Goal: Information Seeking & Learning: Learn about a topic

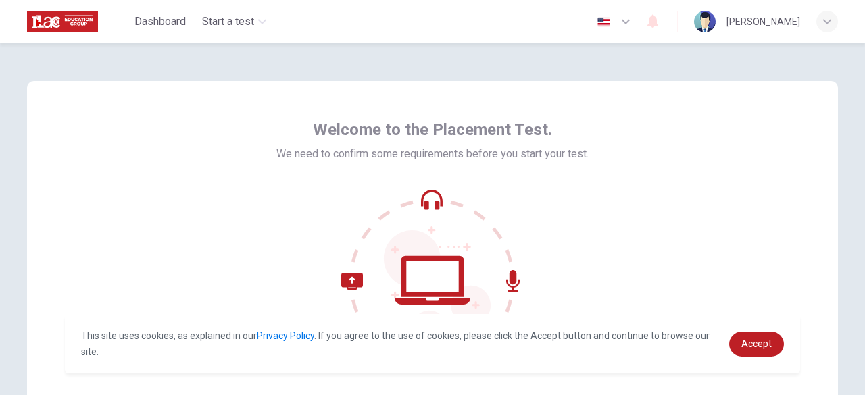
click at [634, 24] on icon "button" at bounding box center [626, 22] width 16 height 16
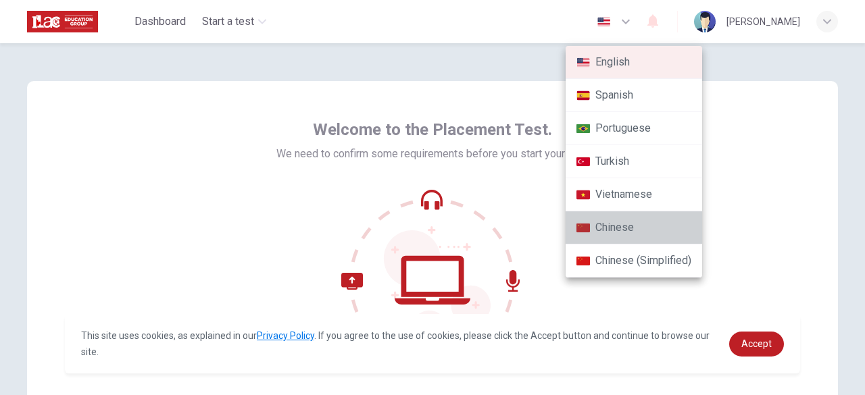
click at [608, 233] on li "Chinese" at bounding box center [634, 228] width 137 height 33
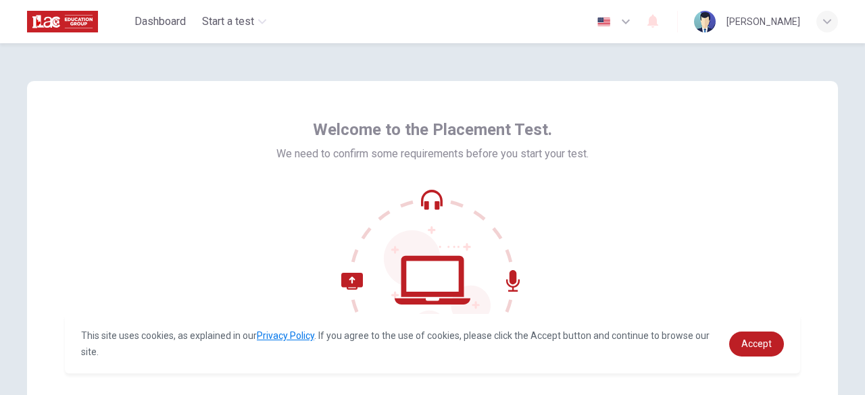
type input "zh"
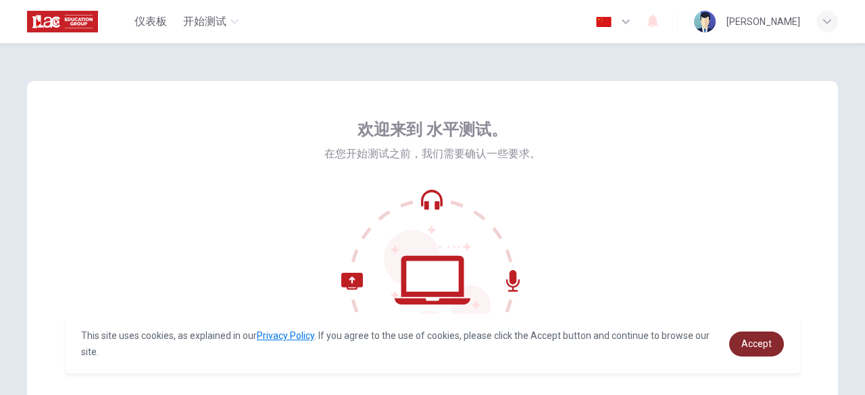
click at [754, 347] on span "Accept" at bounding box center [756, 344] width 30 height 11
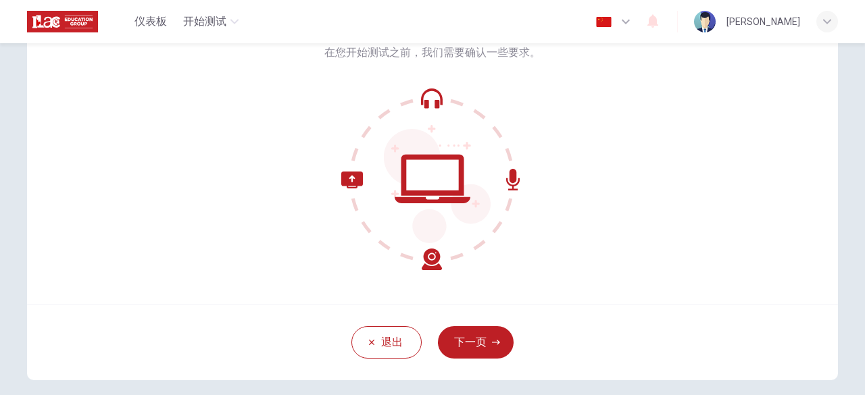
scroll to position [135, 0]
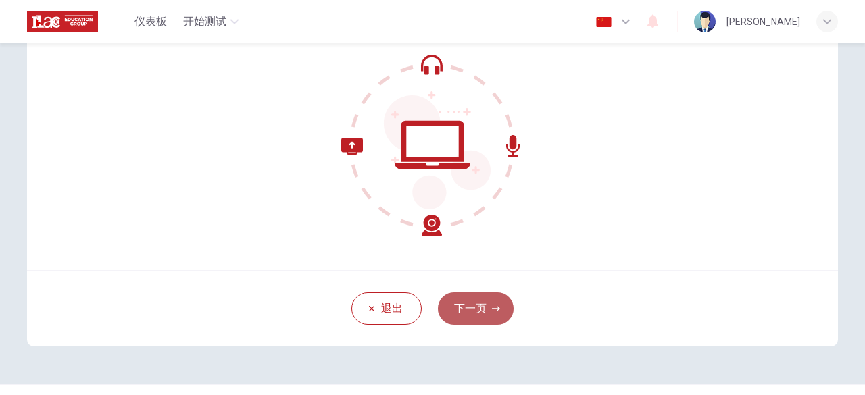
click at [473, 308] on button "下一页" at bounding box center [476, 309] width 76 height 32
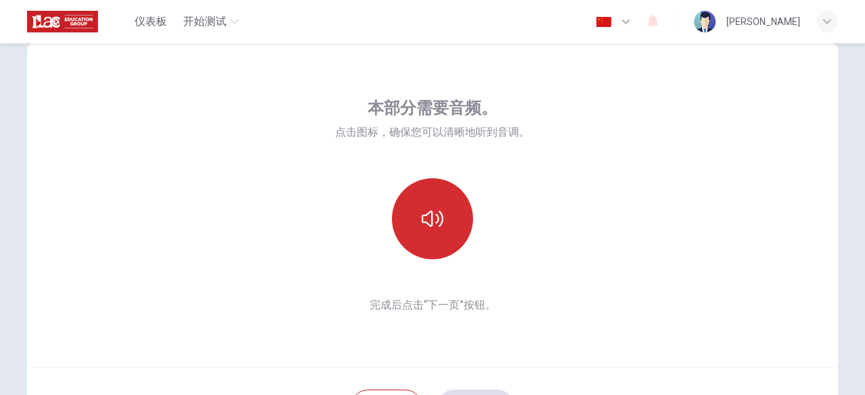
scroll to position [68, 0]
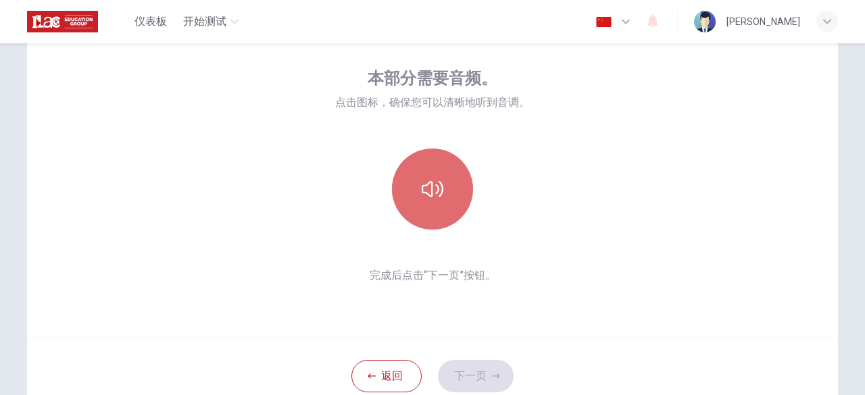
click at [430, 180] on icon "button" at bounding box center [433, 189] width 22 height 22
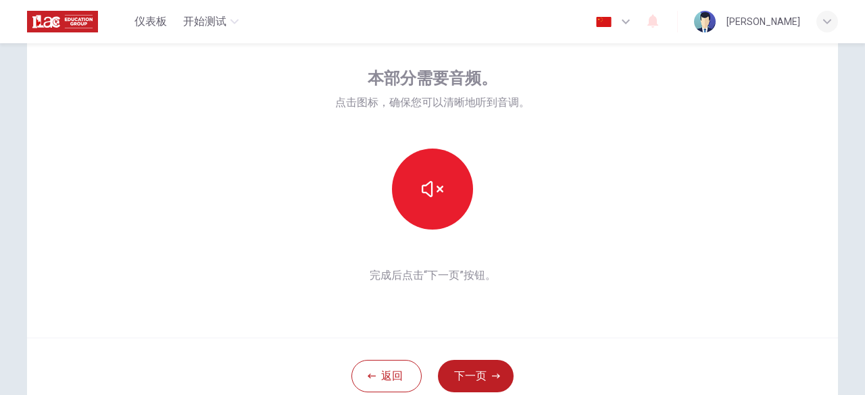
click at [568, 322] on div "本部分需要音频。 点击图标，确保您可以清晰地听到音调。 完成后点击“下一页”按钮。" at bounding box center [432, 176] width 811 height 324
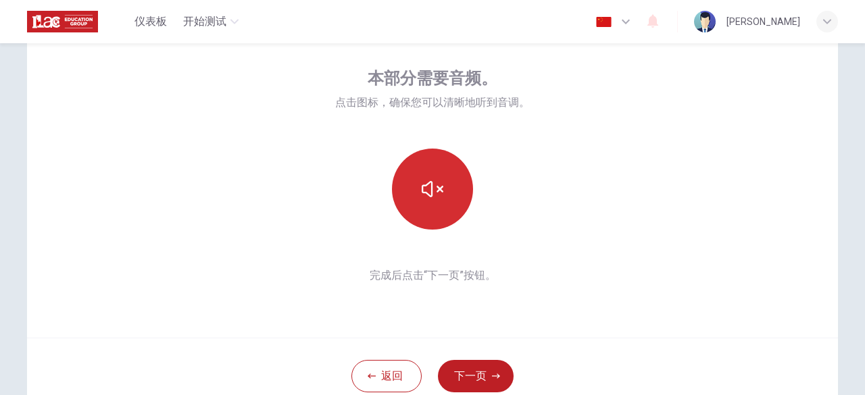
click at [405, 198] on button "button" at bounding box center [432, 189] width 81 height 81
click at [423, 193] on icon "button" at bounding box center [433, 189] width 22 height 16
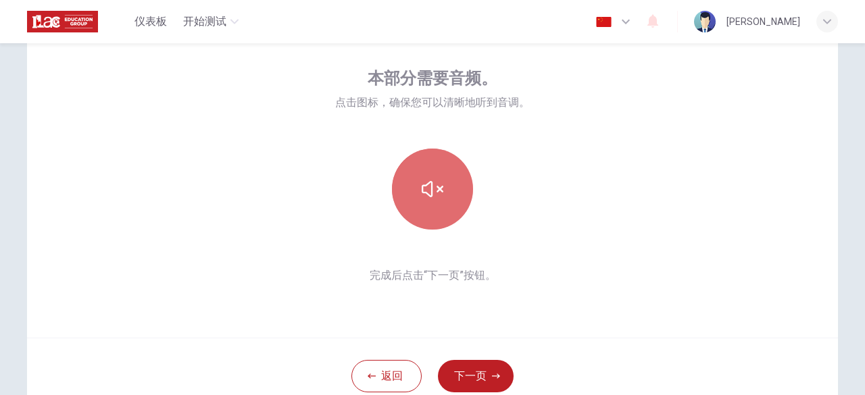
click at [423, 193] on icon "button" at bounding box center [433, 189] width 22 height 16
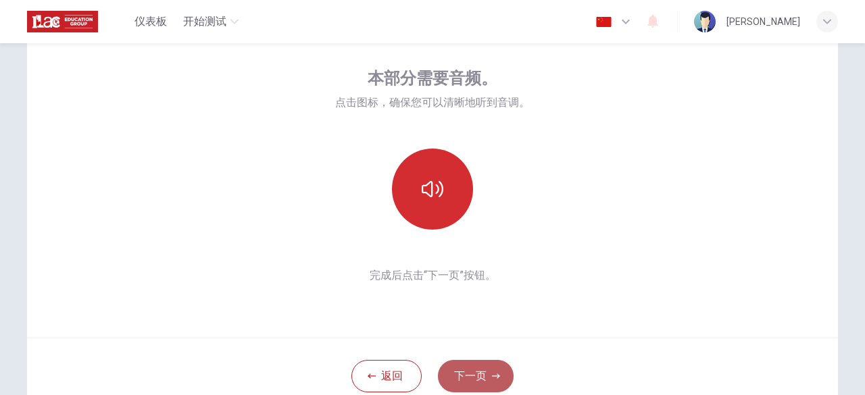
click at [487, 374] on button "下一页" at bounding box center [476, 376] width 76 height 32
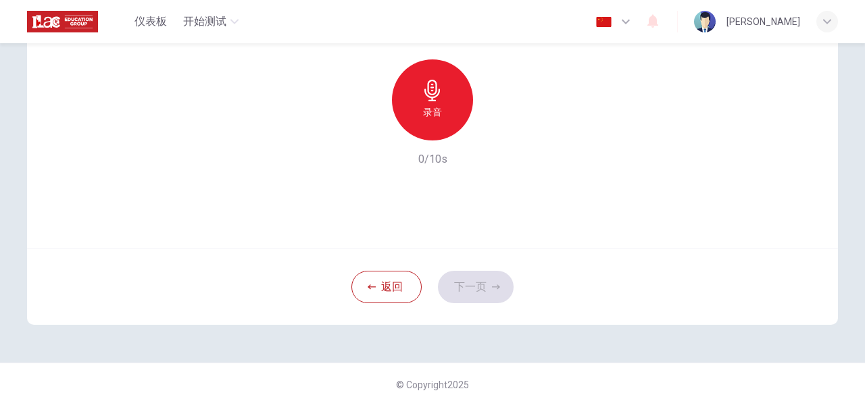
scroll to position [167, 0]
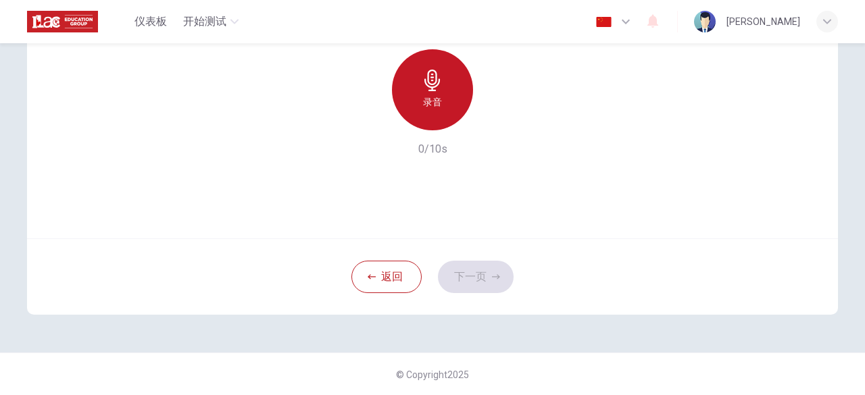
click at [437, 97] on h6 "录音" at bounding box center [432, 102] width 19 height 16
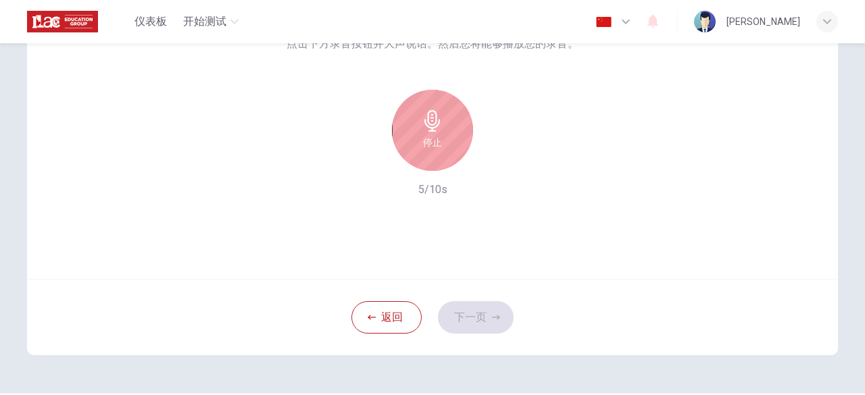
scroll to position [99, 0]
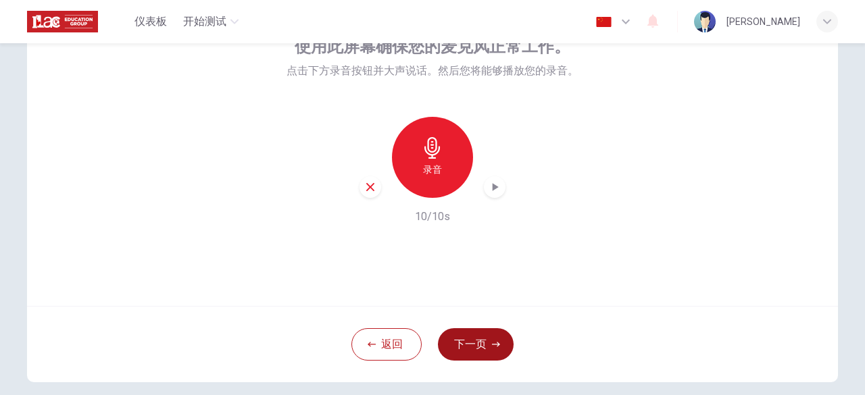
click at [459, 344] on button "下一页" at bounding box center [476, 345] width 76 height 32
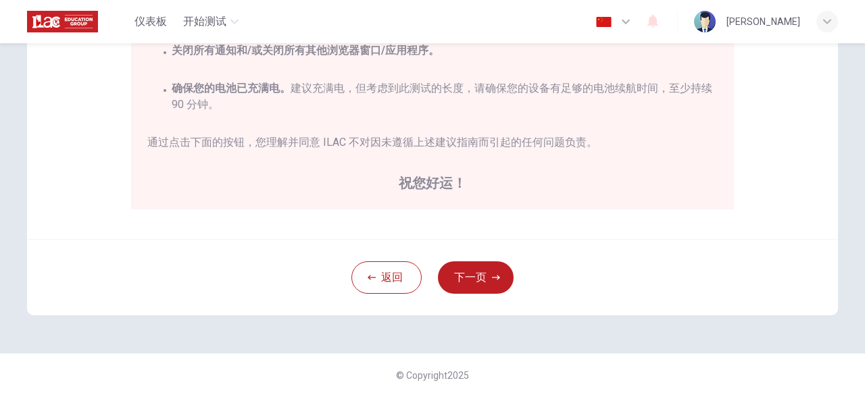
scroll to position [356, 0]
click at [476, 278] on button "下一页" at bounding box center [476, 277] width 76 height 32
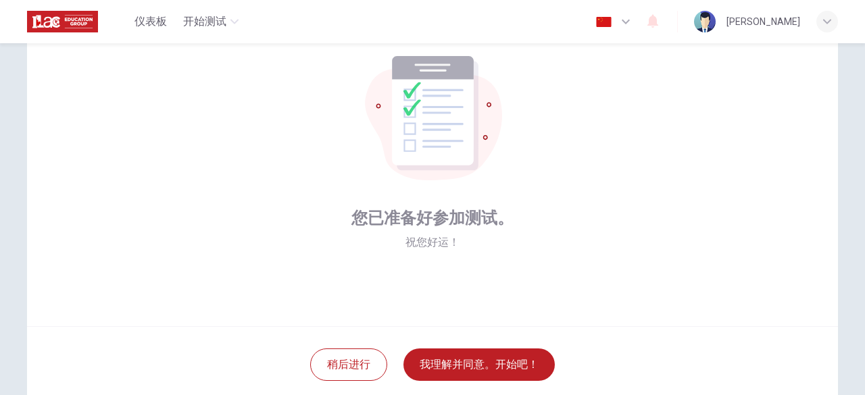
scroll to position [99, 0]
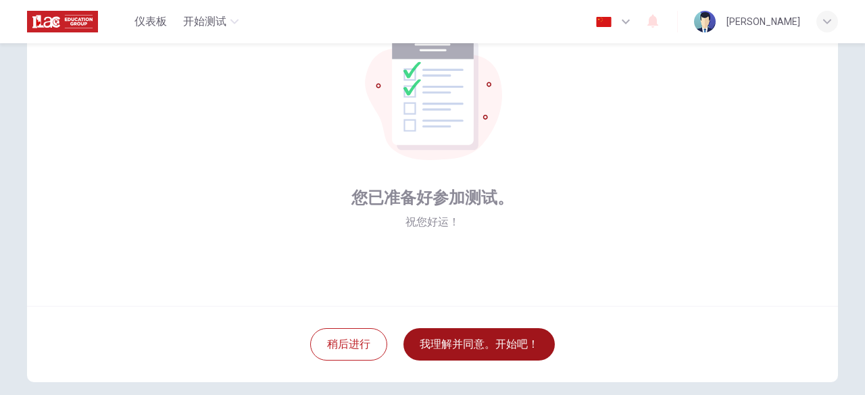
click at [453, 343] on button "我理解并同意。开始吧！" at bounding box center [479, 345] width 151 height 32
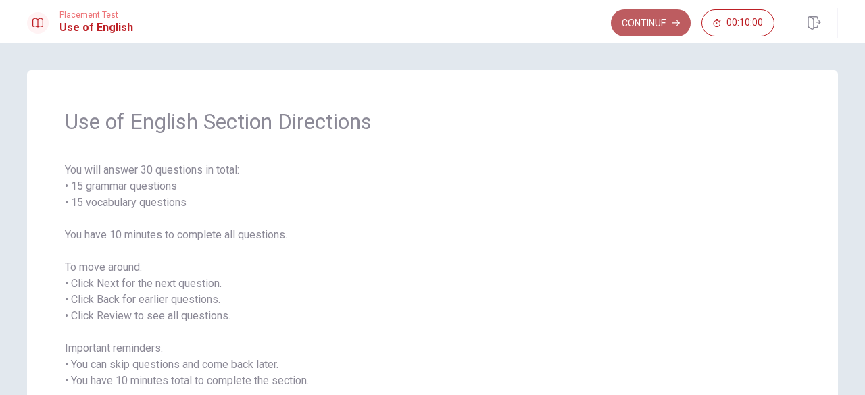
click at [664, 24] on button "Continue" at bounding box center [651, 22] width 80 height 27
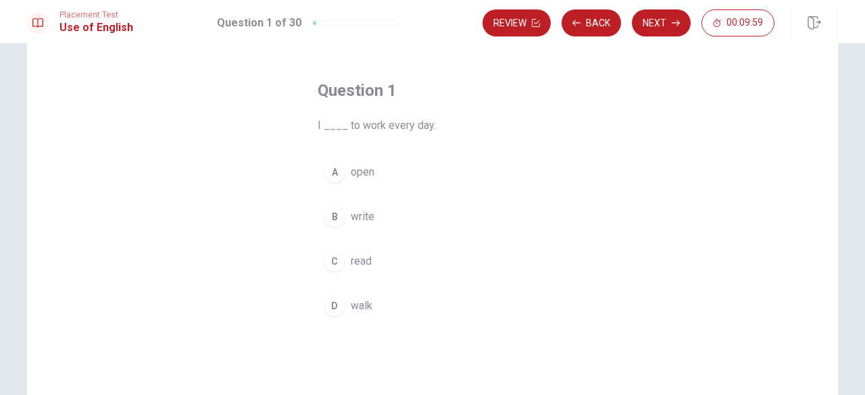
scroll to position [68, 0]
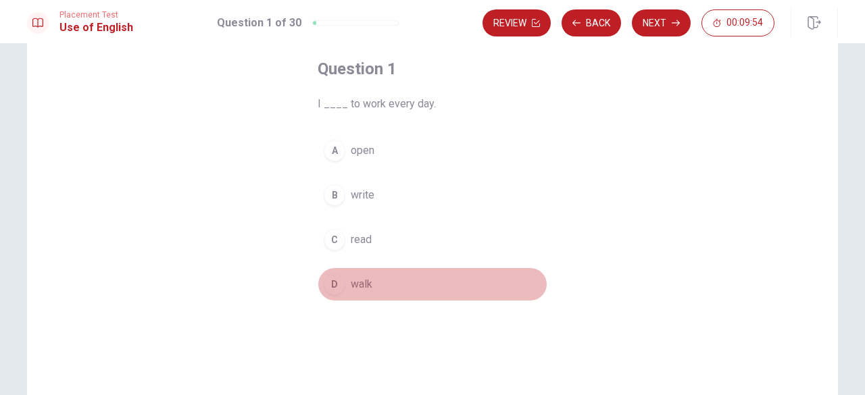
click at [358, 287] on span "walk" at bounding box center [362, 284] width 22 height 16
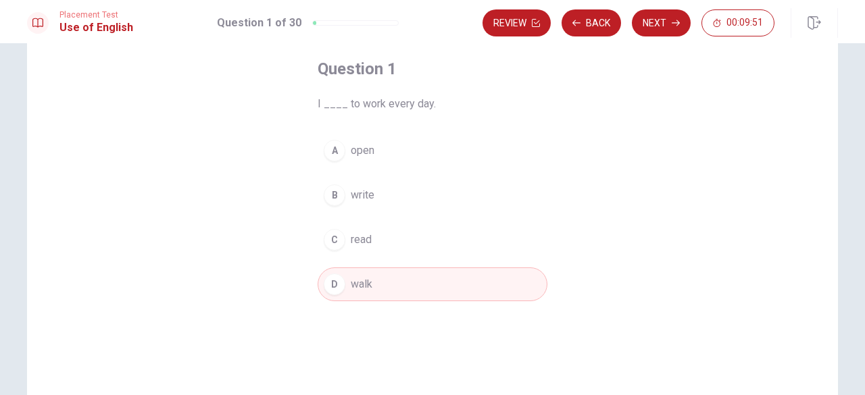
click at [334, 281] on div "D" at bounding box center [335, 285] width 22 height 22
click at [666, 19] on button "Next" at bounding box center [661, 22] width 59 height 27
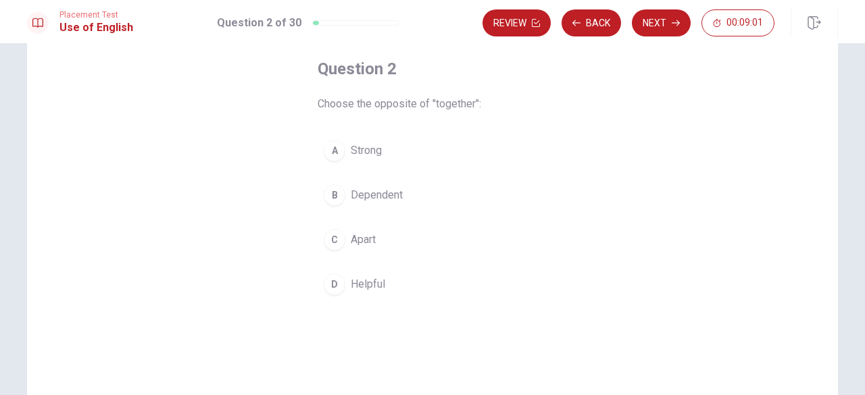
click at [362, 193] on span "Dependent" at bounding box center [377, 195] width 52 height 16
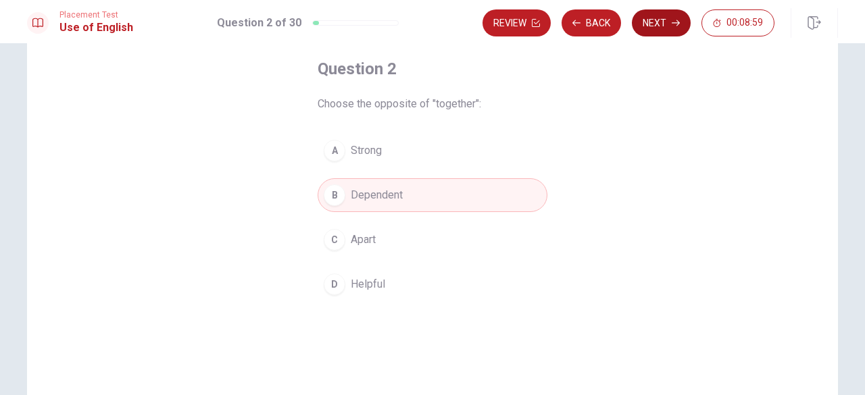
click at [667, 34] on button "Next" at bounding box center [661, 22] width 59 height 27
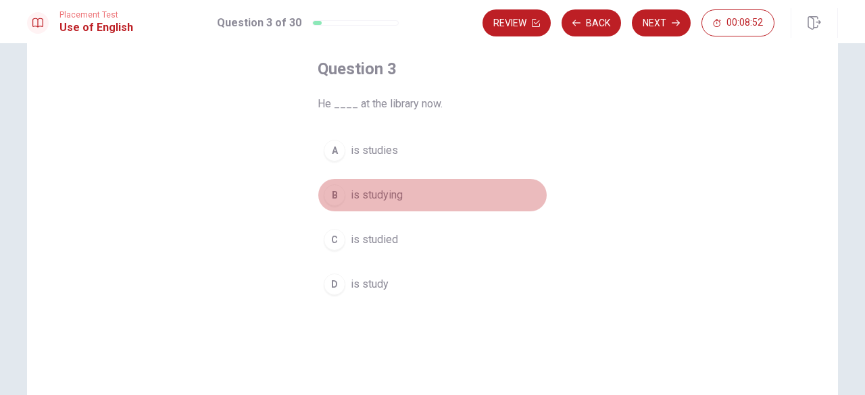
click at [381, 201] on span "is studying" at bounding box center [377, 195] width 52 height 16
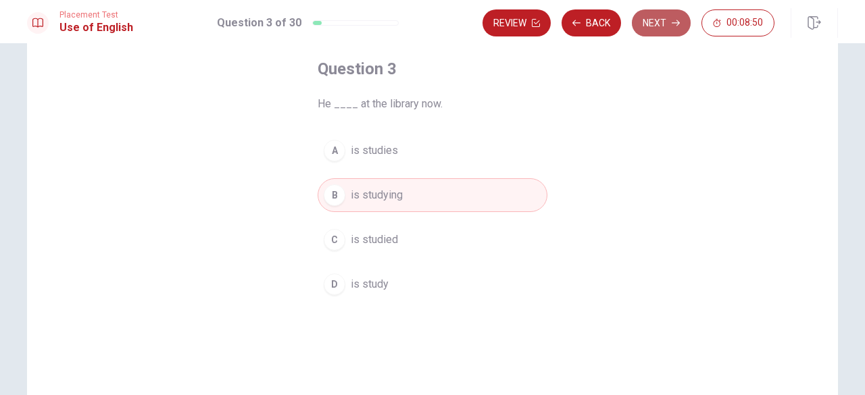
click at [652, 25] on button "Next" at bounding box center [661, 22] width 59 height 27
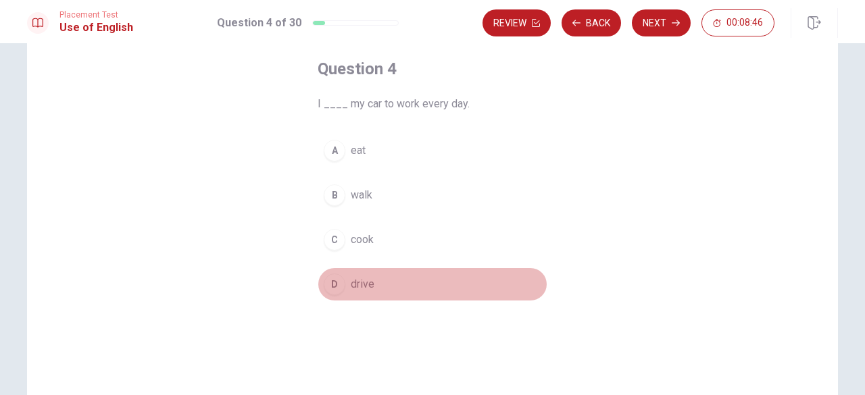
click at [353, 279] on span "drive" at bounding box center [363, 284] width 24 height 16
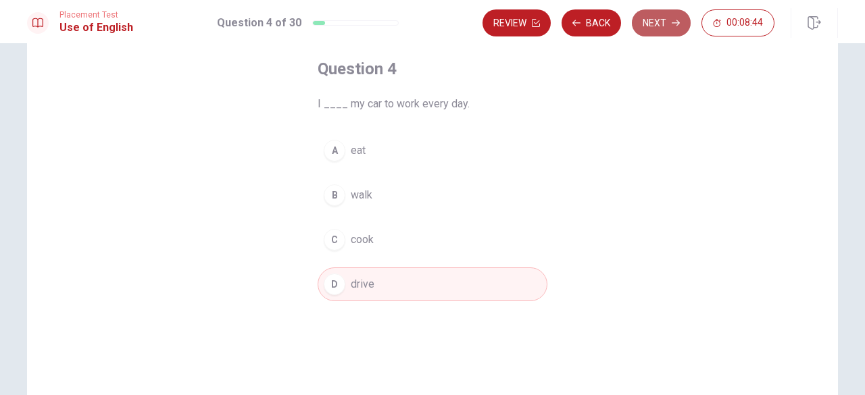
click at [651, 29] on button "Next" at bounding box center [661, 22] width 59 height 27
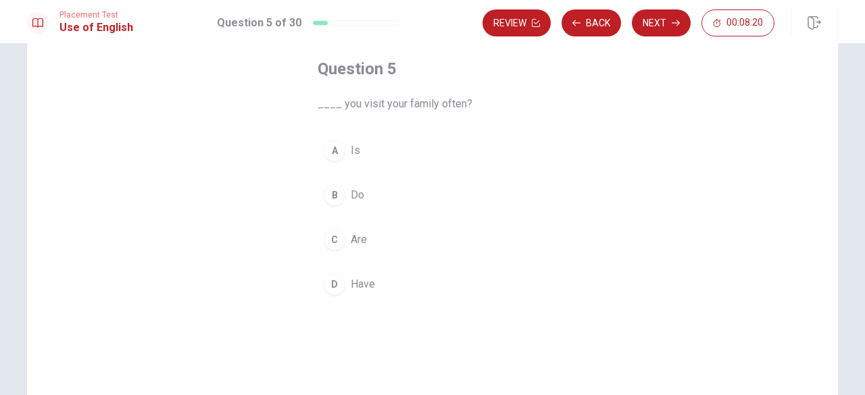
click at [361, 245] on span "Are" at bounding box center [359, 240] width 16 height 16
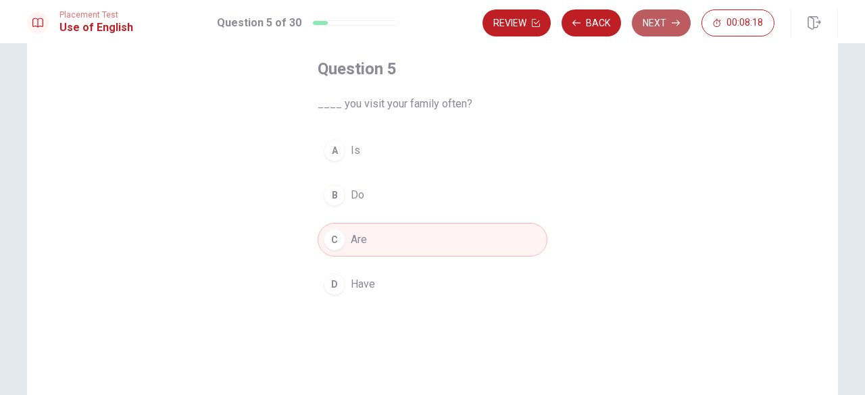
click at [648, 26] on button "Next" at bounding box center [661, 22] width 59 height 27
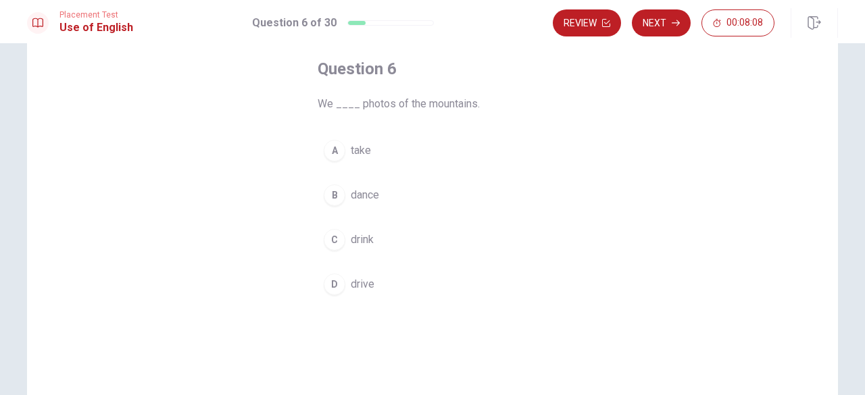
click at [361, 149] on span "take" at bounding box center [361, 151] width 20 height 16
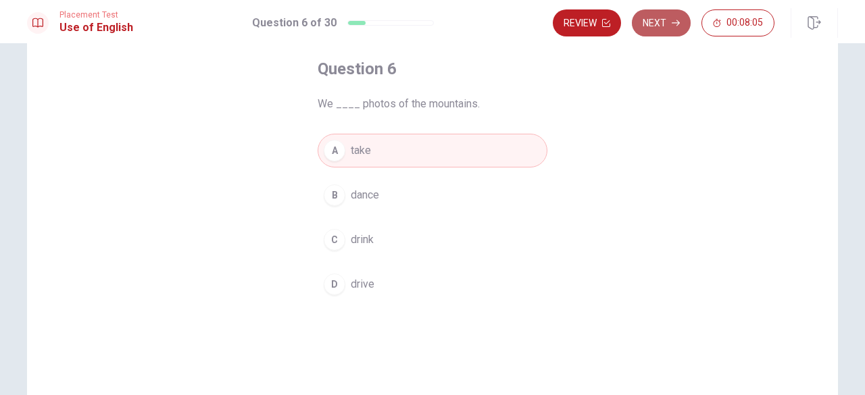
click at [656, 33] on button "Next" at bounding box center [661, 22] width 59 height 27
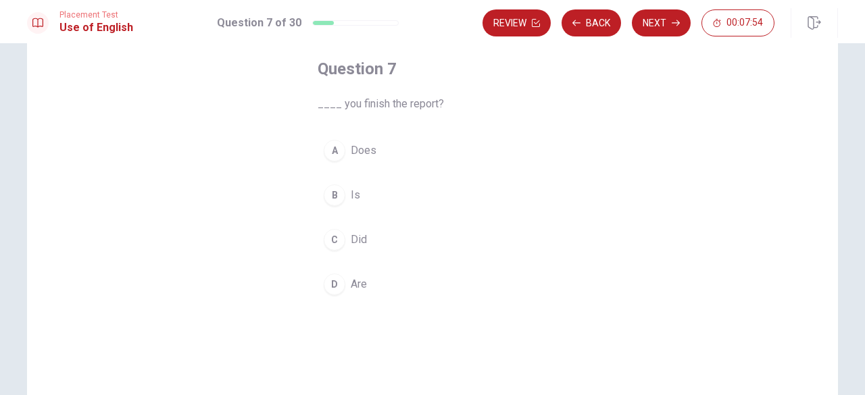
click at [367, 278] on button "D Are" at bounding box center [433, 285] width 230 height 34
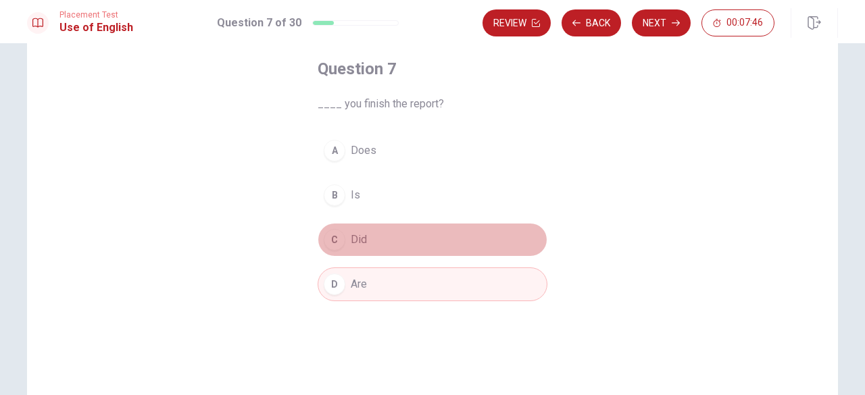
click at [391, 240] on button "C Did" at bounding box center [433, 240] width 230 height 34
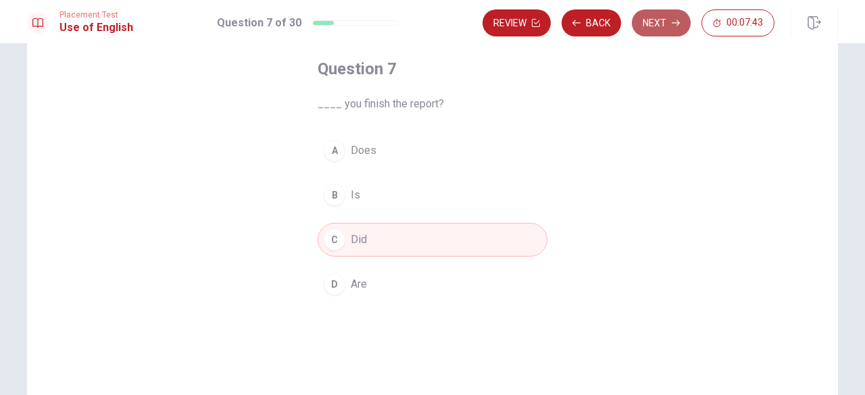
click at [665, 26] on button "Next" at bounding box center [661, 22] width 59 height 27
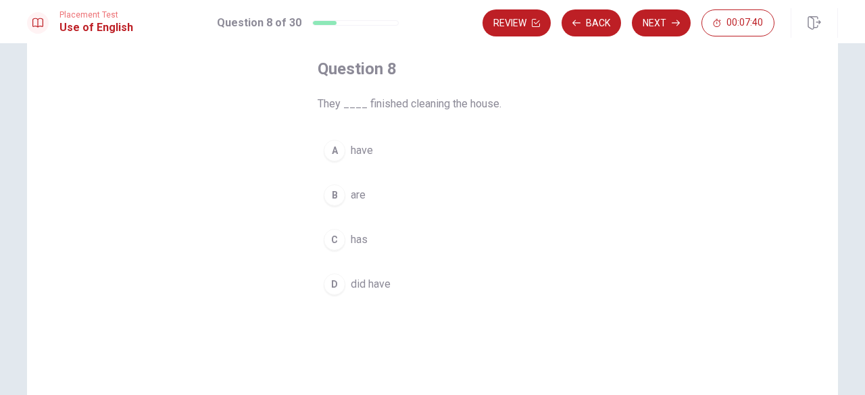
click at [356, 190] on span "are" at bounding box center [358, 195] width 15 height 16
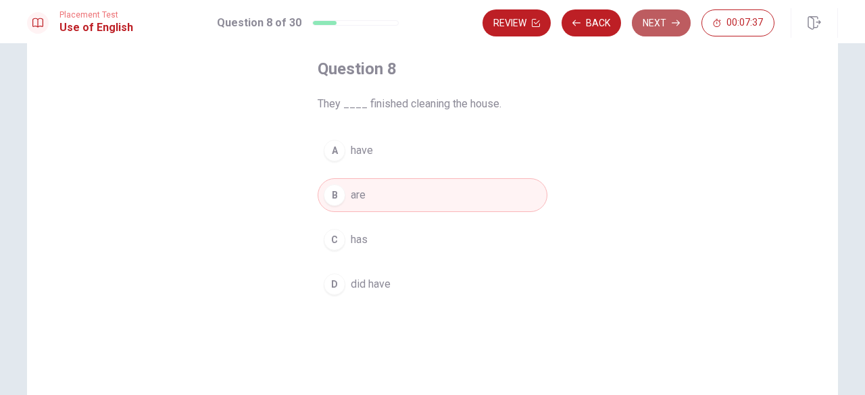
click at [655, 21] on button "Next" at bounding box center [661, 22] width 59 height 27
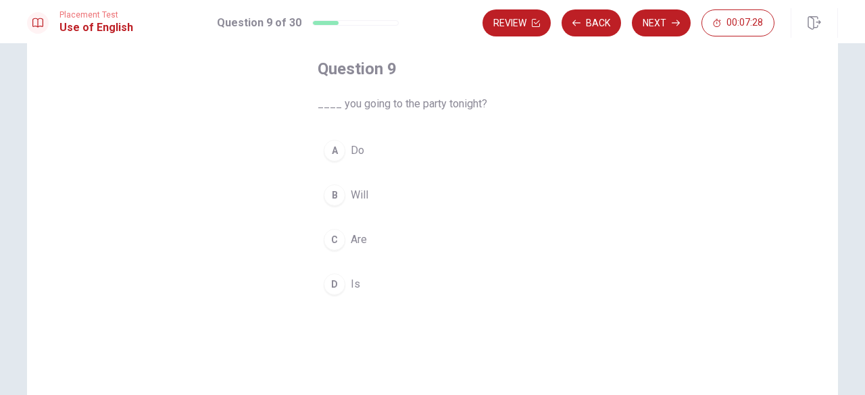
click at [358, 237] on span "Are" at bounding box center [359, 240] width 16 height 16
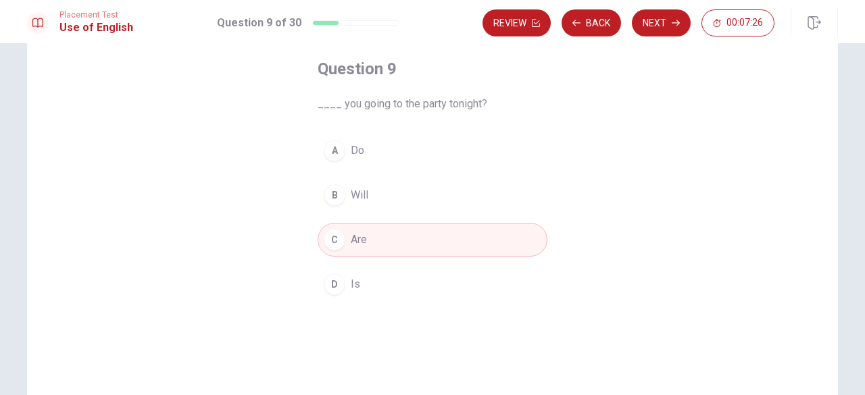
click at [355, 206] on button "B Will" at bounding box center [433, 195] width 230 height 34
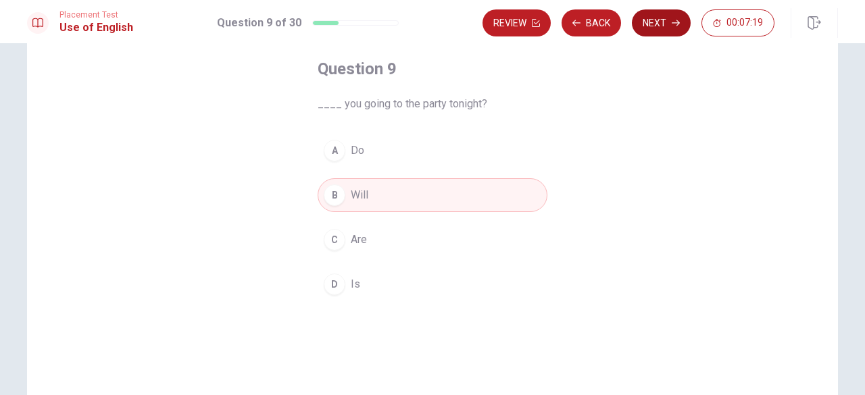
click at [658, 24] on button "Next" at bounding box center [661, 22] width 59 height 27
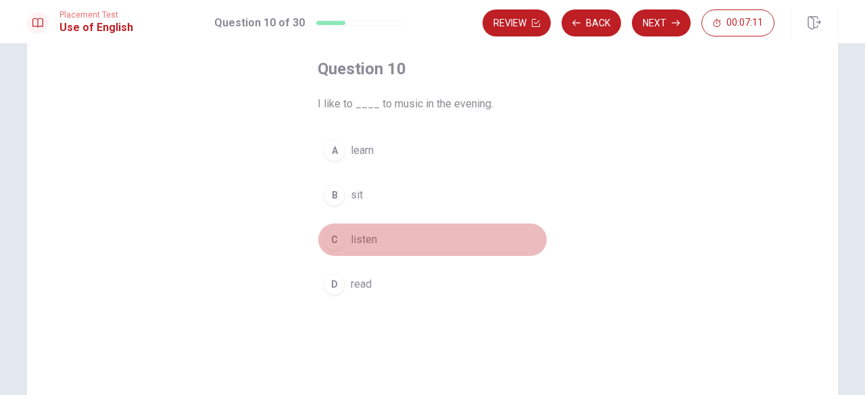
click at [377, 242] on button "C listen" at bounding box center [433, 240] width 230 height 34
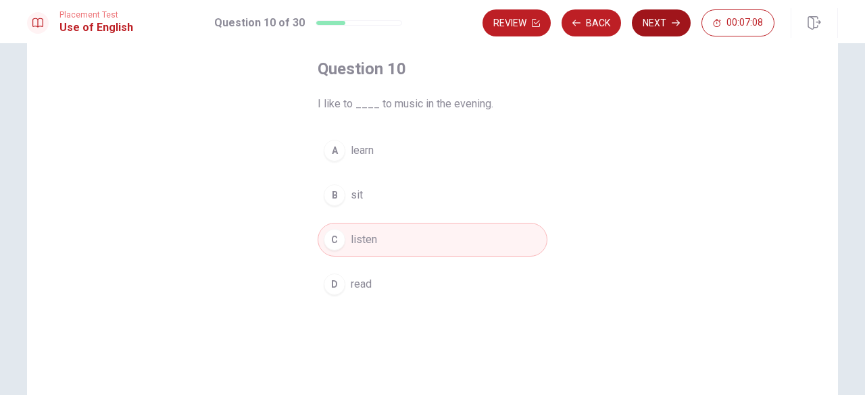
click at [661, 25] on button "Next" at bounding box center [661, 22] width 59 height 27
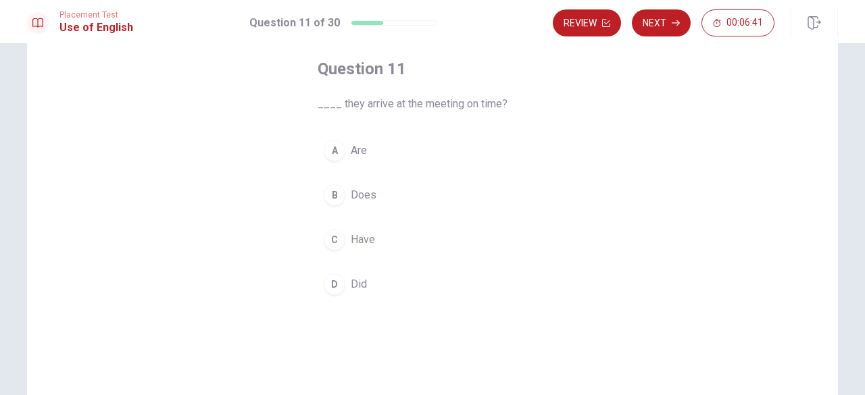
click at [365, 144] on button "A Are" at bounding box center [433, 151] width 230 height 34
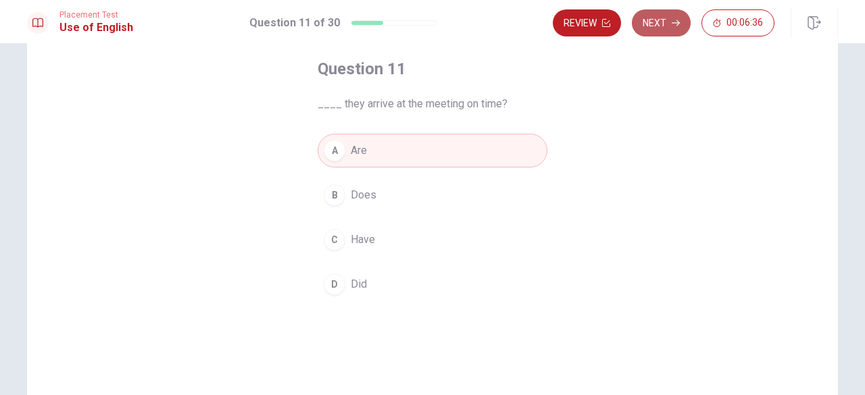
click at [657, 22] on button "Next" at bounding box center [661, 22] width 59 height 27
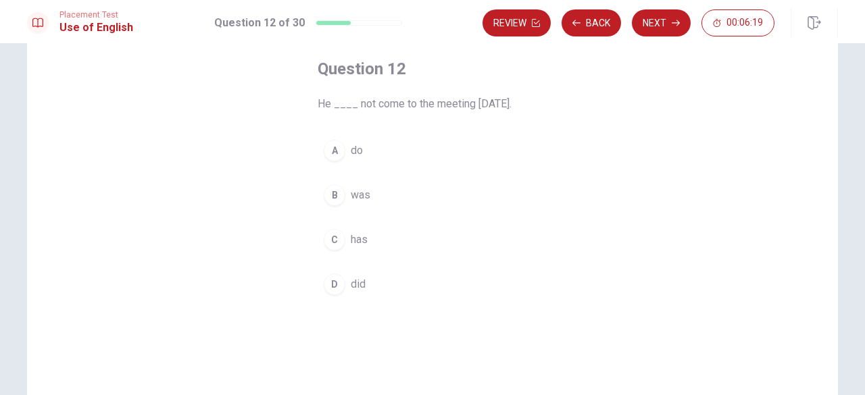
click at [353, 290] on span "did" at bounding box center [358, 284] width 15 height 16
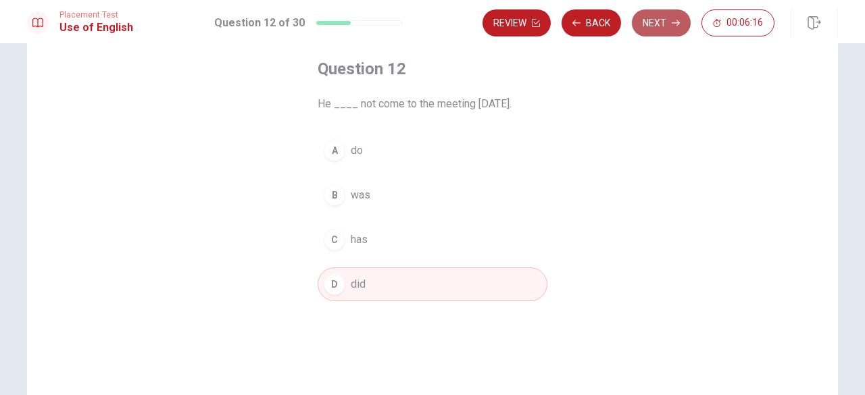
click at [673, 22] on icon "button" at bounding box center [676, 23] width 8 height 8
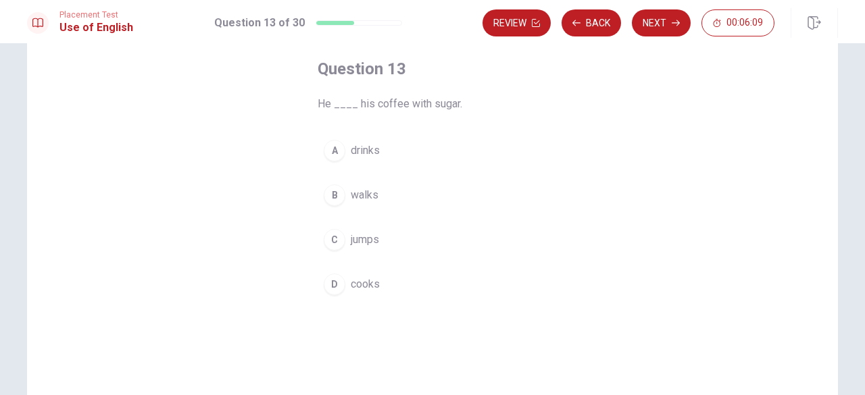
click at [375, 152] on span "drinks" at bounding box center [365, 151] width 29 height 16
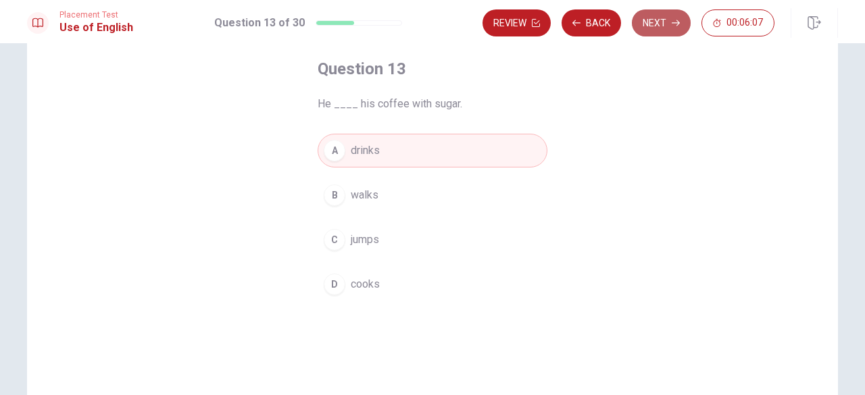
click at [642, 24] on button "Next" at bounding box center [661, 22] width 59 height 27
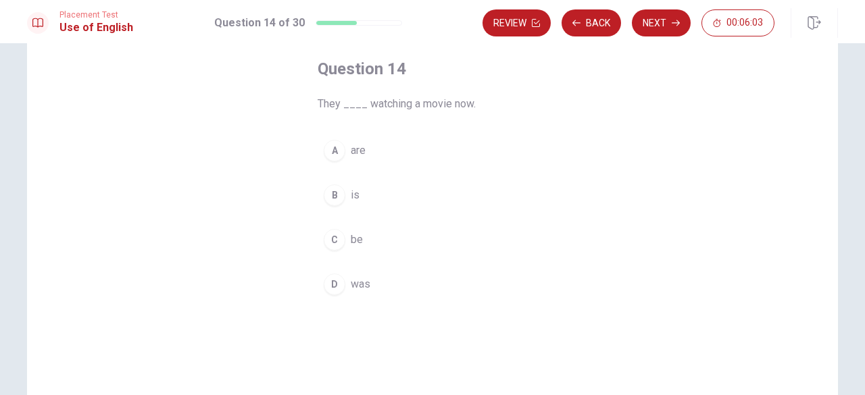
click at [369, 142] on button "A are" at bounding box center [433, 151] width 230 height 34
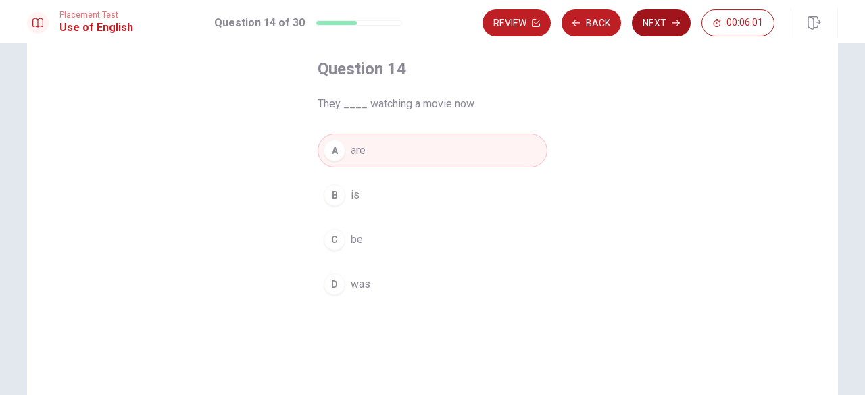
click at [662, 35] on button "Next" at bounding box center [661, 22] width 59 height 27
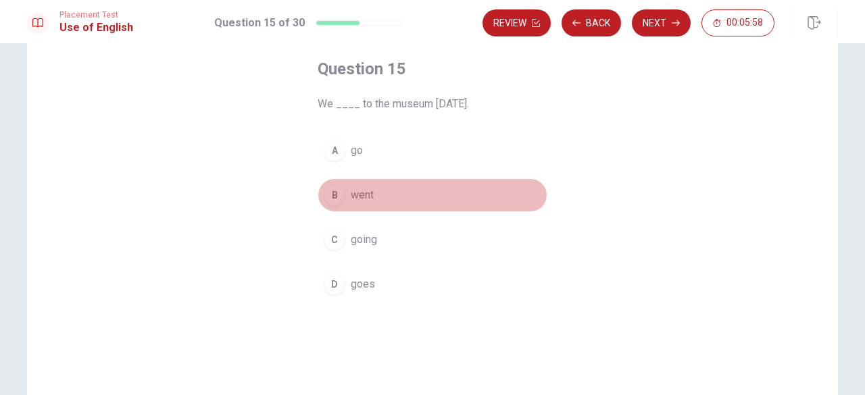
click at [360, 197] on span "went" at bounding box center [362, 195] width 23 height 16
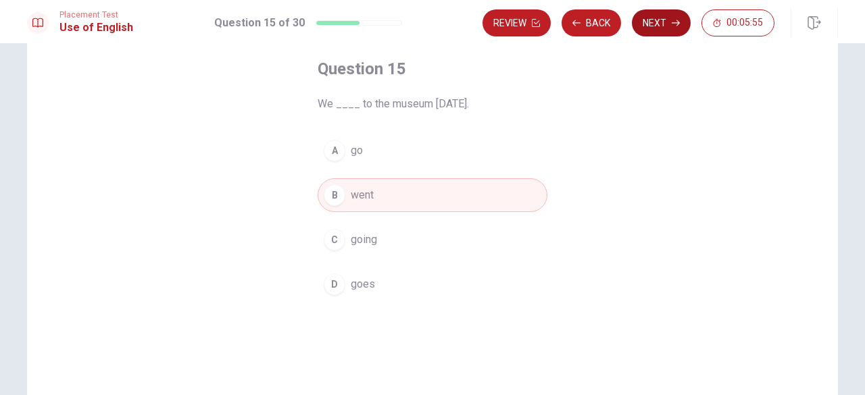
click at [658, 26] on button "Next" at bounding box center [661, 22] width 59 height 27
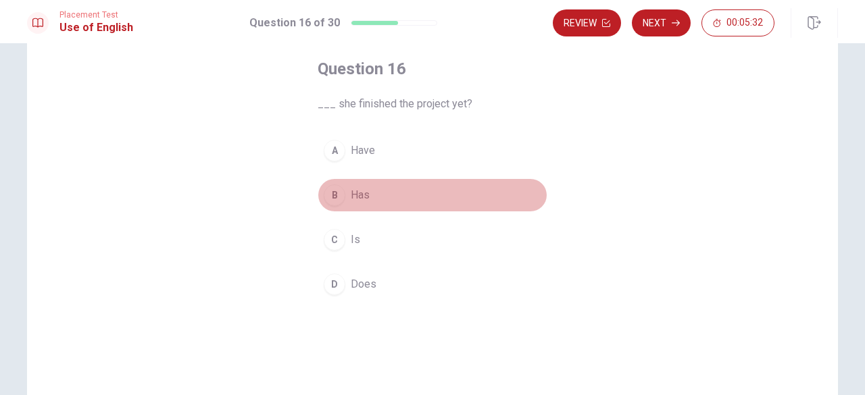
click at [362, 193] on span "Has" at bounding box center [360, 195] width 19 height 16
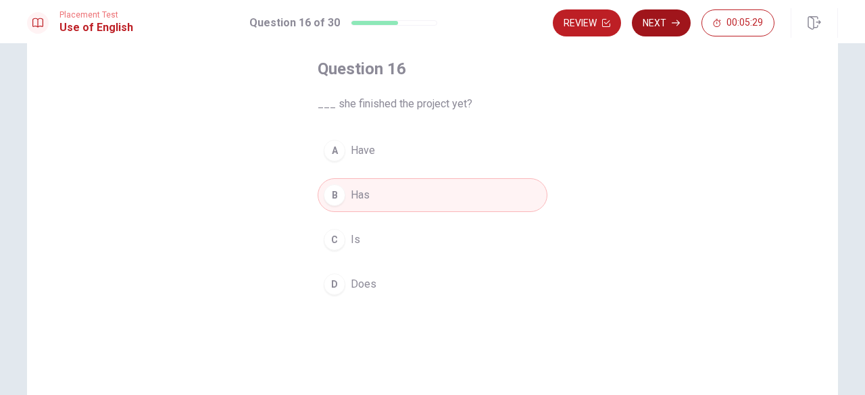
click at [673, 31] on button "Next" at bounding box center [661, 22] width 59 height 27
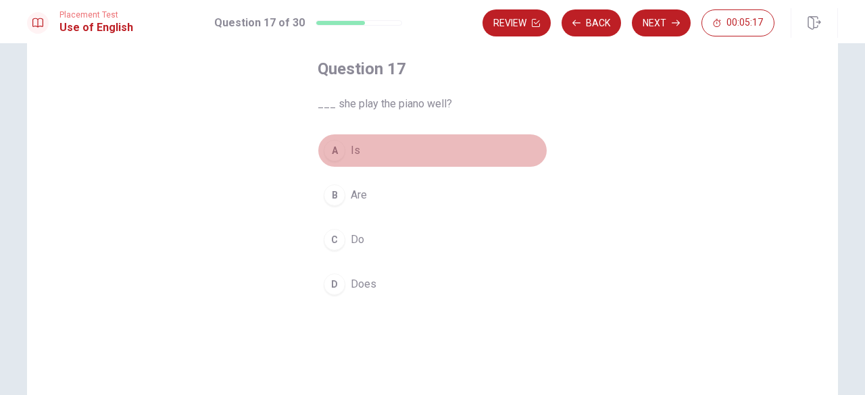
click at [357, 151] on button "A Is" at bounding box center [433, 151] width 230 height 34
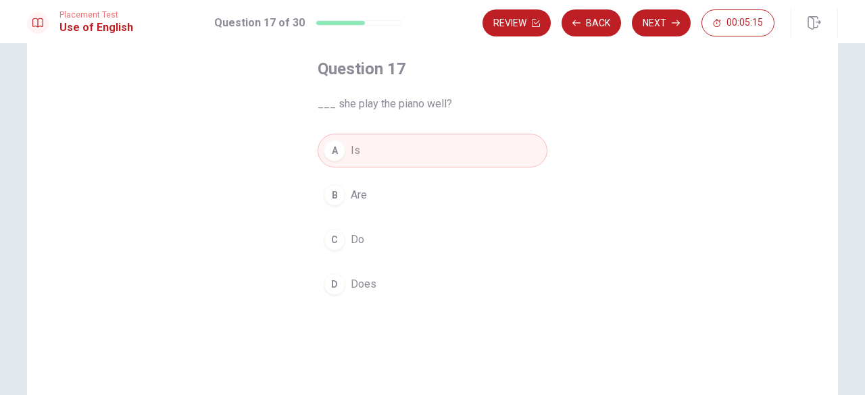
click at [354, 206] on button "B Are" at bounding box center [433, 195] width 230 height 34
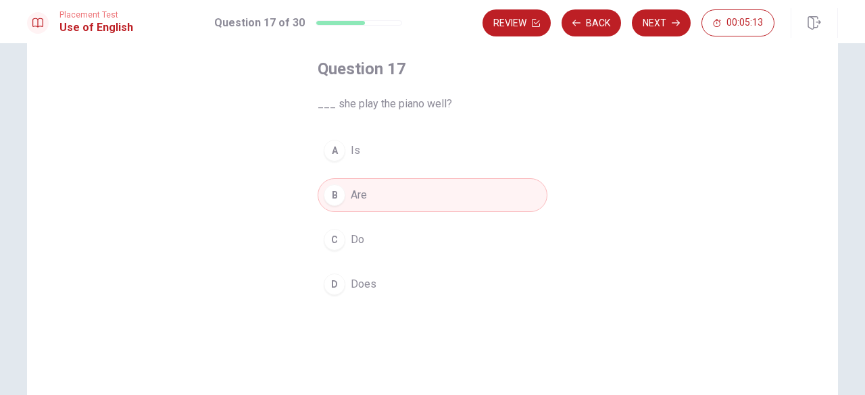
click at [359, 289] on span "Does" at bounding box center [364, 284] width 26 height 16
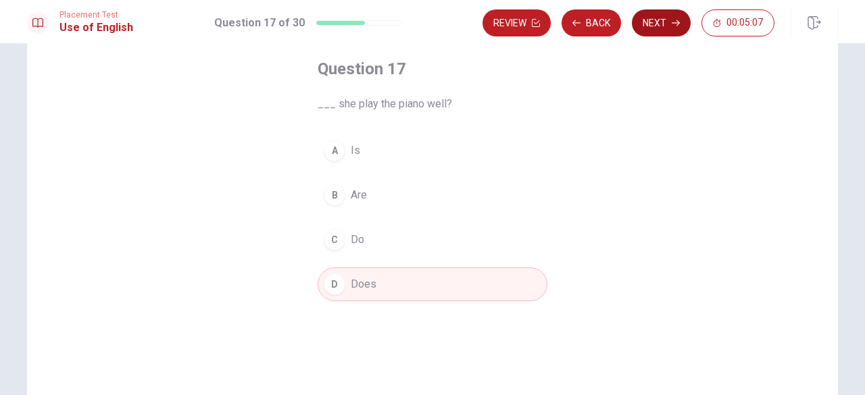
click at [667, 14] on button "Next" at bounding box center [661, 22] width 59 height 27
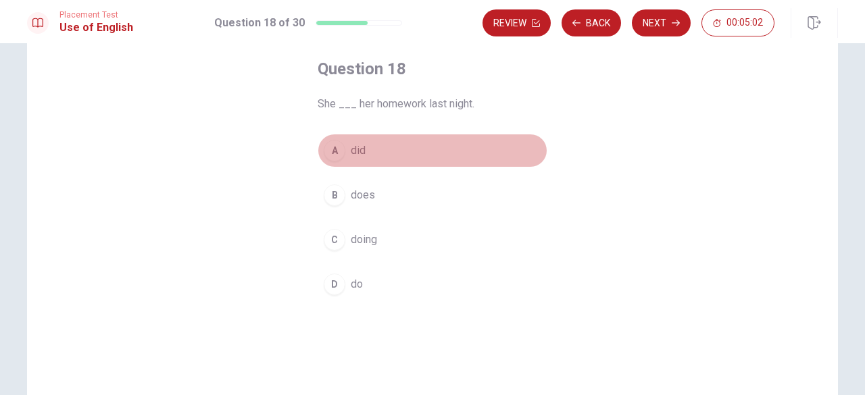
click at [353, 155] on span "did" at bounding box center [358, 151] width 15 height 16
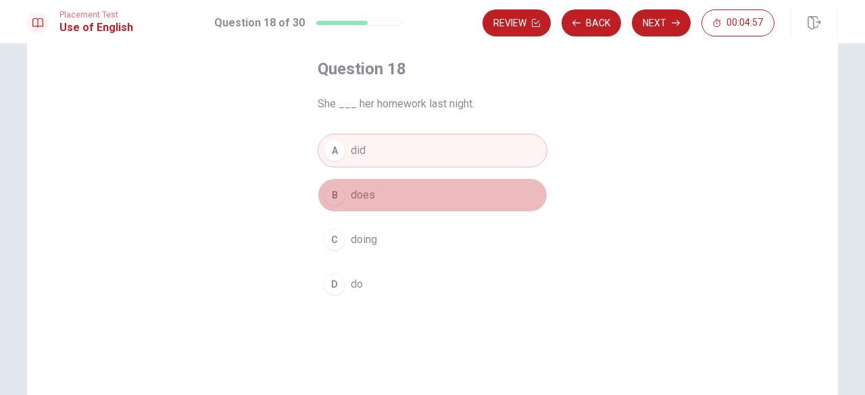
click at [366, 202] on span "does" at bounding box center [363, 195] width 24 height 16
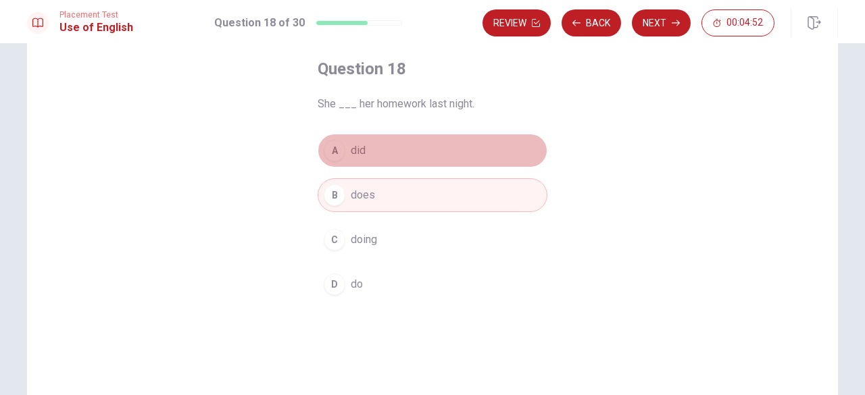
click at [390, 147] on button "A did" at bounding box center [433, 151] width 230 height 34
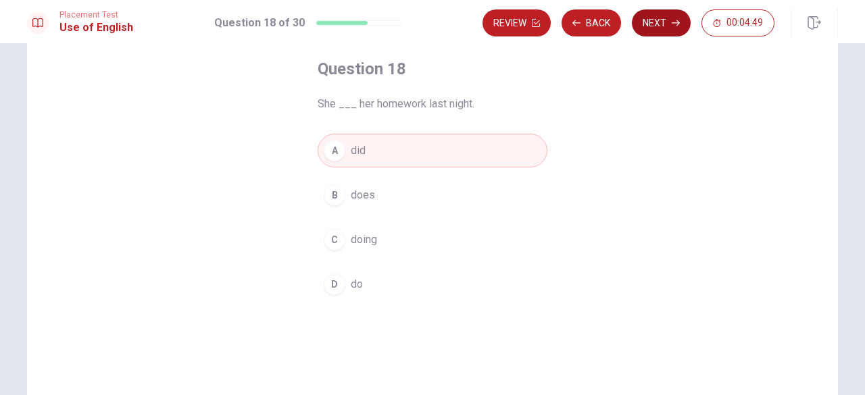
click at [658, 18] on button "Next" at bounding box center [661, 22] width 59 height 27
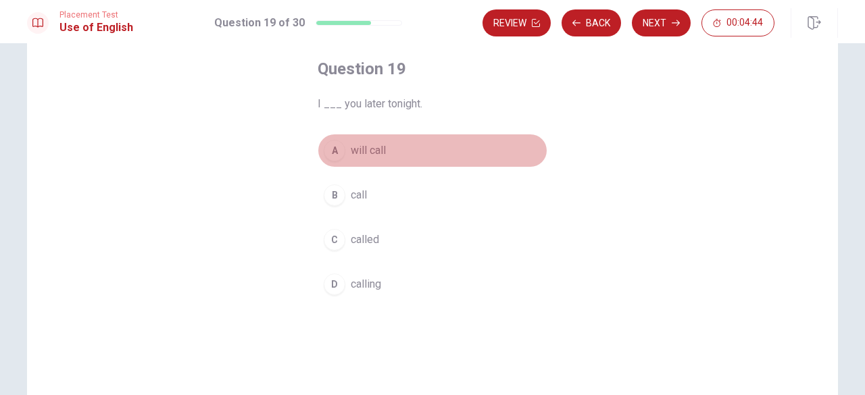
click at [381, 155] on span "will call" at bounding box center [368, 151] width 35 height 16
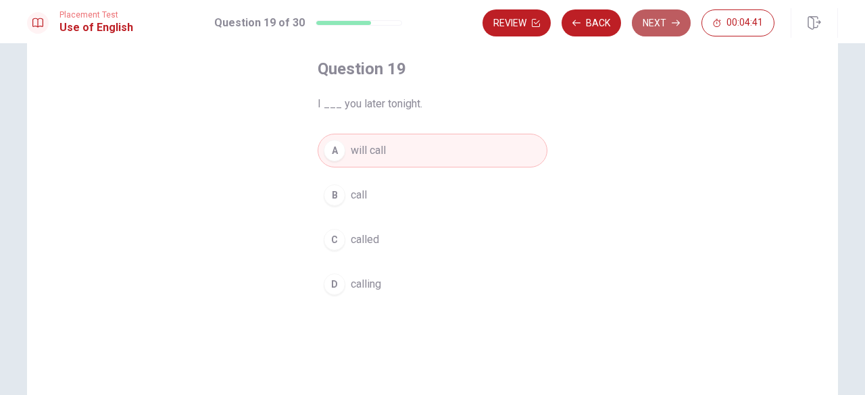
click at [650, 16] on button "Next" at bounding box center [661, 22] width 59 height 27
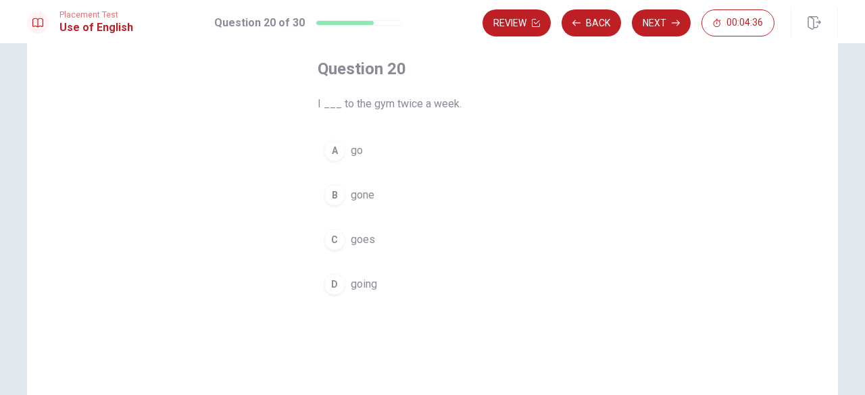
click at [366, 199] on span "gone" at bounding box center [363, 195] width 24 height 16
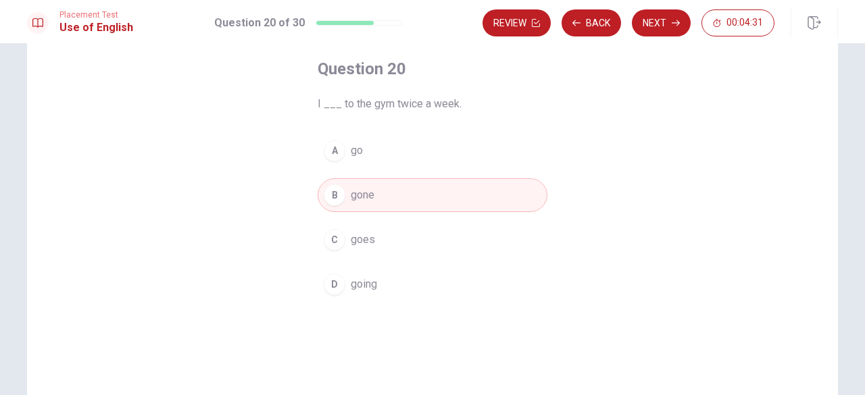
click at [354, 159] on button "A go" at bounding box center [433, 151] width 230 height 34
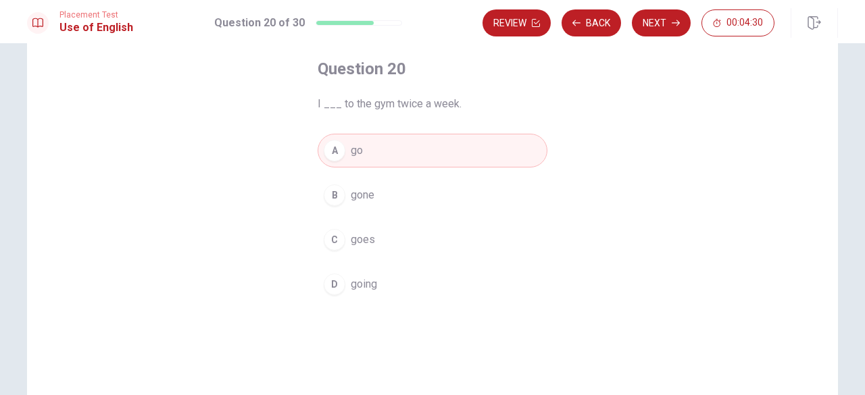
click at [361, 244] on span "goes" at bounding box center [363, 240] width 24 height 16
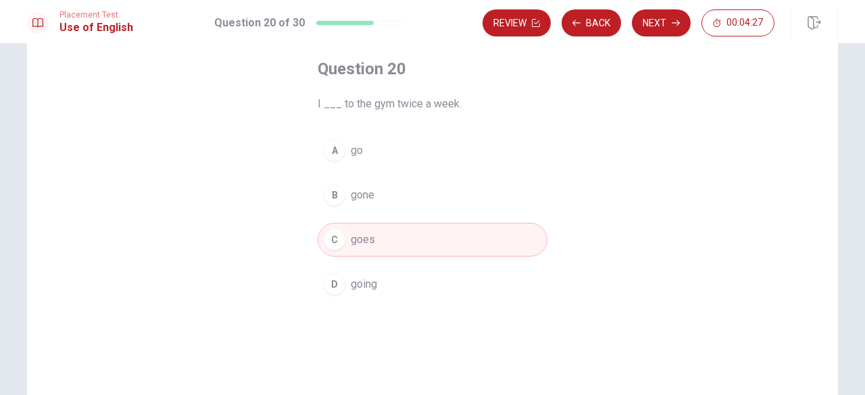
click at [360, 149] on button "A go" at bounding box center [433, 151] width 230 height 34
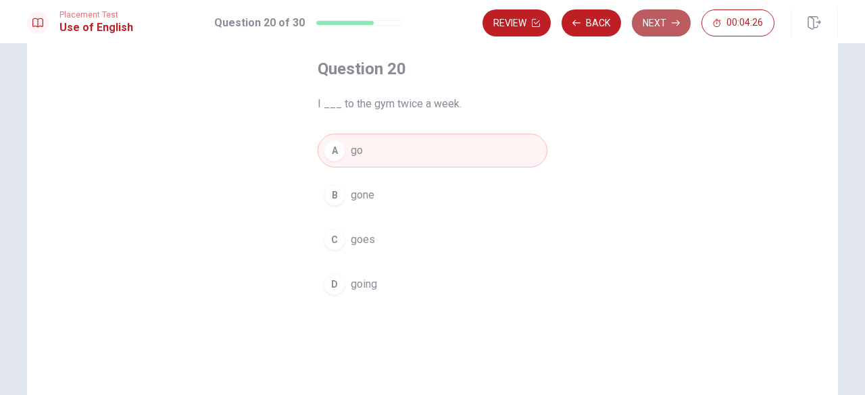
click at [668, 14] on button "Next" at bounding box center [661, 22] width 59 height 27
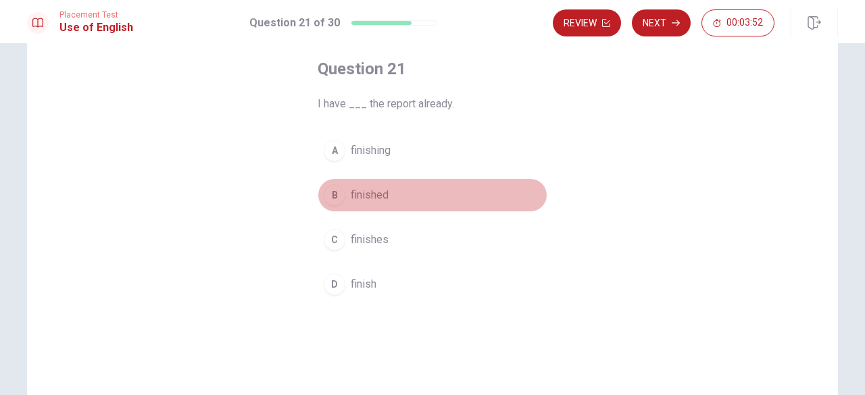
click at [377, 201] on span "finished" at bounding box center [370, 195] width 38 height 16
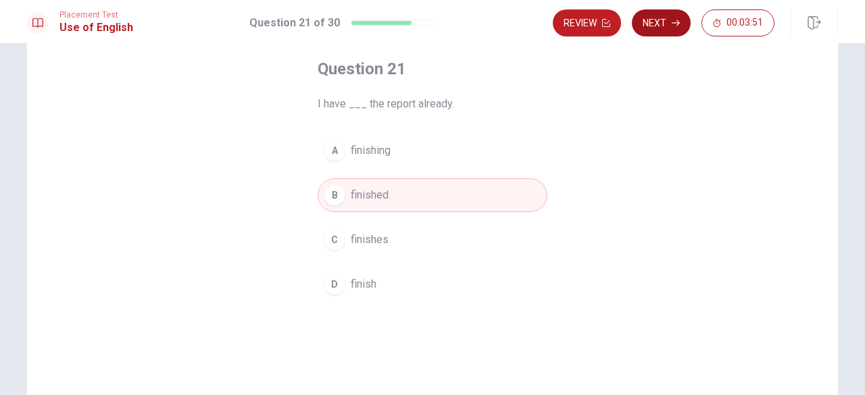
click at [666, 17] on button "Next" at bounding box center [661, 22] width 59 height 27
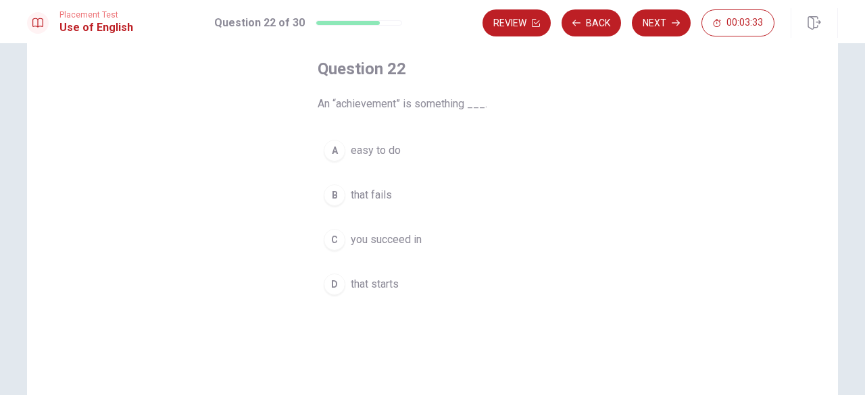
click at [383, 244] on span "you succeed in" at bounding box center [386, 240] width 71 height 16
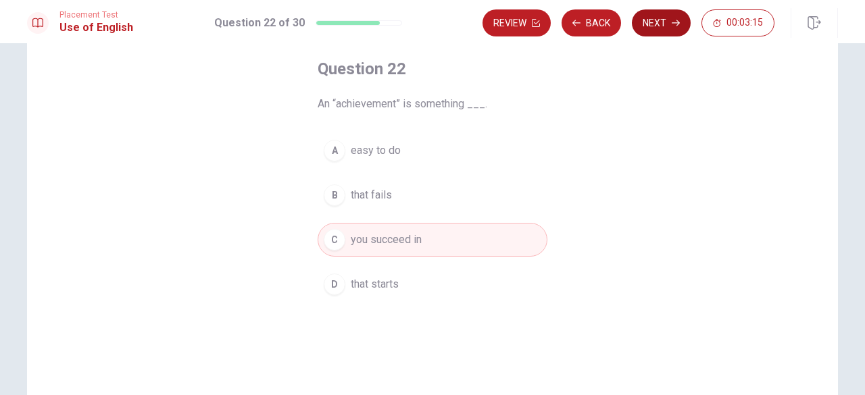
click at [671, 26] on button "Next" at bounding box center [661, 22] width 59 height 27
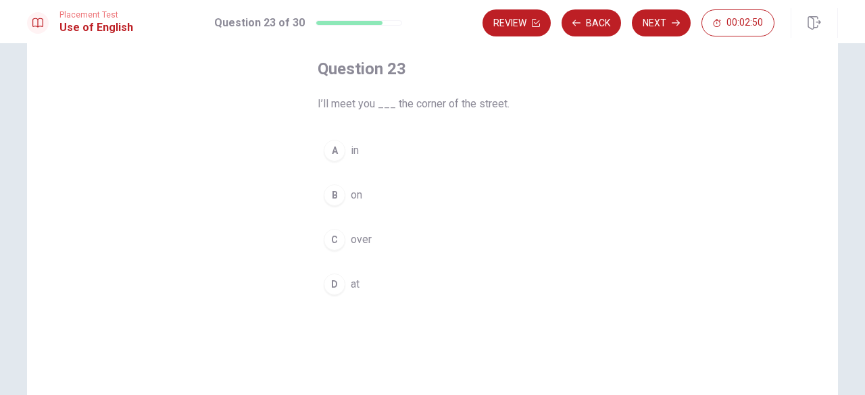
click at [351, 285] on span "at" at bounding box center [355, 284] width 9 height 16
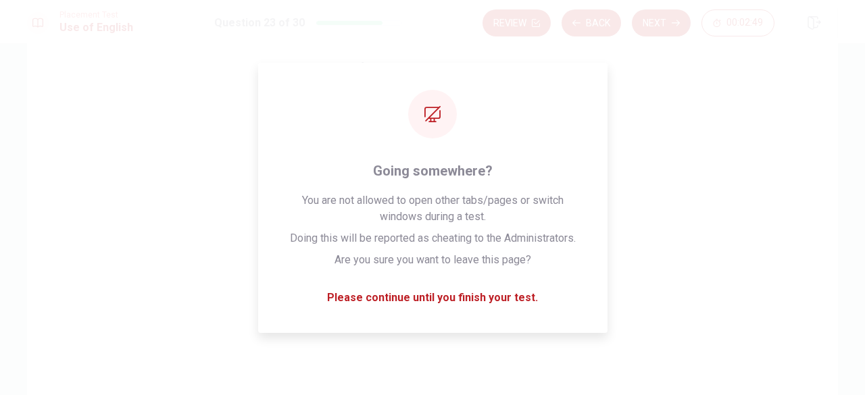
click at [700, 110] on div "Question 23 I’ll meet you ___ the corner of the street. A in B on C over D at" at bounding box center [432, 238] width 811 height 470
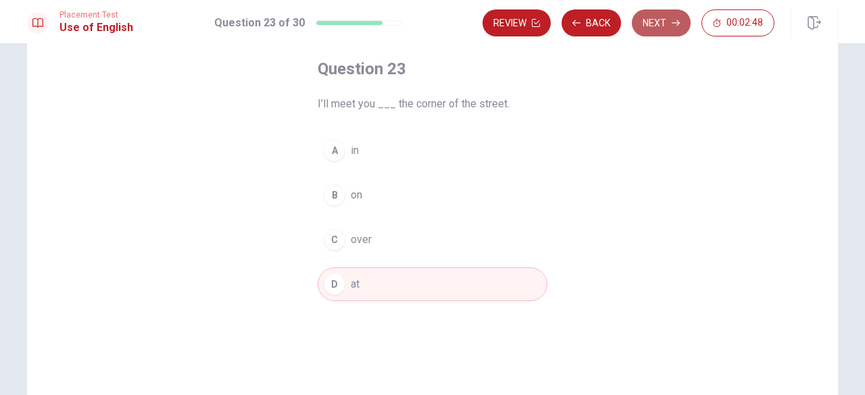
click at [654, 26] on button "Next" at bounding box center [661, 22] width 59 height 27
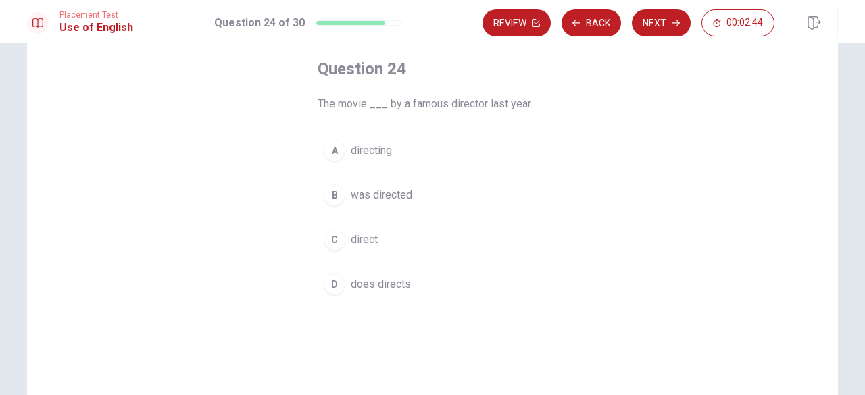
click at [387, 196] on span "was directed" at bounding box center [382, 195] width 62 height 16
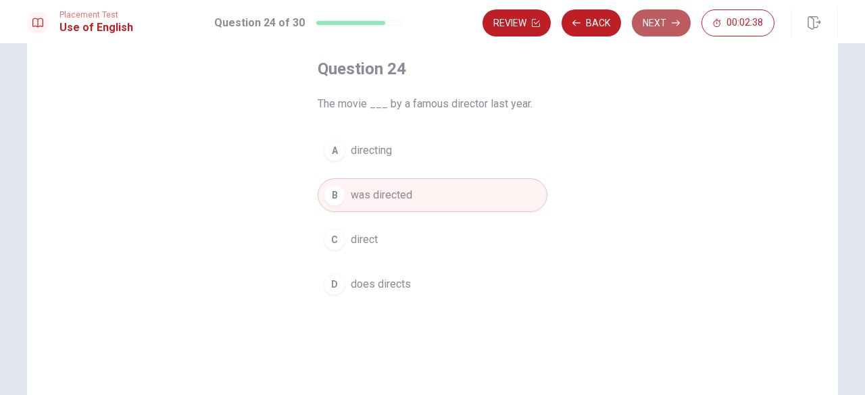
click at [673, 22] on icon "button" at bounding box center [676, 23] width 8 height 8
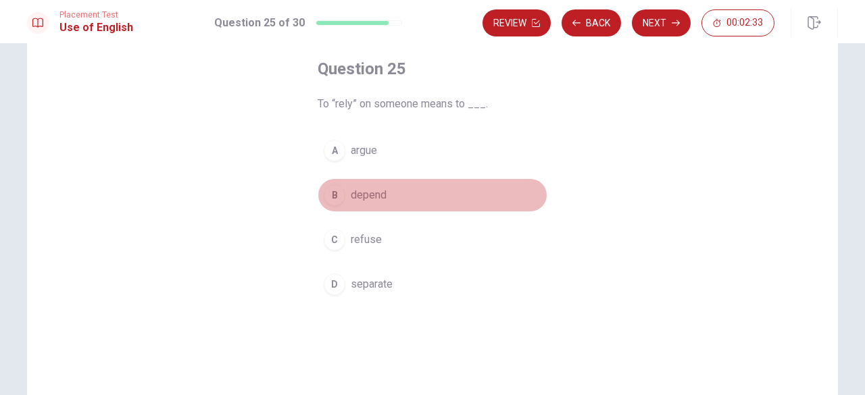
click at [364, 197] on span "depend" at bounding box center [369, 195] width 36 height 16
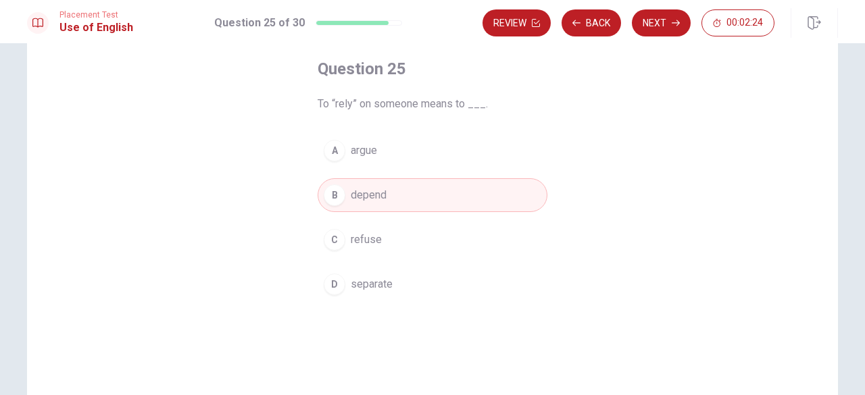
click at [674, 32] on button "Next" at bounding box center [661, 22] width 59 height 27
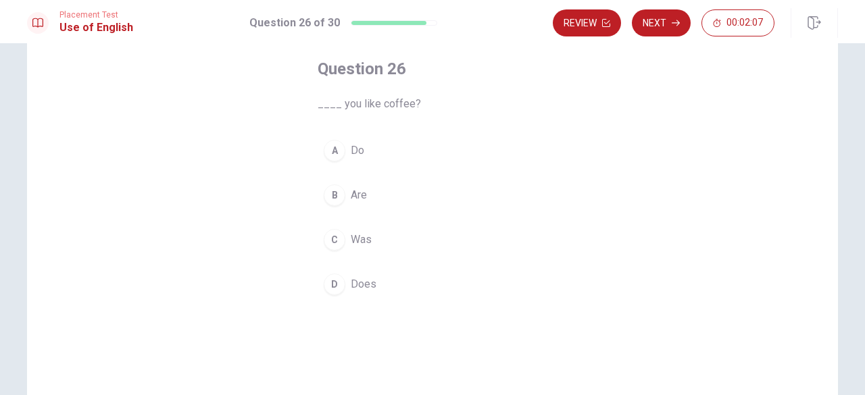
click at [352, 154] on span "Do" at bounding box center [358, 151] width 14 height 16
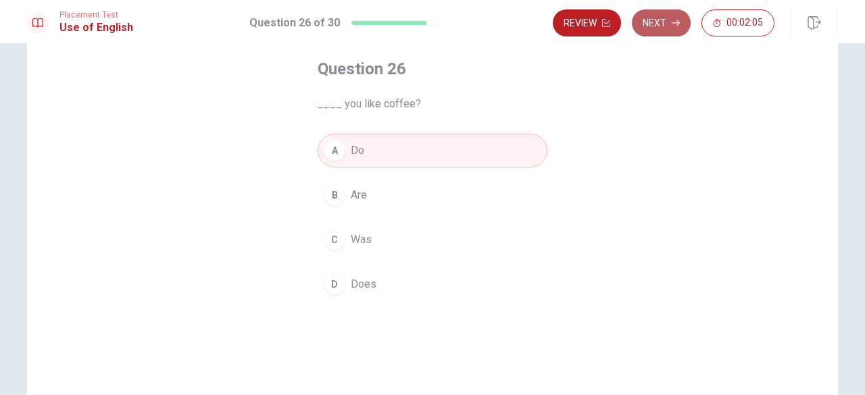
click at [668, 22] on button "Next" at bounding box center [661, 22] width 59 height 27
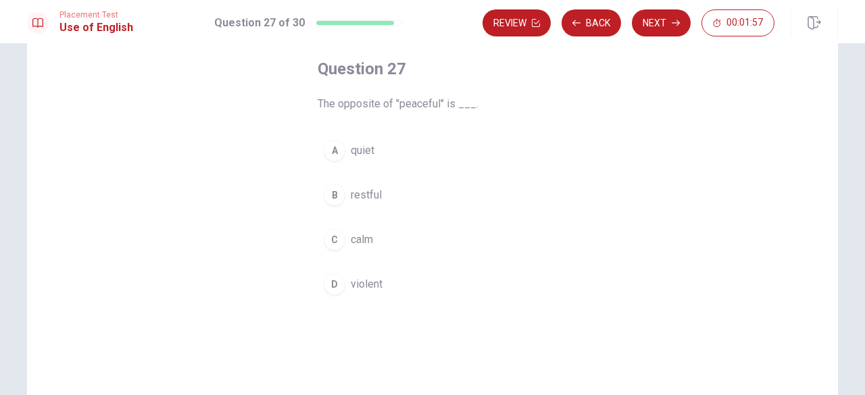
click at [356, 283] on span "violent" at bounding box center [367, 284] width 32 height 16
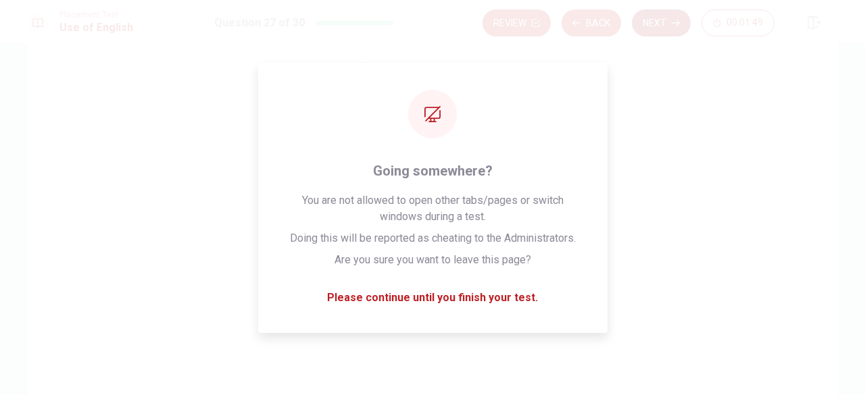
click at [687, 24] on button "Next" at bounding box center [661, 22] width 59 height 27
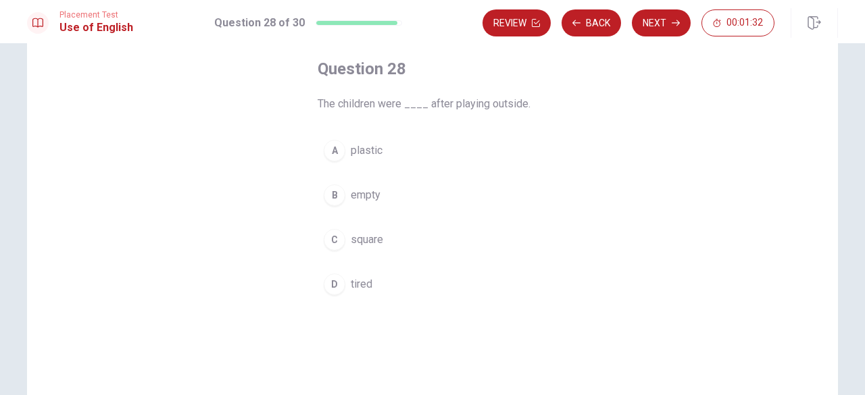
click at [358, 281] on span "tired" at bounding box center [362, 284] width 22 height 16
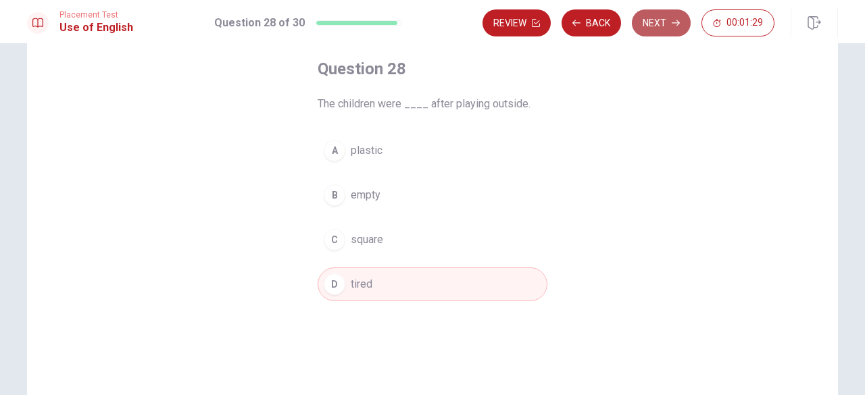
click at [673, 19] on icon "button" at bounding box center [676, 23] width 8 height 8
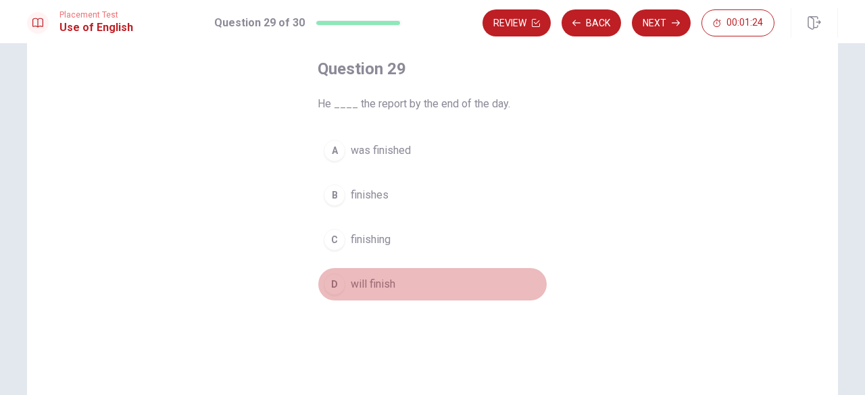
click at [366, 283] on span "will finish" at bounding box center [373, 284] width 45 height 16
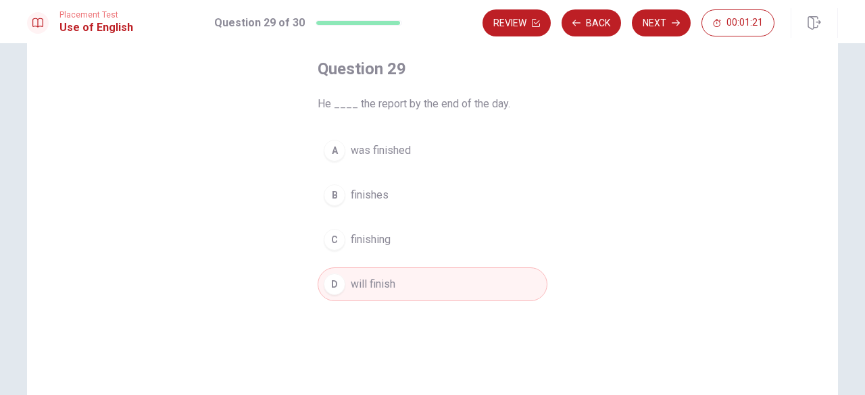
click at [362, 160] on button "A was finished" at bounding box center [433, 151] width 230 height 34
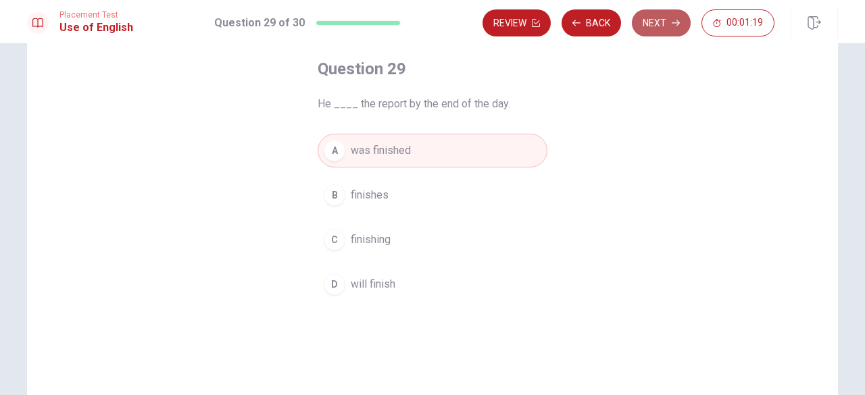
click at [664, 25] on button "Next" at bounding box center [661, 22] width 59 height 27
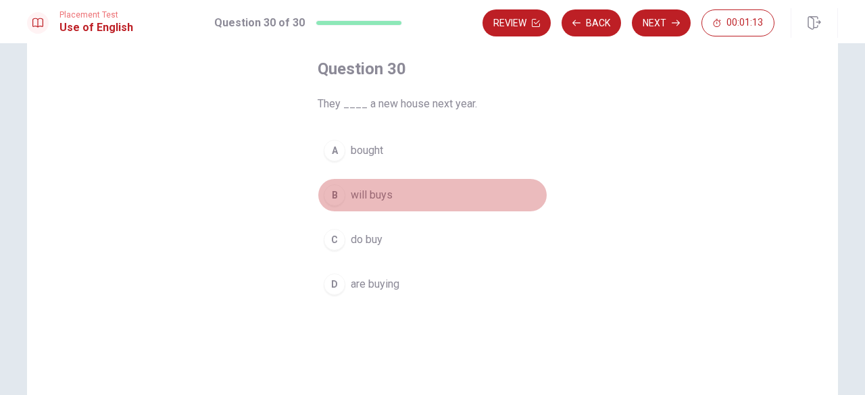
click at [372, 196] on span "will buys" at bounding box center [372, 195] width 42 height 16
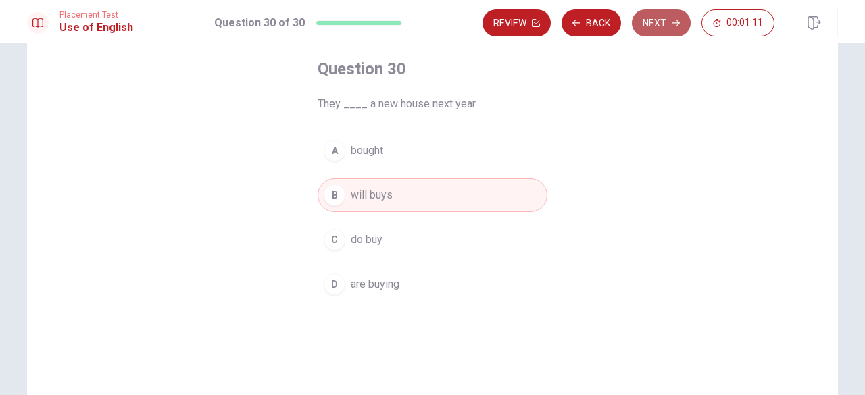
click at [677, 17] on button "Next" at bounding box center [661, 22] width 59 height 27
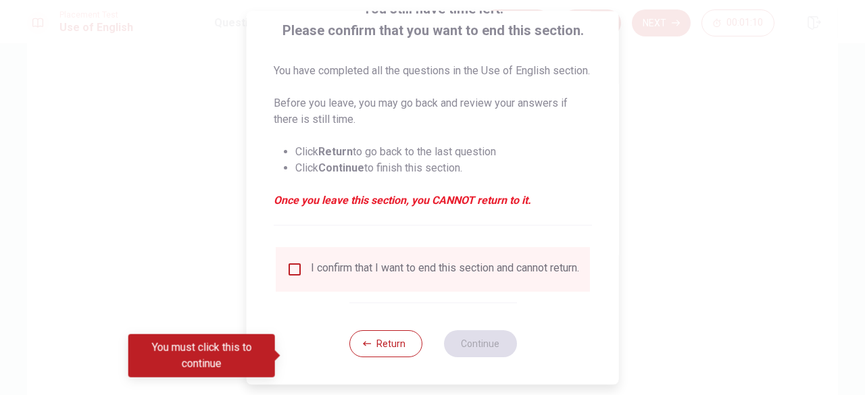
scroll to position [124, 0]
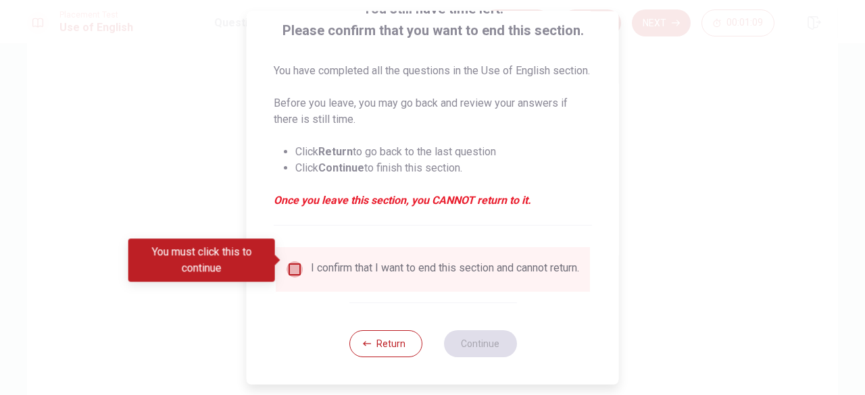
click at [291, 262] on input "You must click this to continue" at bounding box center [295, 270] width 16 height 16
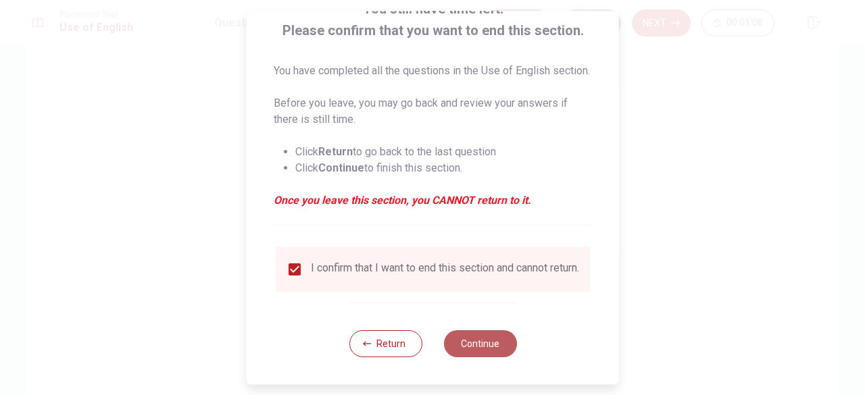
click at [474, 344] on button "Continue" at bounding box center [479, 344] width 73 height 27
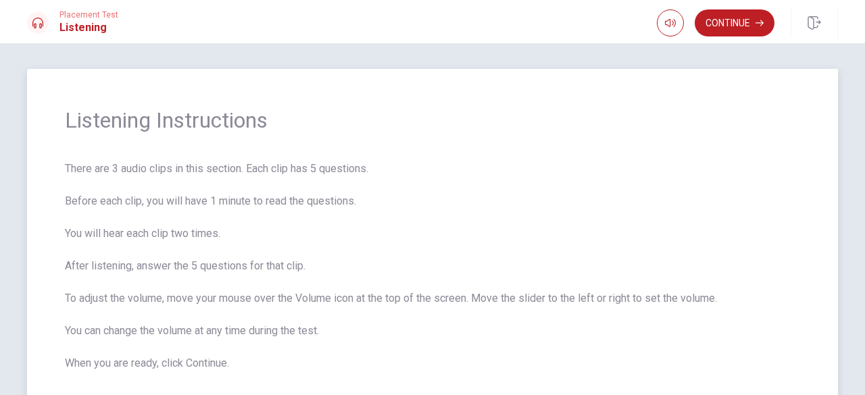
scroll to position [0, 0]
click at [668, 20] on icon "button" at bounding box center [670, 23] width 11 height 8
click at [757, 28] on button "Continue" at bounding box center [735, 22] width 80 height 27
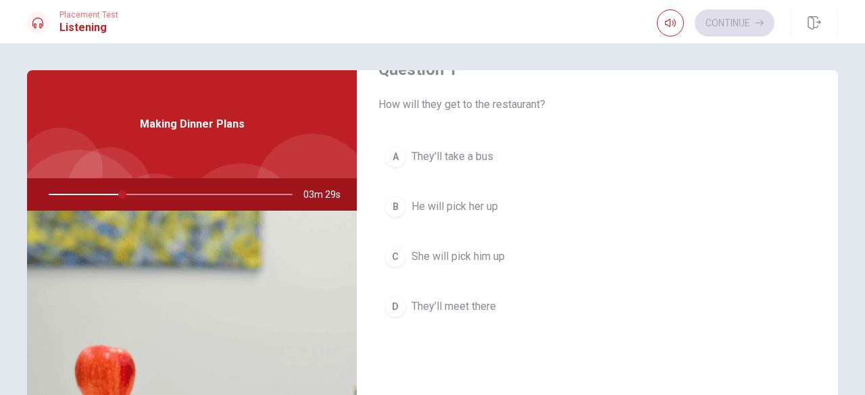
scroll to position [68, 0]
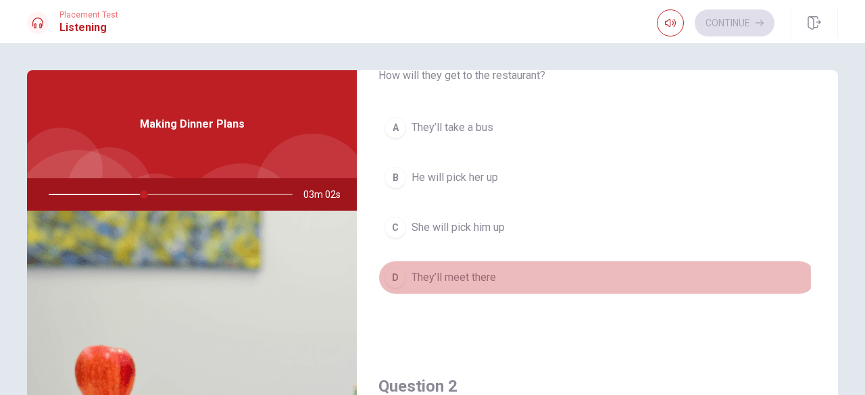
click at [465, 278] on span "They’ll meet there" at bounding box center [454, 278] width 84 height 16
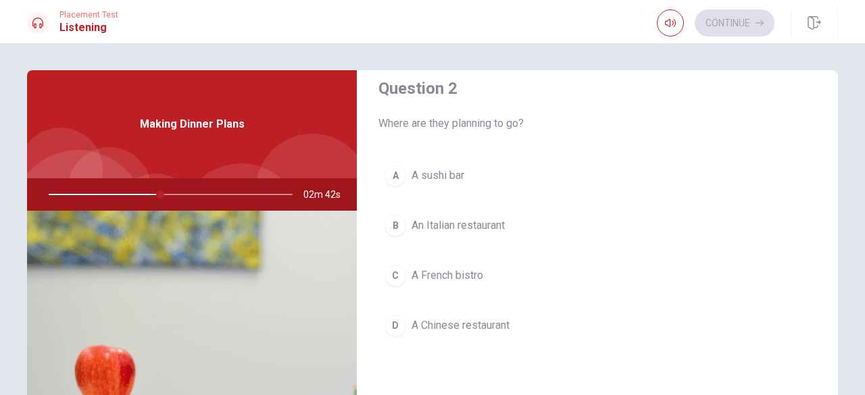
scroll to position [338, 0]
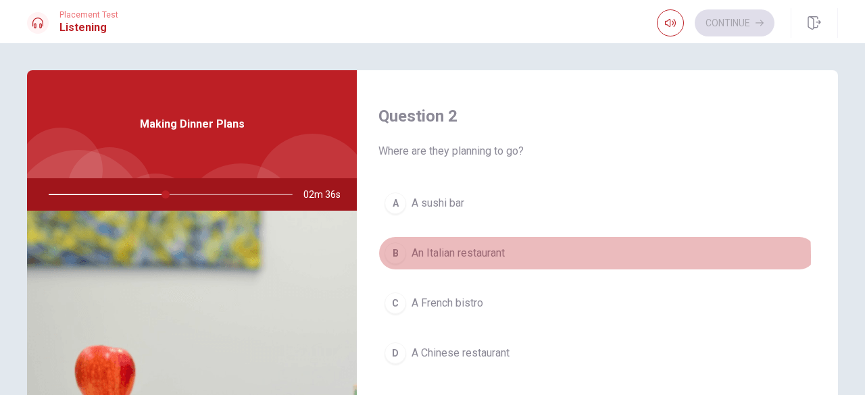
click at [451, 253] on span "An Italian restaurant" at bounding box center [458, 253] width 93 height 16
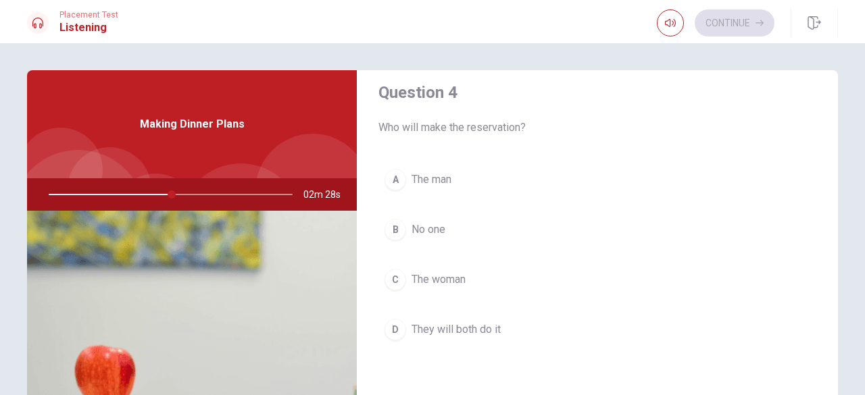
scroll to position [1081, 0]
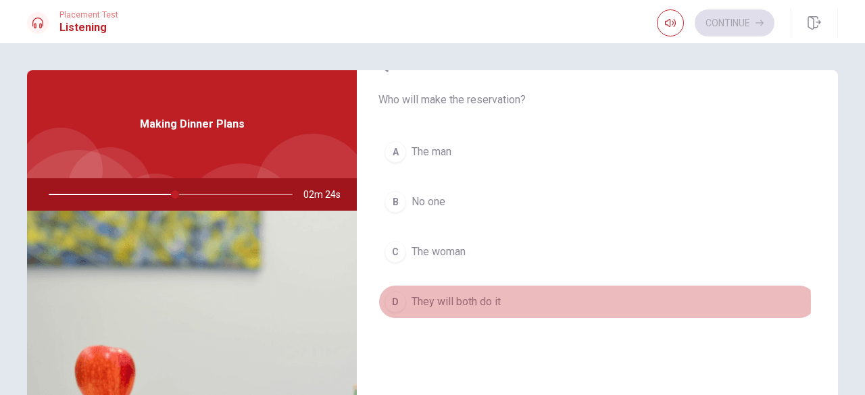
click at [451, 297] on span "They will both do it" at bounding box center [456, 302] width 89 height 16
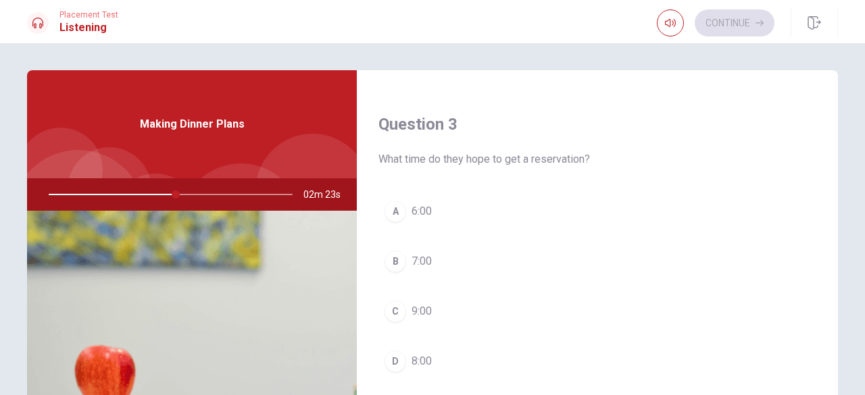
scroll to position [744, 0]
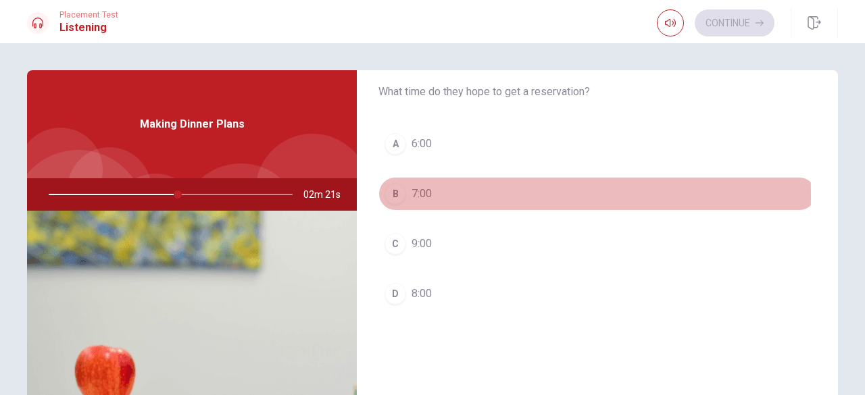
click at [406, 191] on button "B 7:00" at bounding box center [598, 194] width 438 height 34
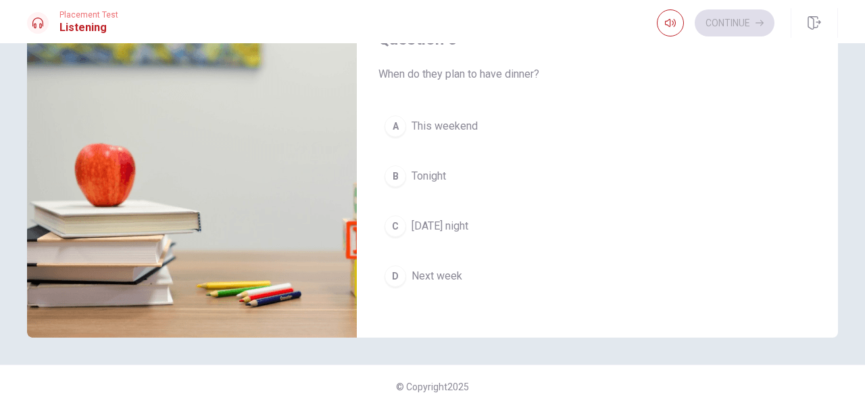
scroll to position [203, 0]
click at [461, 124] on span "This weekend" at bounding box center [445, 126] width 66 height 16
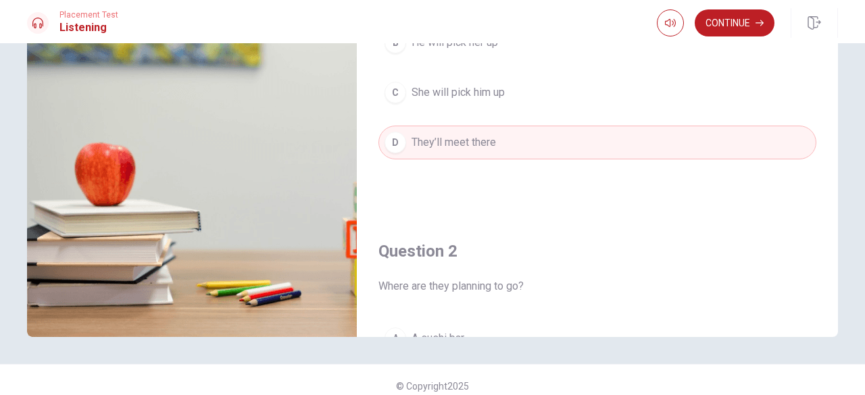
scroll to position [0, 0]
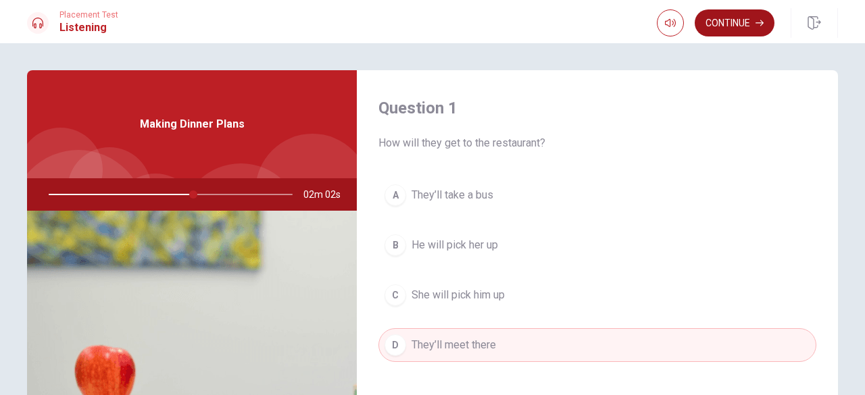
click at [725, 24] on button "Continue" at bounding box center [735, 22] width 80 height 27
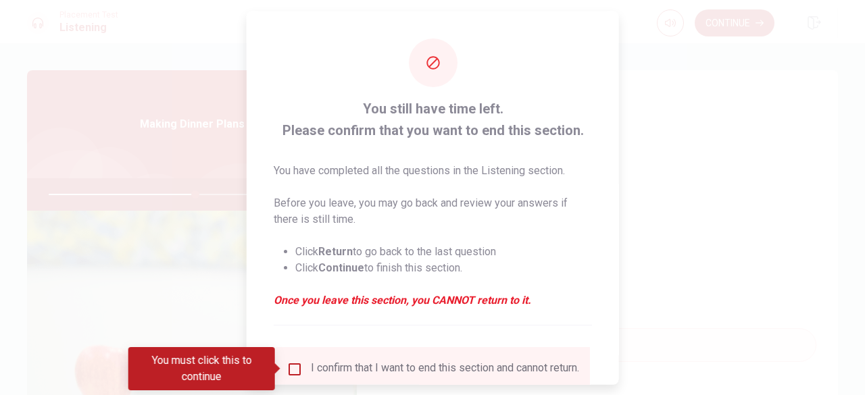
click at [297, 364] on input "You must click this to continue" at bounding box center [295, 369] width 16 height 16
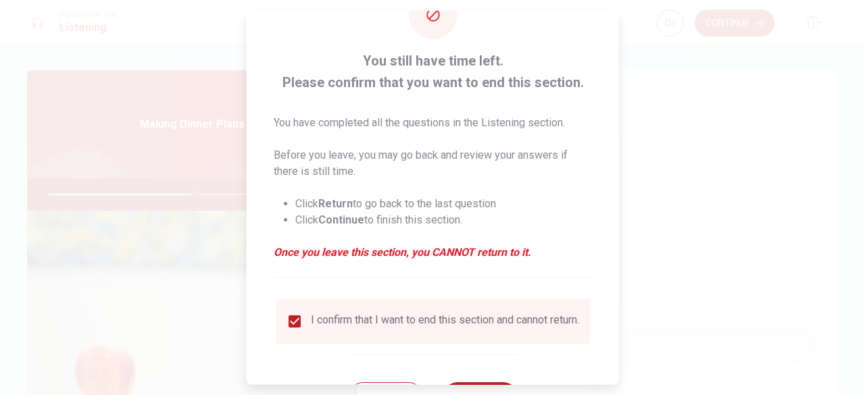
scroll to position [108, 0]
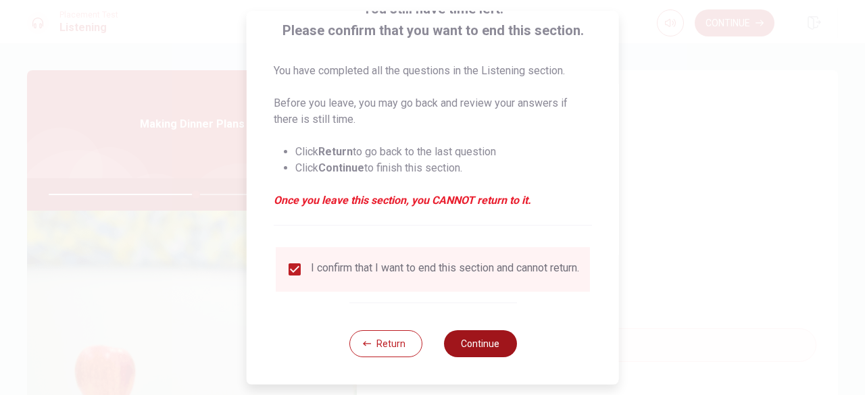
click at [493, 350] on button "Continue" at bounding box center [479, 344] width 73 height 27
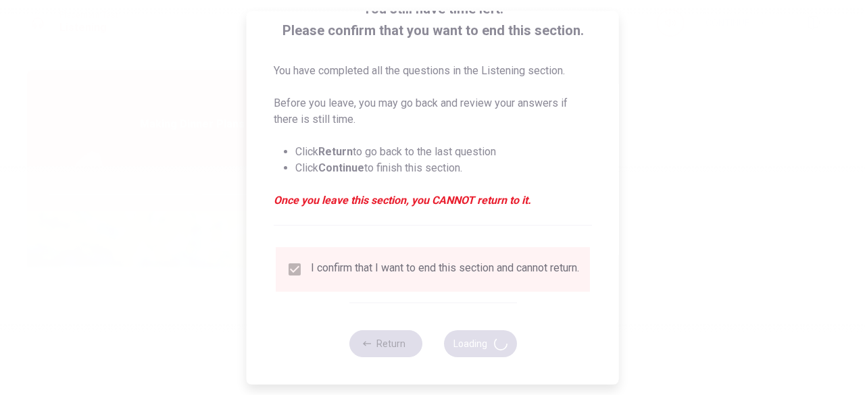
type input "61"
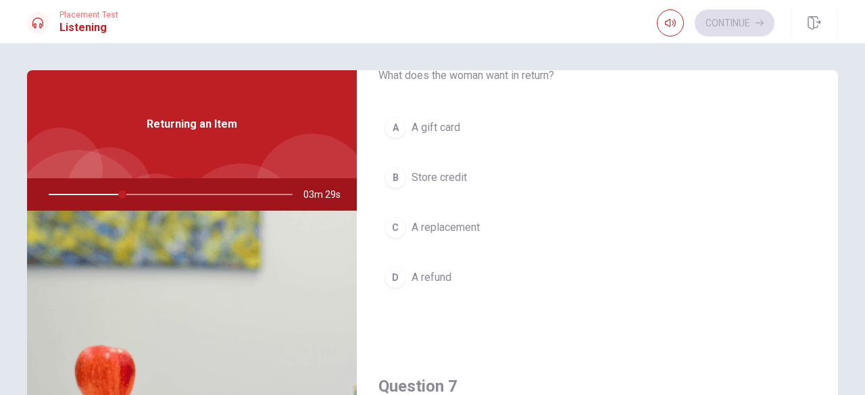
scroll to position [0, 0]
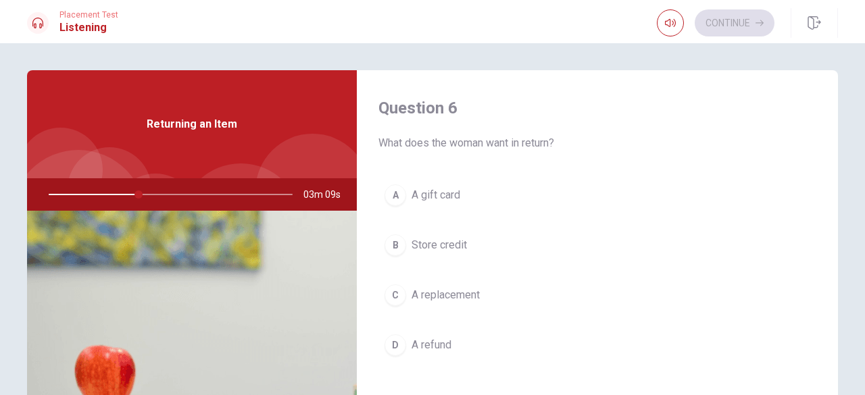
click at [416, 337] on span "A refund" at bounding box center [432, 345] width 40 height 16
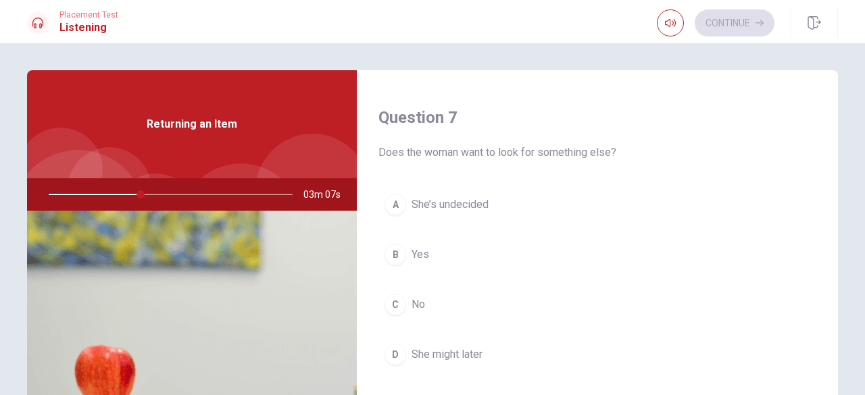
scroll to position [338, 0]
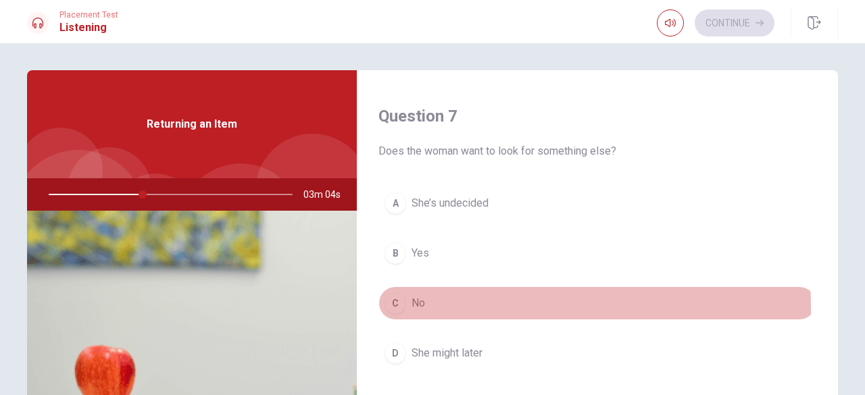
click at [417, 305] on span "No" at bounding box center [419, 303] width 14 height 16
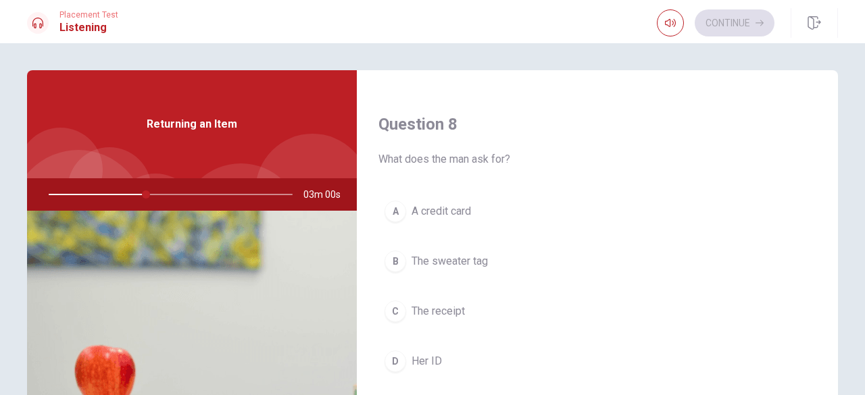
scroll to position [744, 0]
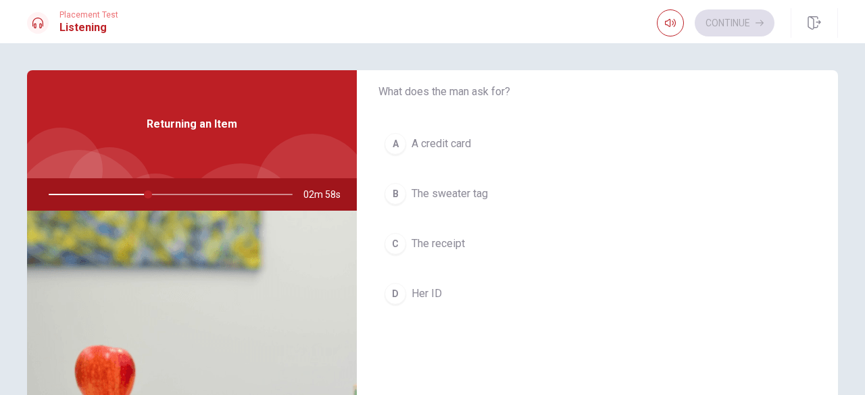
click at [439, 237] on span "The receipt" at bounding box center [438, 244] width 53 height 16
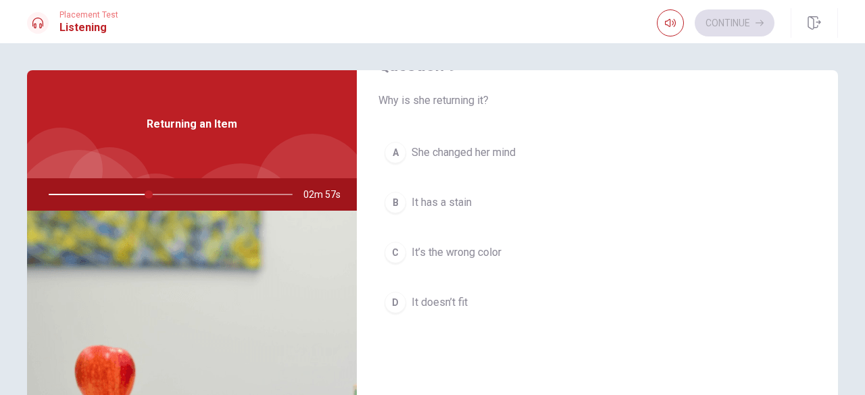
scroll to position [1081, 0]
click at [450, 294] on span "It doesn’t fit" at bounding box center [440, 302] width 56 height 16
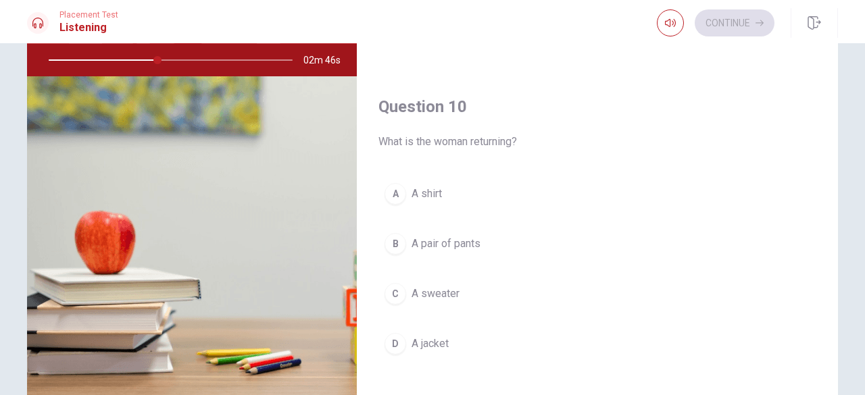
scroll to position [135, 0]
click at [429, 285] on span "A sweater" at bounding box center [436, 293] width 48 height 16
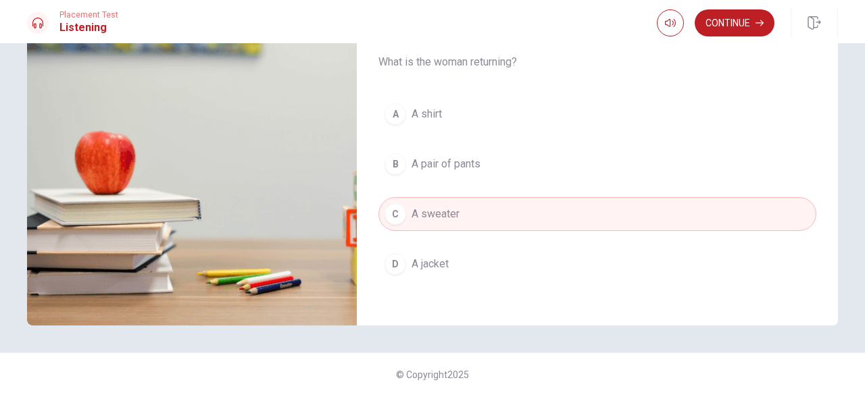
scroll to position [215, 0]
click at [735, 18] on button "Continue" at bounding box center [735, 22] width 80 height 27
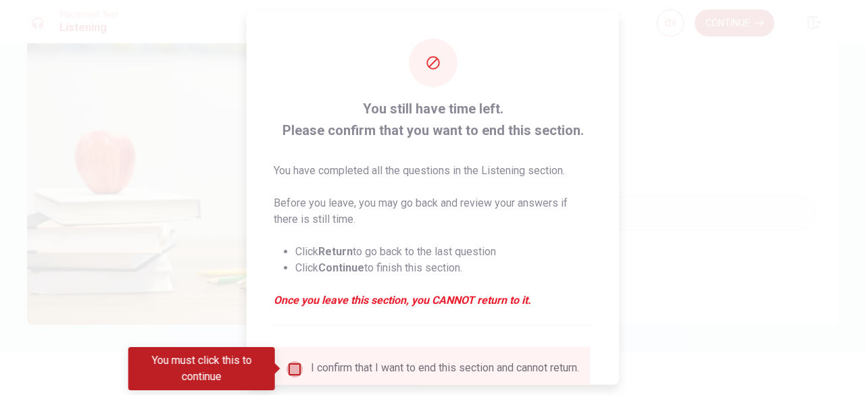
click at [298, 370] on input "You must click this to continue" at bounding box center [295, 369] width 16 height 16
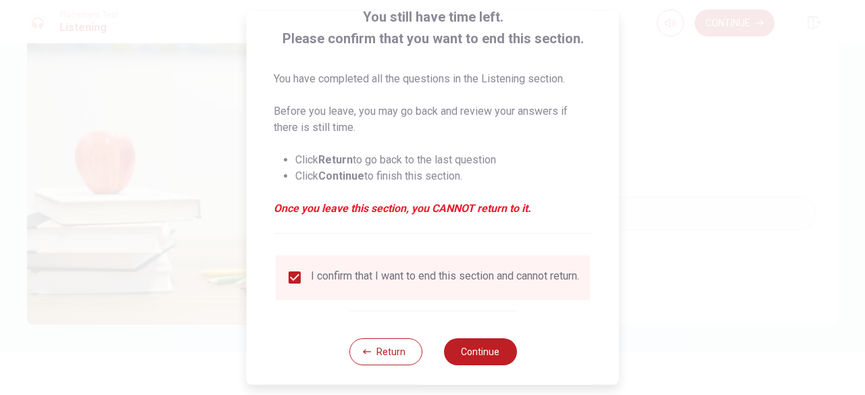
scroll to position [108, 0]
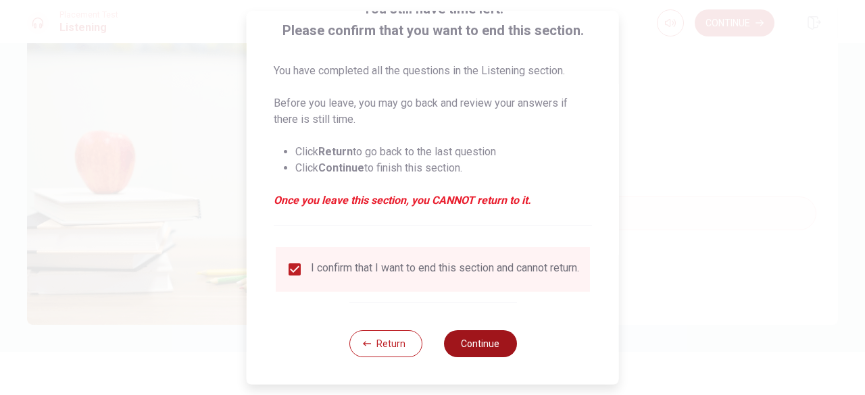
click at [476, 341] on button "Continue" at bounding box center [479, 344] width 73 height 27
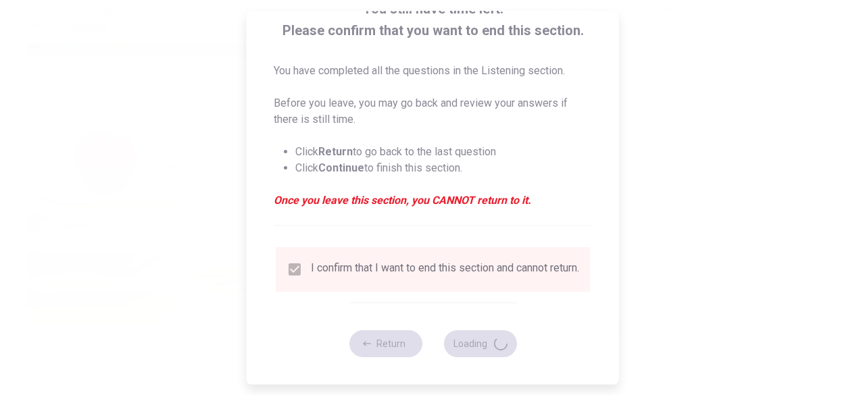
type input "50"
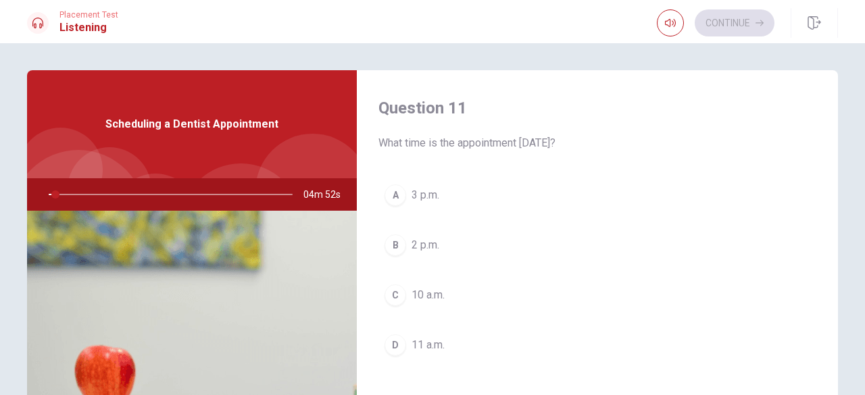
drag, startPoint x: 456, startPoint y: 143, endPoint x: 521, endPoint y: 146, distance: 65.7
click at [521, 146] on span "What time is the appointment [DATE]?" at bounding box center [598, 143] width 438 height 16
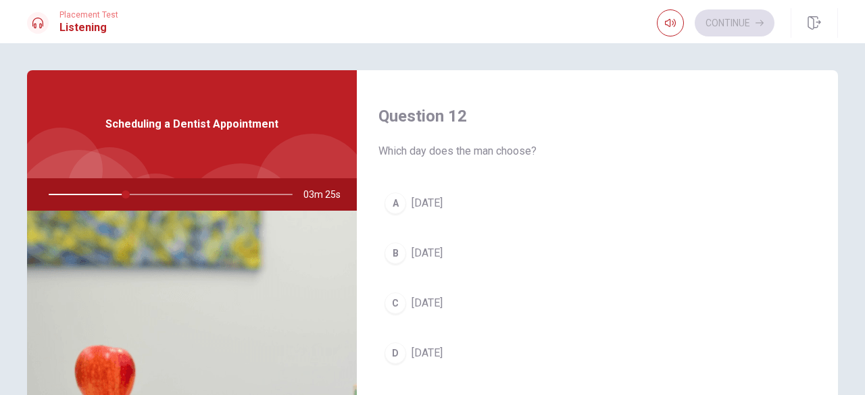
scroll to position [406, 0]
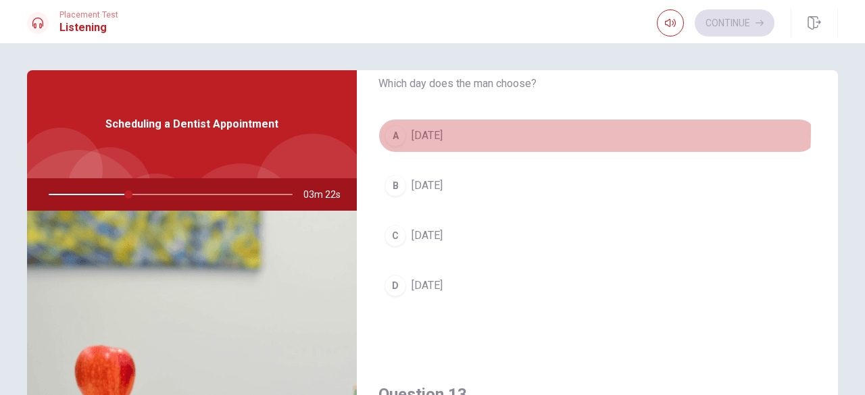
click at [407, 129] on button "A [DATE]" at bounding box center [598, 136] width 438 height 34
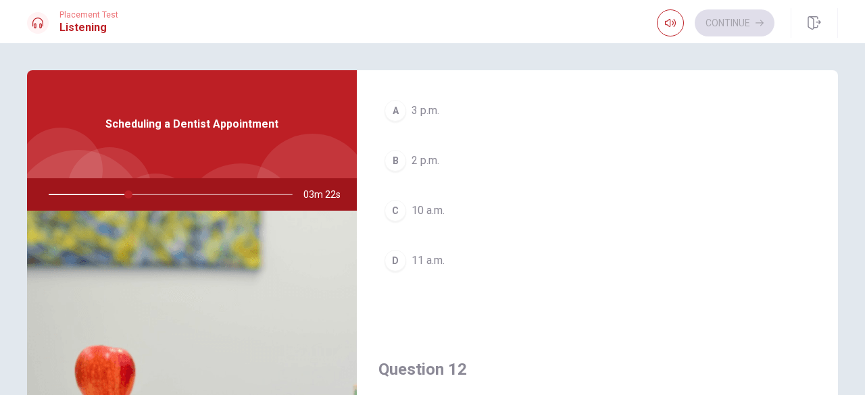
scroll to position [0, 0]
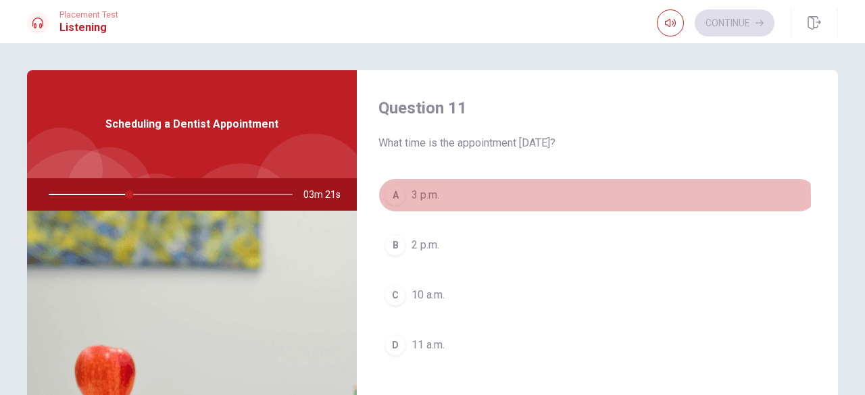
click at [400, 199] on div "A" at bounding box center [396, 196] width 22 height 22
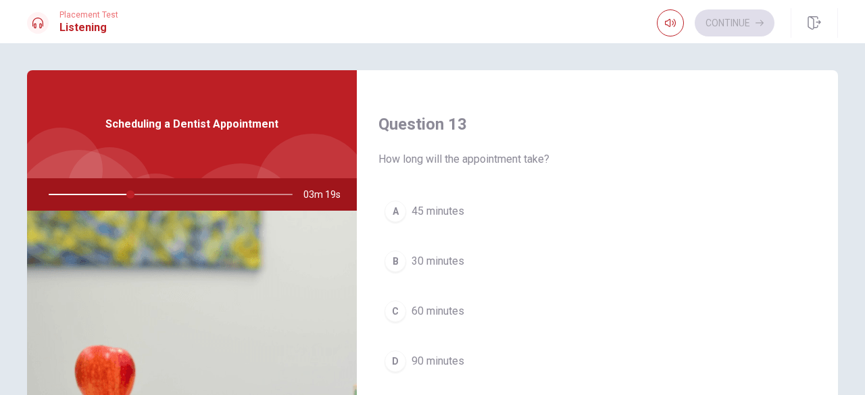
scroll to position [744, 0]
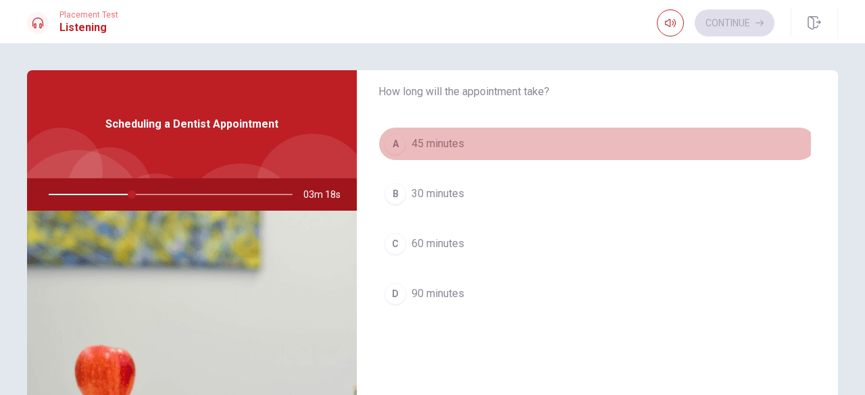
click at [435, 139] on span "45 minutes" at bounding box center [438, 144] width 53 height 16
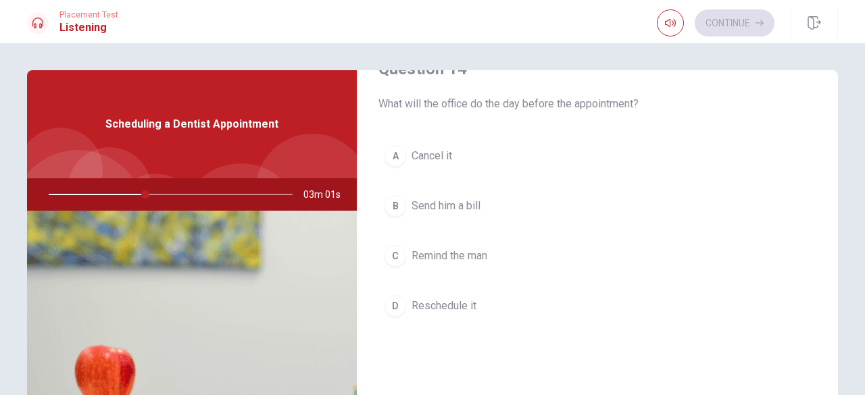
scroll to position [1048, 0]
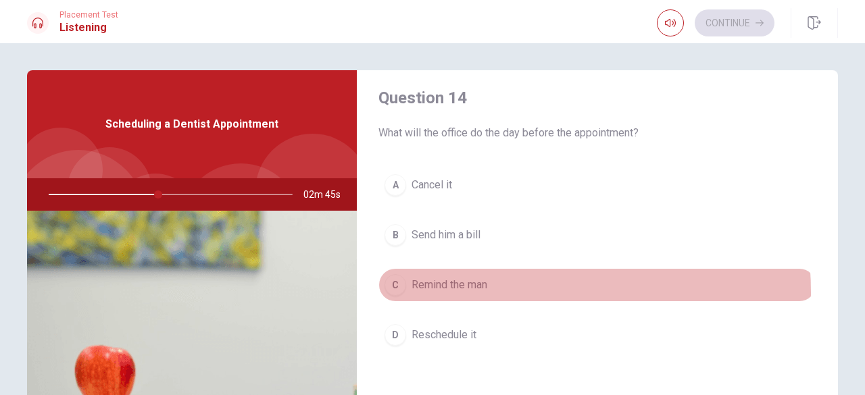
click at [472, 286] on span "Remind the man" at bounding box center [450, 285] width 76 height 16
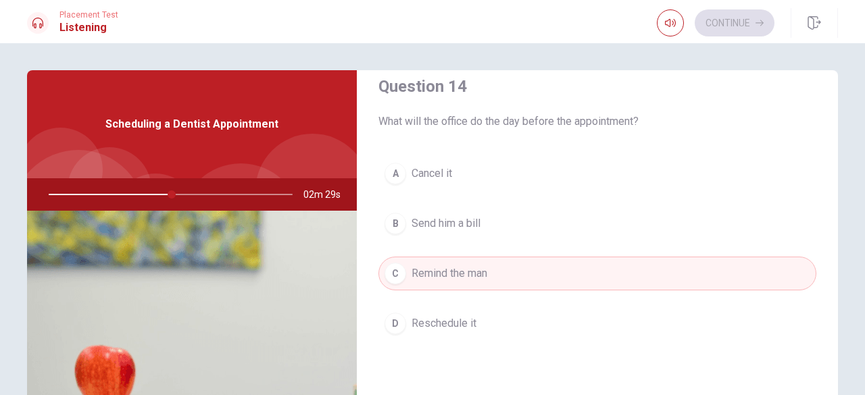
scroll to position [1081, 0]
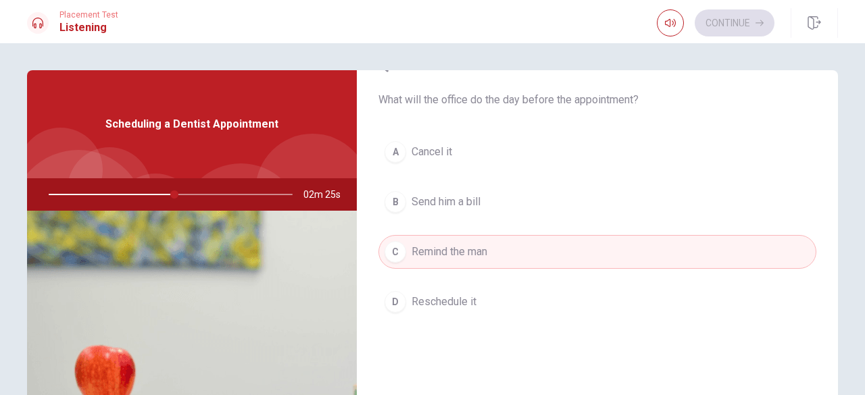
click at [437, 295] on span "Reschedule it" at bounding box center [444, 302] width 65 height 16
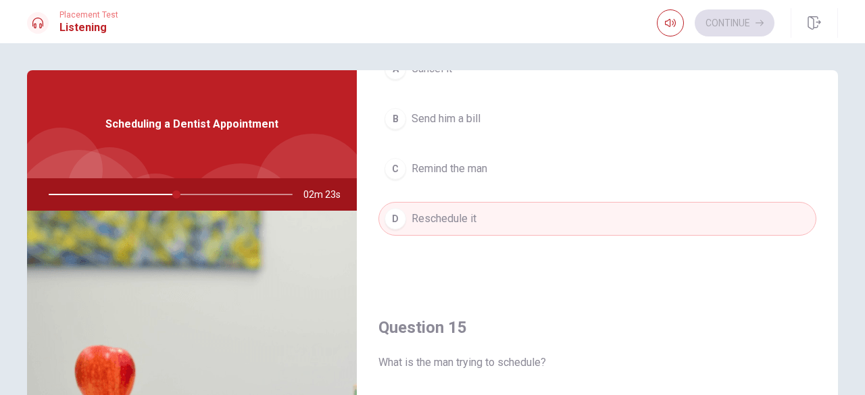
scroll to position [1217, 0]
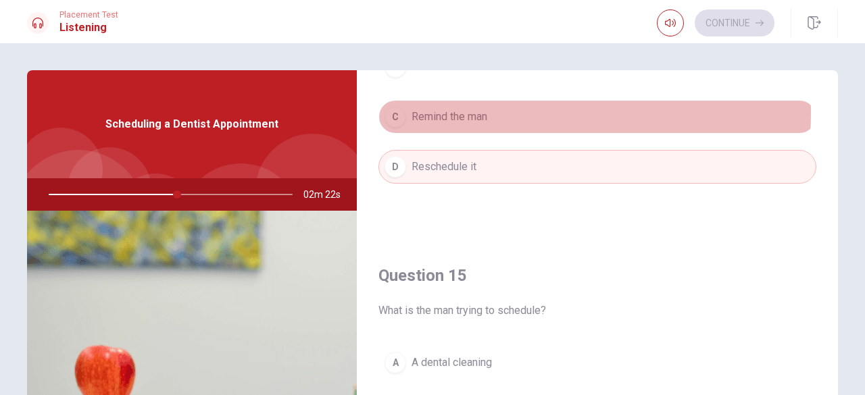
click at [446, 109] on span "Remind the man" at bounding box center [450, 117] width 76 height 16
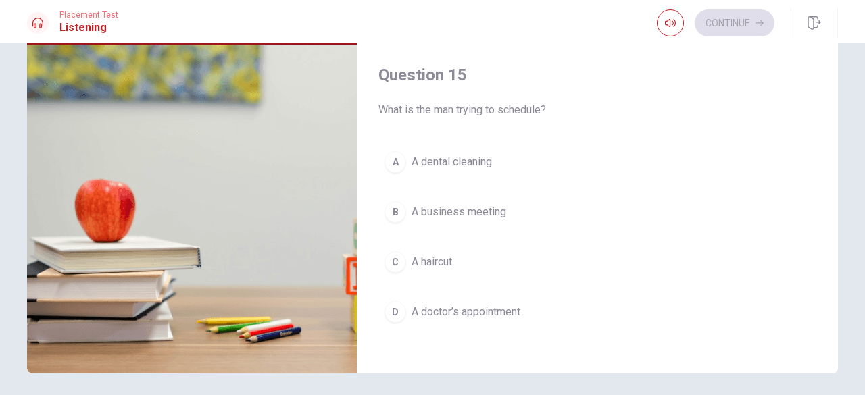
scroll to position [203, 0]
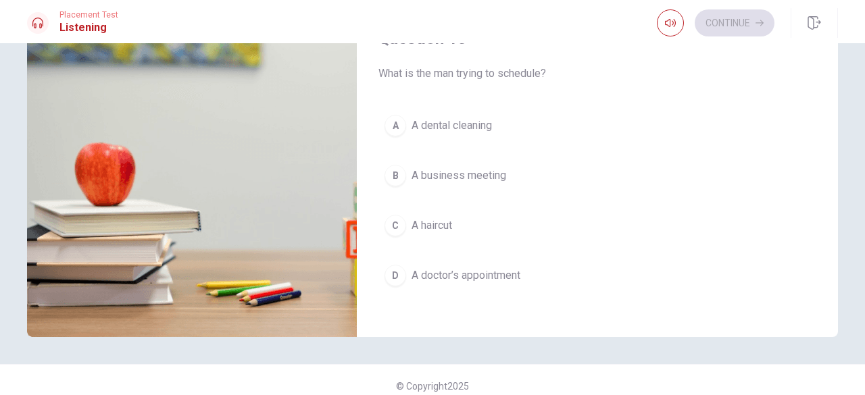
click at [656, 176] on button "B A business meeting" at bounding box center [598, 176] width 438 height 34
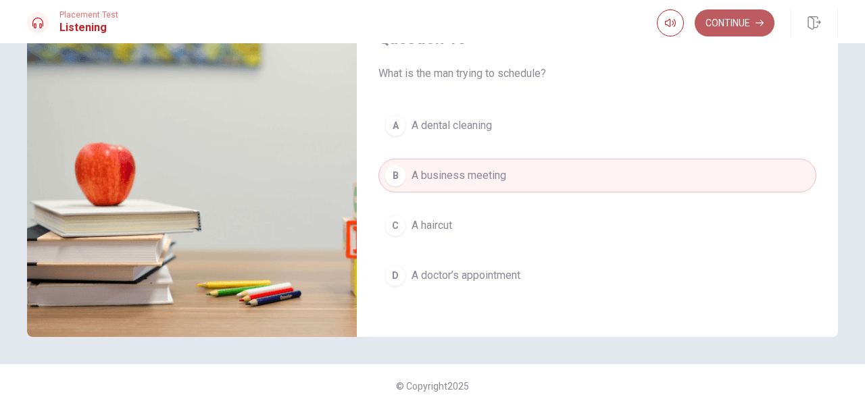
click at [745, 29] on button "Continue" at bounding box center [735, 22] width 80 height 27
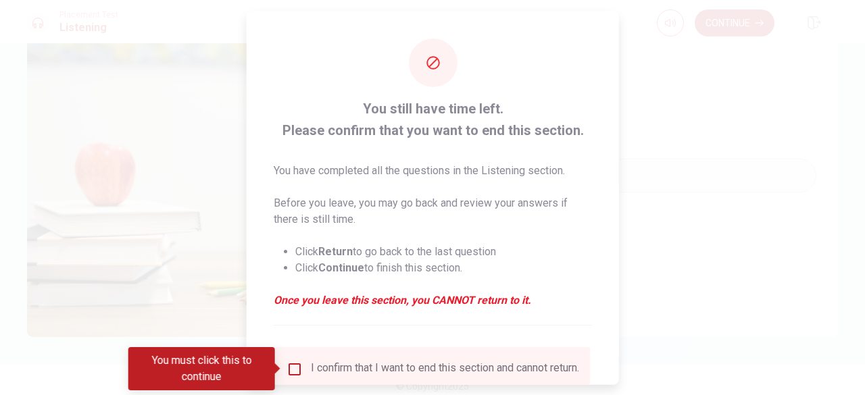
click at [282, 373] on span at bounding box center [278, 369] width 7 height 11
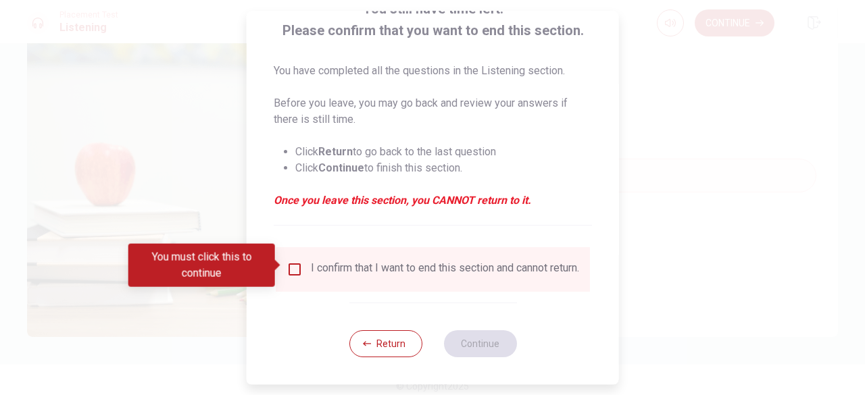
scroll to position [108, 0]
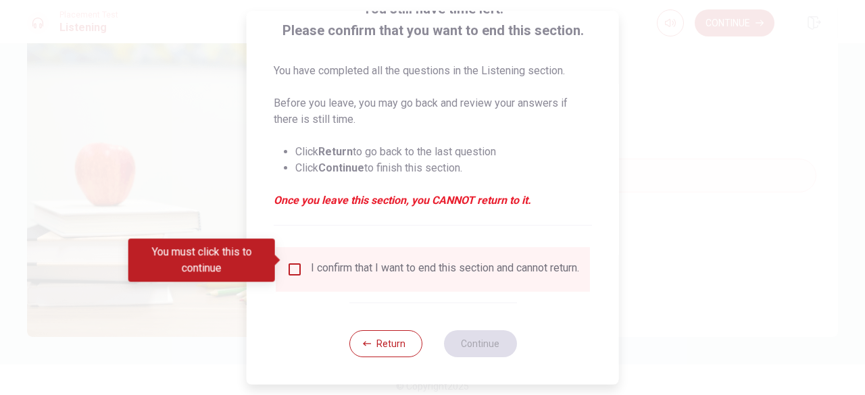
click at [291, 266] on input "You must click this to continue" at bounding box center [295, 270] width 16 height 16
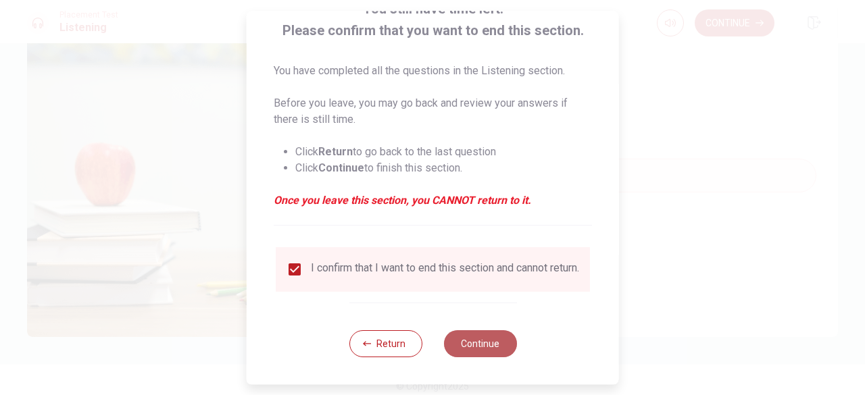
click at [502, 349] on button "Continue" at bounding box center [479, 344] width 73 height 27
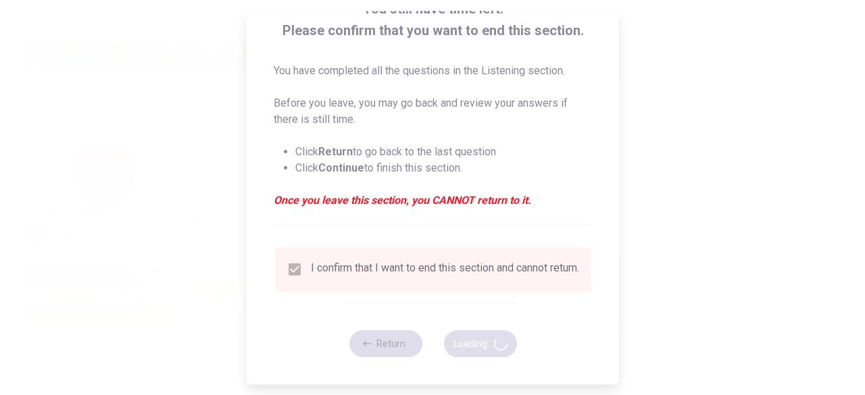
type input "59"
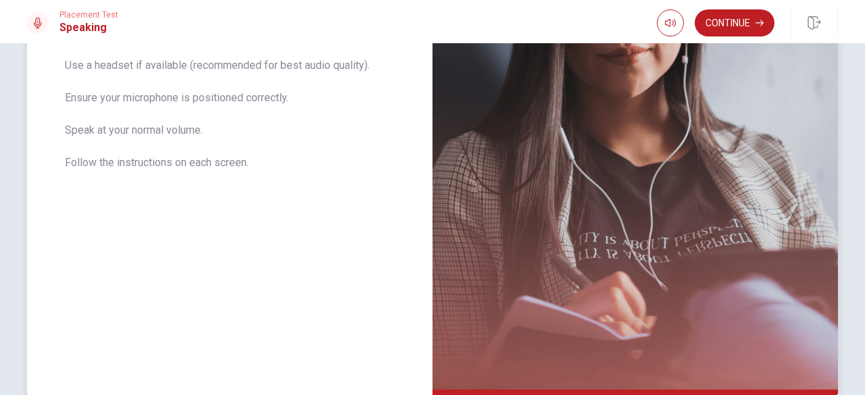
scroll to position [266, 0]
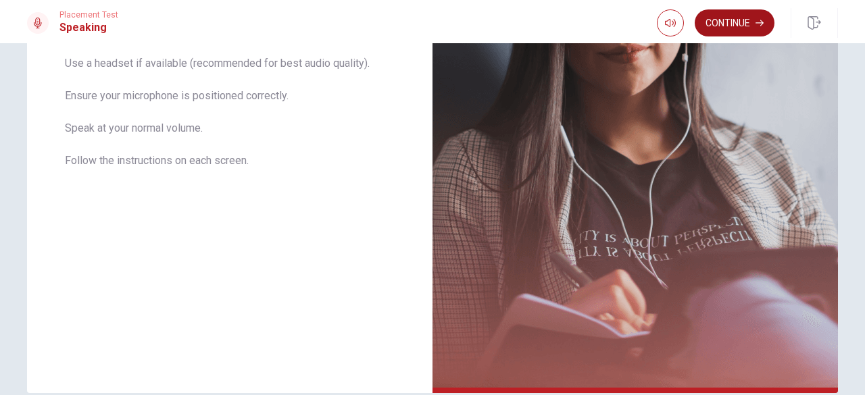
click at [716, 16] on button "Continue" at bounding box center [735, 22] width 80 height 27
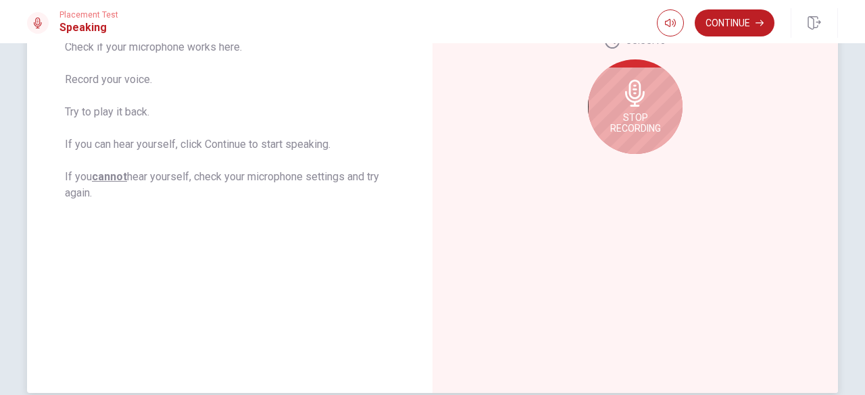
scroll to position [146, 0]
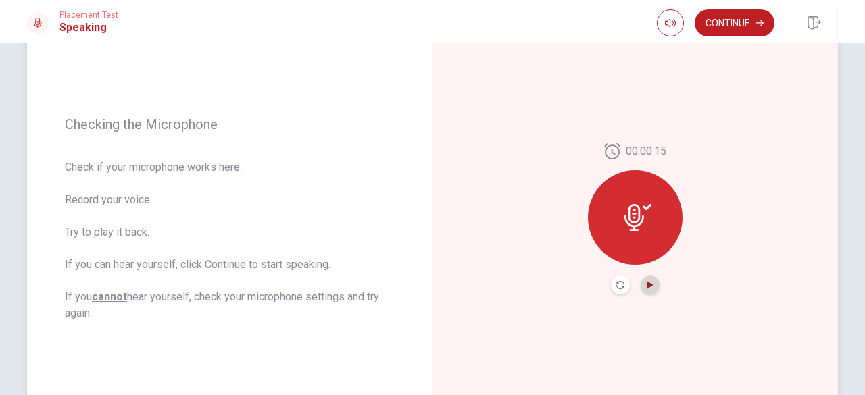
click at [650, 282] on icon "Play Audio" at bounding box center [650, 285] width 8 height 8
click at [650, 289] on icon "Play Audio" at bounding box center [650, 285] width 8 height 8
click at [725, 24] on button "Continue" at bounding box center [735, 22] width 80 height 27
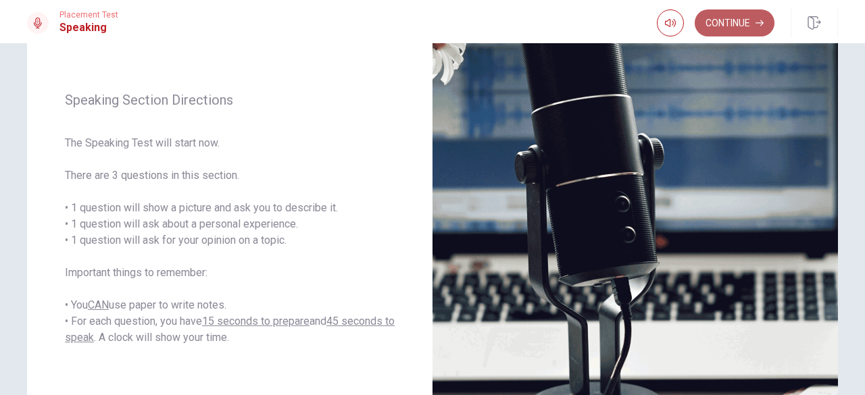
click at [720, 26] on button "Continue" at bounding box center [735, 22] width 80 height 27
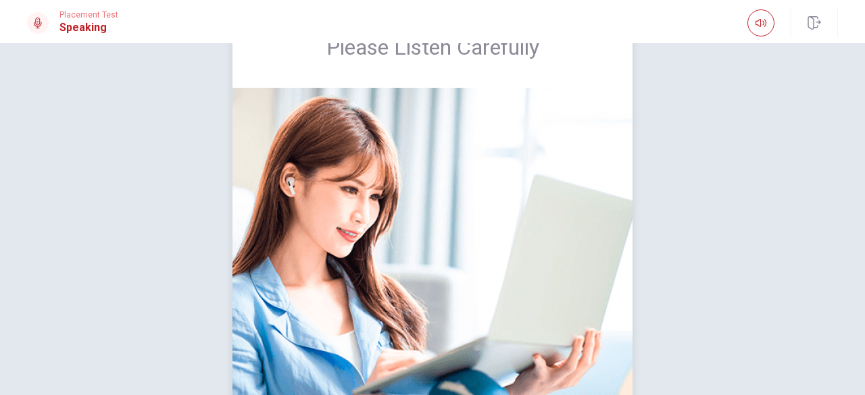
scroll to position [62, 0]
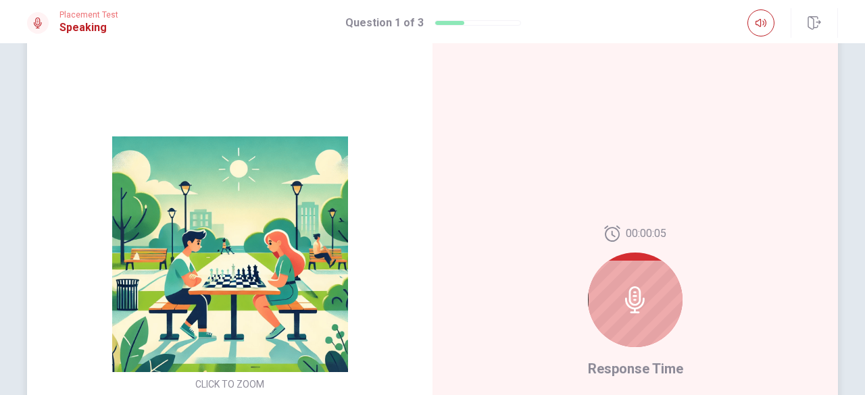
click at [623, 315] on div at bounding box center [635, 300] width 95 height 95
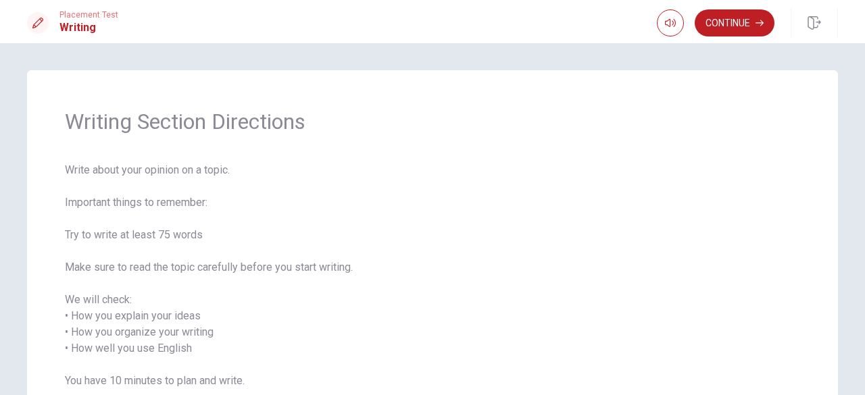
scroll to position [150, 0]
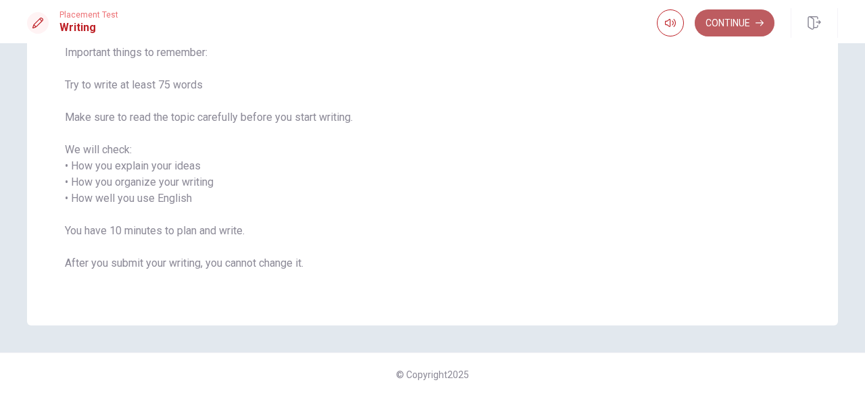
click at [749, 18] on button "Continue" at bounding box center [735, 22] width 80 height 27
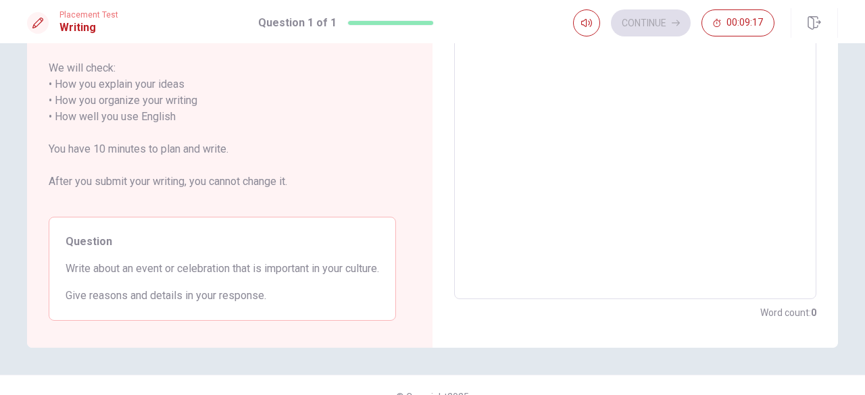
scroll to position [201, 0]
click at [502, 123] on textarea at bounding box center [635, 107] width 343 height 359
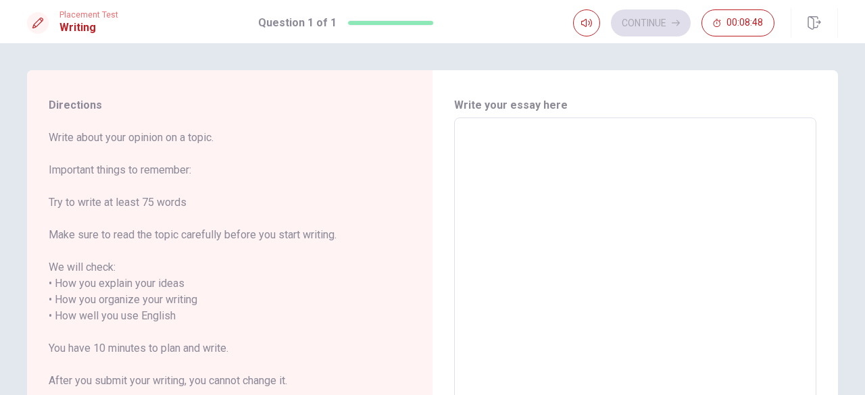
scroll to position [0, 0]
click at [449, 145] on div "Write your essay here x ​ Word count : 0" at bounding box center [636, 308] width 406 height 477
click at [730, 127] on div "x ​" at bounding box center [635, 308] width 362 height 381
type textarea "i"
type textarea "x"
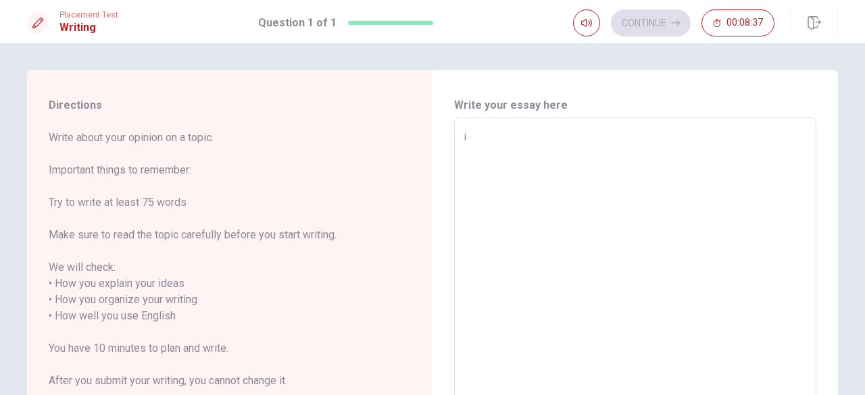
type textarea "i\"
type textarea "x"
type textarea "i\I"
type textarea "x"
type textarea "i\I\"
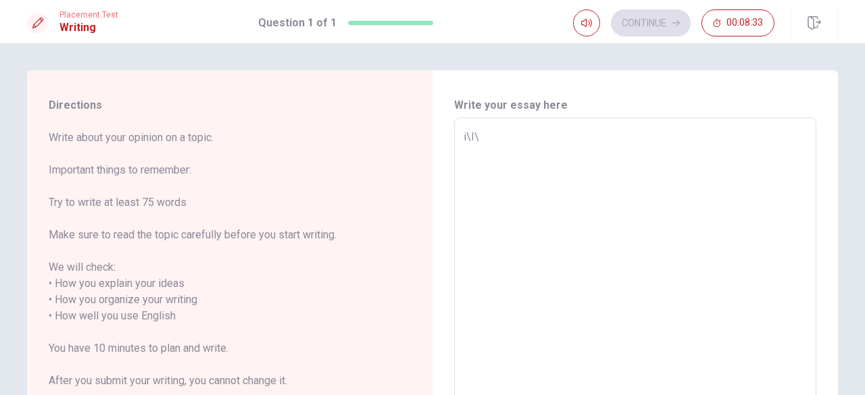
type textarea "x"
type textarea "i\I\\"
type textarea "x"
type textarea "i\I\"
type textarea "x"
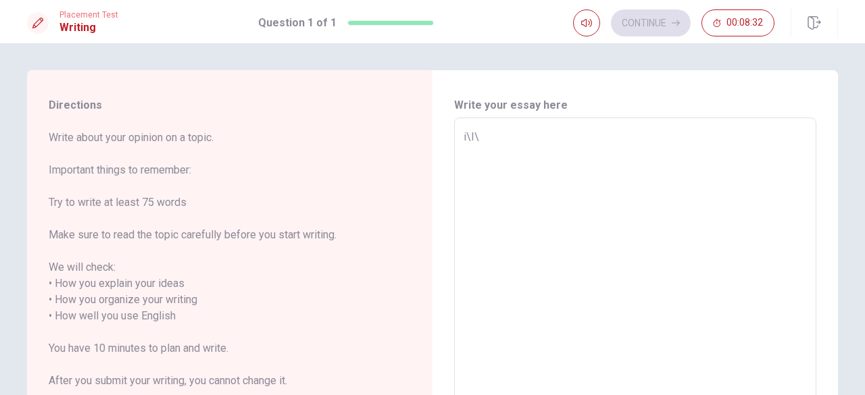
type textarea "i\I"
type textarea "x"
type textarea "i\"
type textarea "x"
type textarea "i"
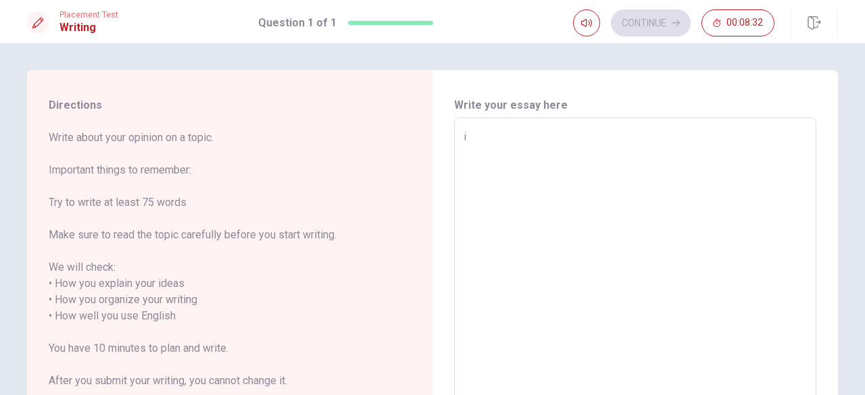
type textarea "x"
click at [168, 228] on span "Write about your opinion on a topic. Important things to remember: Try to write…" at bounding box center [222, 268] width 347 height 276
click at [491, 153] on textarea at bounding box center [635, 308] width 343 height 359
type textarea "I"
type textarea "x"
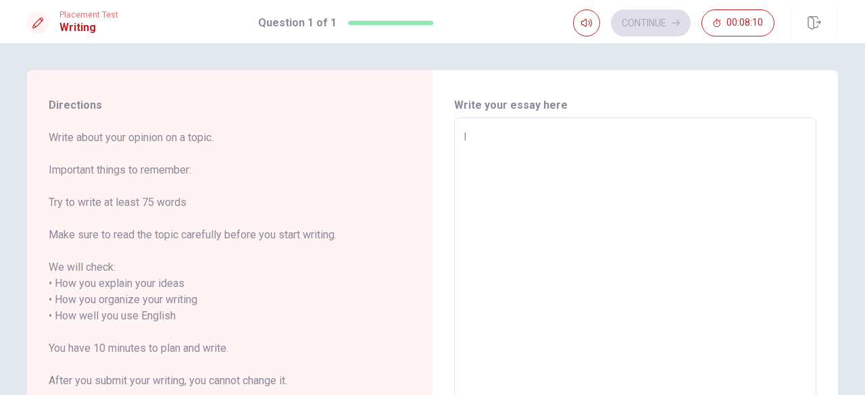
type textarea "It"
type textarea "x"
type textarea "Ith"
type textarea "x"
type textarea "Ithi"
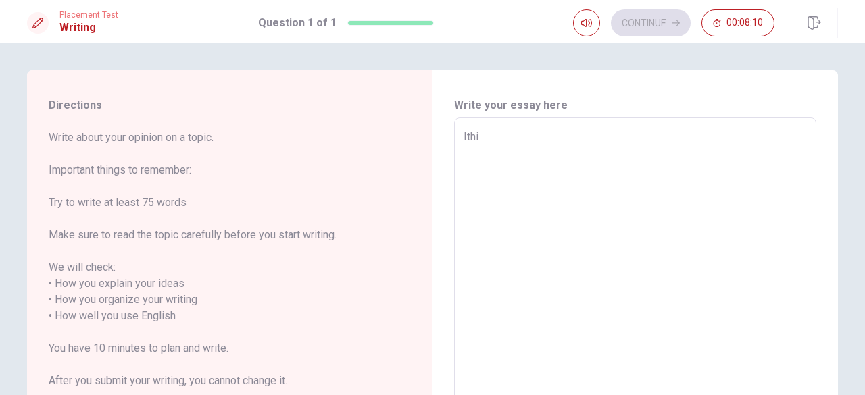
type textarea "x"
type textarea "Ithin"
type textarea "x"
type textarea "Ithink"
type textarea "x"
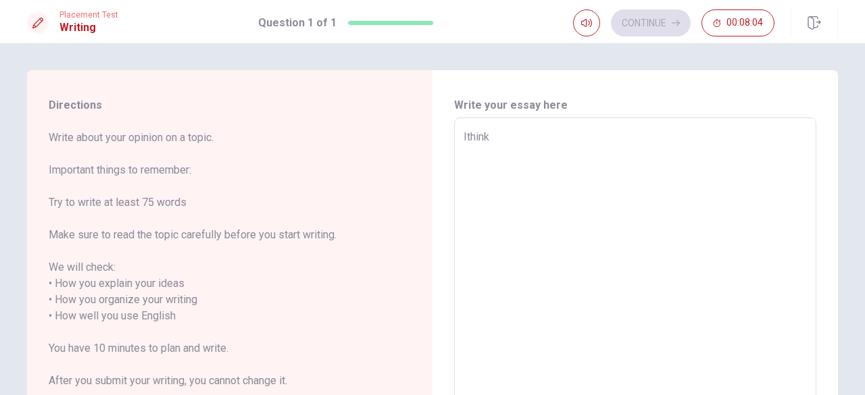
type textarea "I think"
type textarea "x"
type textarea "I think"
type textarea "x"
type textarea "I think i"
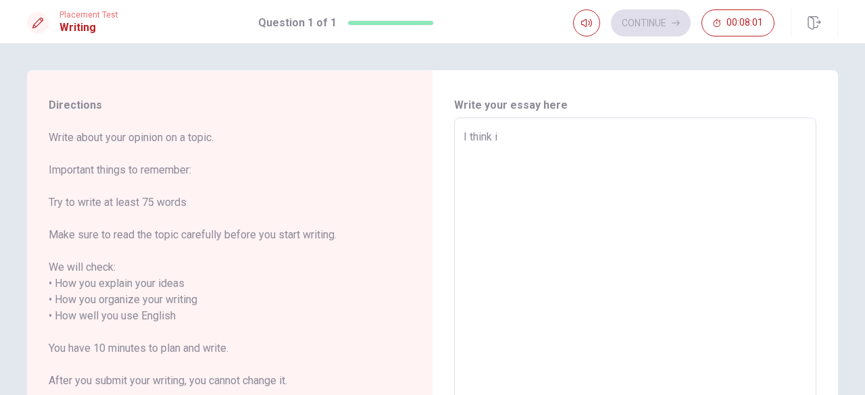
type textarea "x"
type textarea "I think is"
type textarea "x"
type textarea "I think is"
type textarea "x"
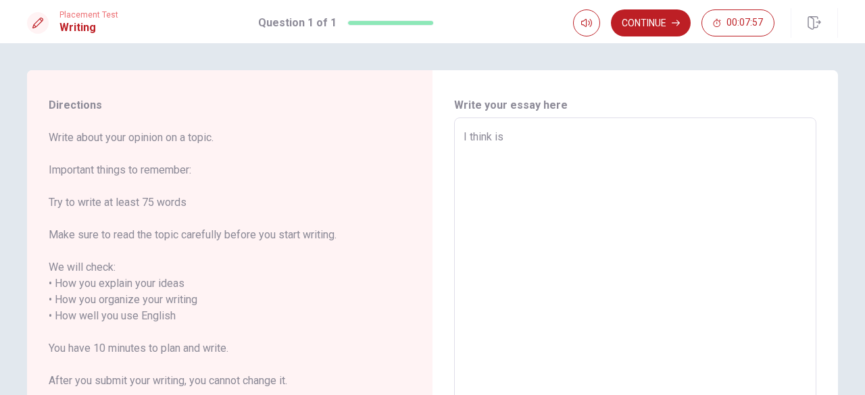
type textarea "I think is ㄏ"
type textarea "x"
type textarea "I think is"
type textarea "x"
type textarea "I think is C"
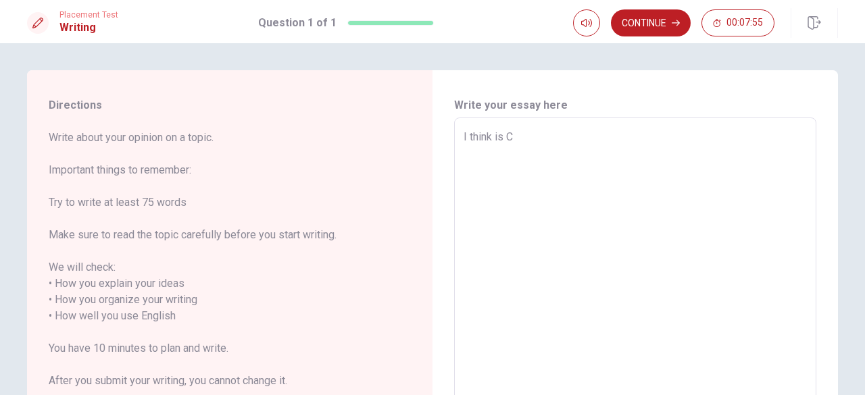
type textarea "x"
type textarea "I think is [PERSON_NAME]"
type textarea "x"
type textarea "I think is Che"
type textarea "x"
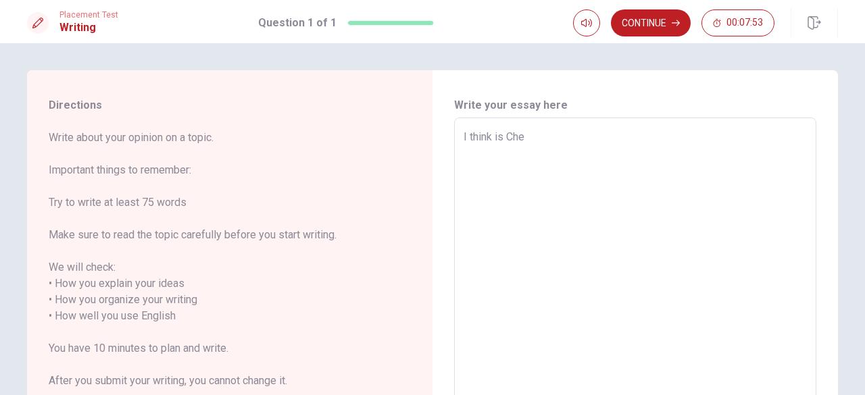
type textarea "I think is Ches"
type textarea "x"
type textarea "I think is Chese"
type textarea "x"
type textarea "I think is Ches"
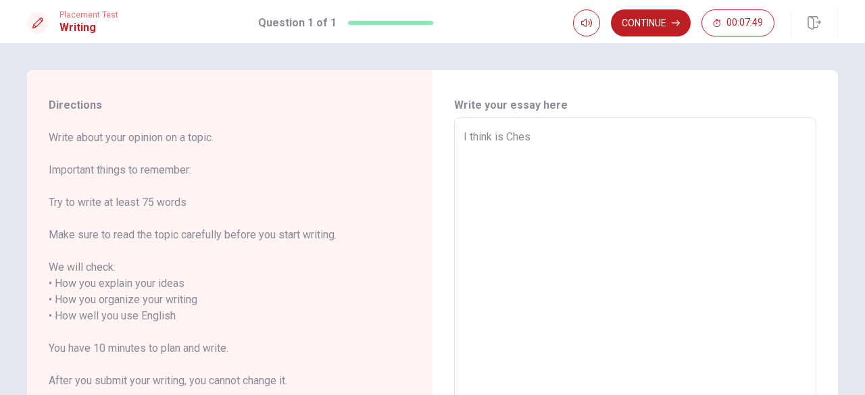
type textarea "x"
type textarea "I think is Che"
type textarea "x"
type textarea "I think is [PERSON_NAME]"
type textarea "x"
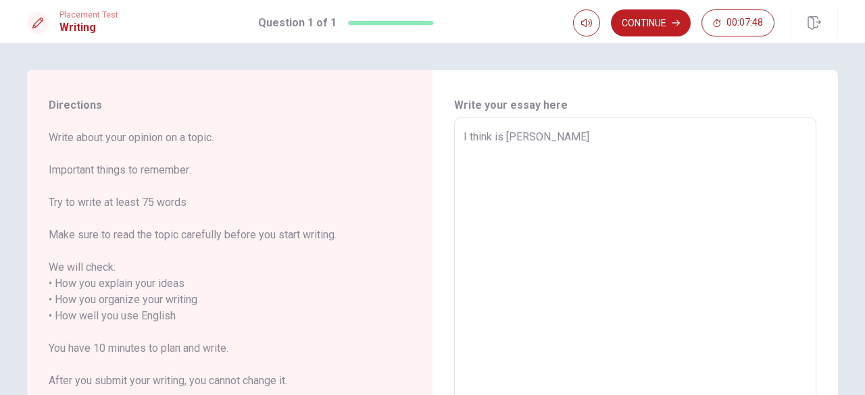
type textarea "I think is [PERSON_NAME]"
type textarea "x"
type textarea "I think is [PERSON_NAME]"
type textarea "x"
type textarea "I think is [GEOGRAPHIC_DATA]"
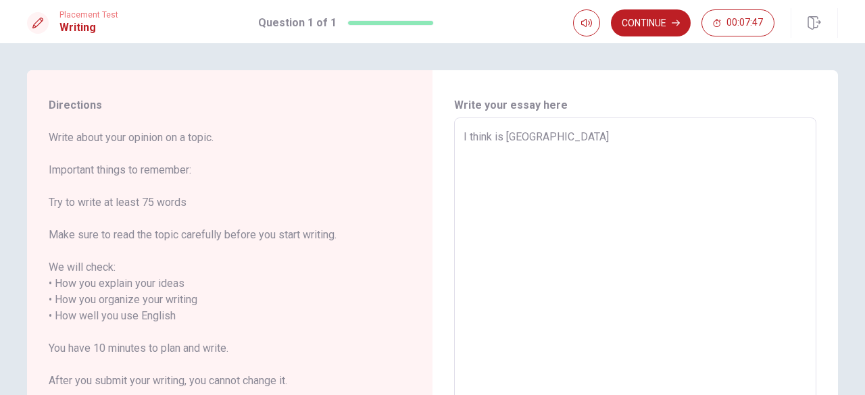
type textarea "x"
type textarea "I think is [DEMOGRAPHIC_DATA]"
type textarea "x"
type textarea "I think is [DEMOGRAPHIC_DATA]"
type textarea "x"
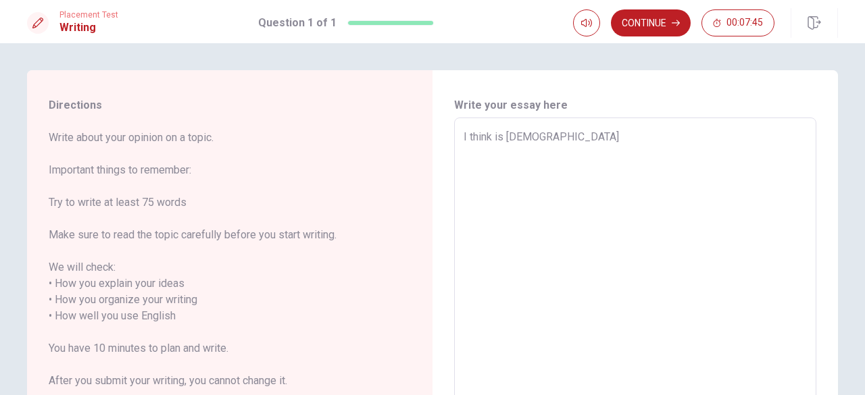
type textarea "I think is [DEMOGRAPHIC_DATA]"
type textarea "x"
type textarea "I think is [DEMOGRAPHIC_DATA] N"
type textarea "x"
type textarea "I think is [DEMOGRAPHIC_DATA] NE"
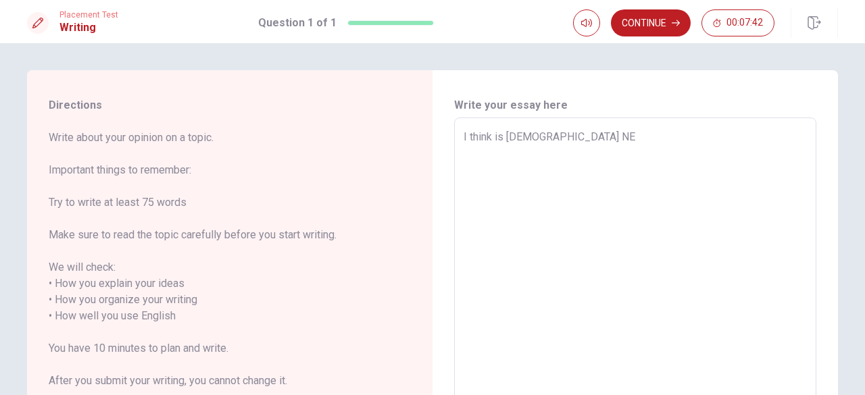
type textarea "x"
type textarea "I think is Chinese NEW"
type textarea "x"
type textarea "I think is Chinese NEWy"
type textarea "x"
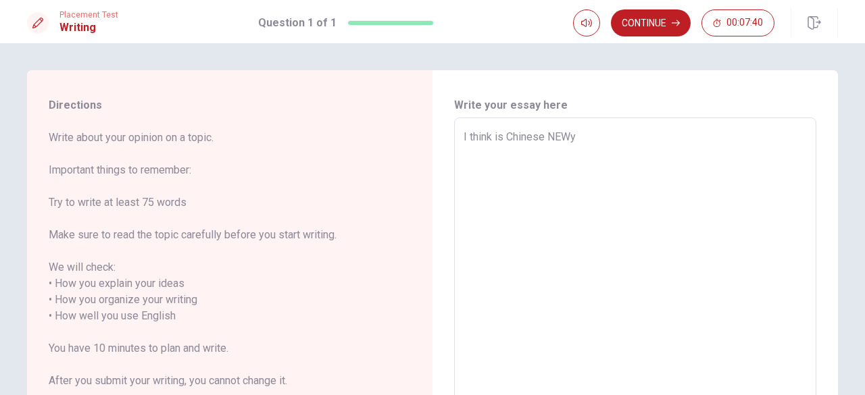
type textarea "I think is Chinese NEW"
type textarea "x"
type textarea "I think is [DEMOGRAPHIC_DATA] NE"
type textarea "x"
type textarea "I think is [DEMOGRAPHIC_DATA] N"
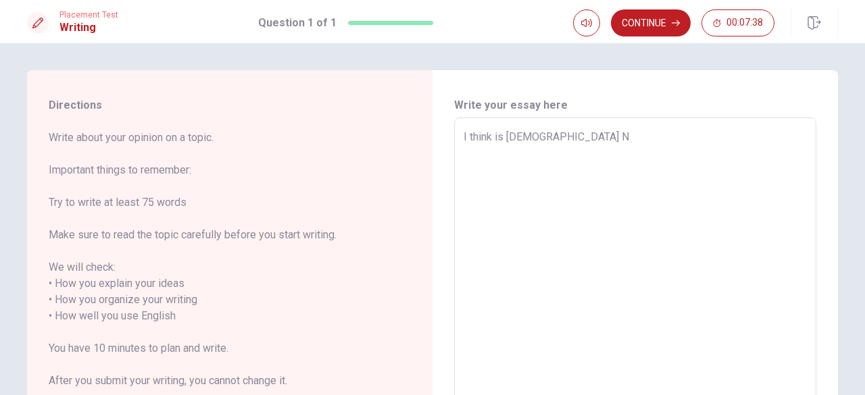
type textarea "x"
type textarea "I think is [DEMOGRAPHIC_DATA] Ne"
type textarea "x"
type textarea "I think is Chinese New"
type textarea "x"
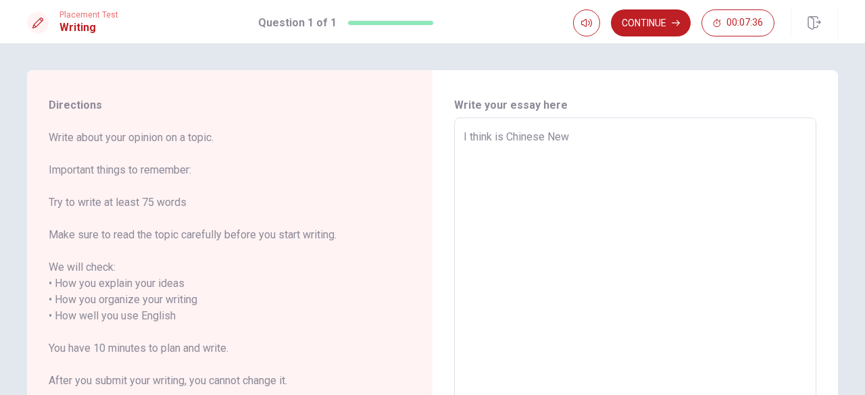
type textarea "I think is Chinese New"
type textarea "x"
type textarea "I think is Chinese New Y"
type textarea "x"
type textarea "I think is Chinese New Yw"
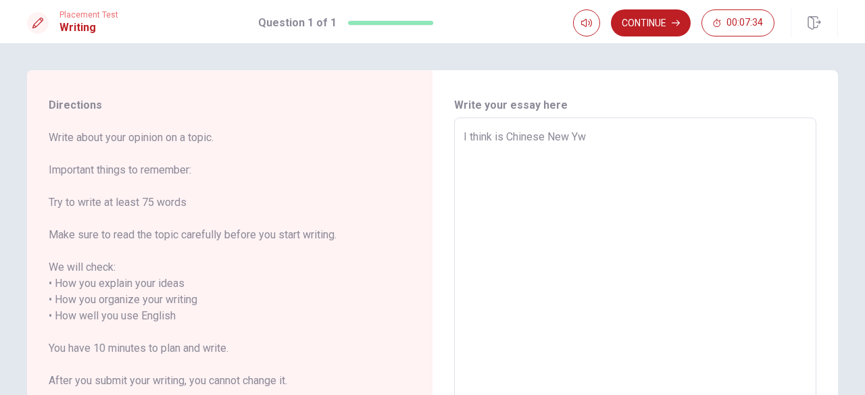
type textarea "x"
type textarea "I think is Chinese New Y"
type textarea "x"
type textarea "I think is Chinese New Ye"
type textarea "x"
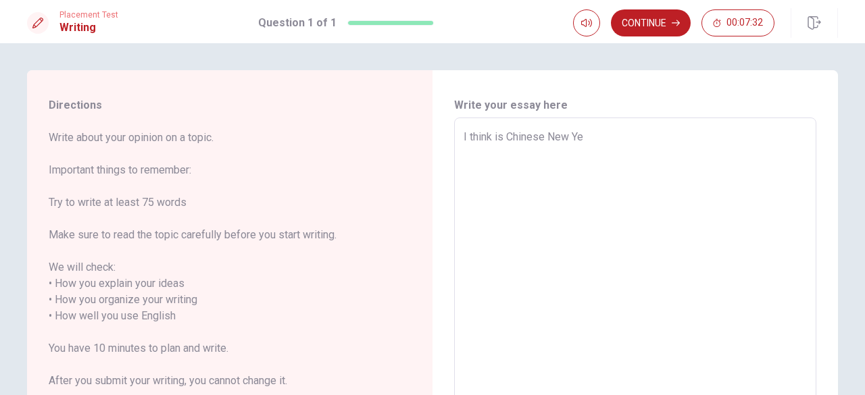
type textarea "I think is [DEMOGRAPHIC_DATA] New Yea"
type textarea "x"
type textarea "I think is [DATE]"
type textarea "x"
type textarea "I think is [DATE],"
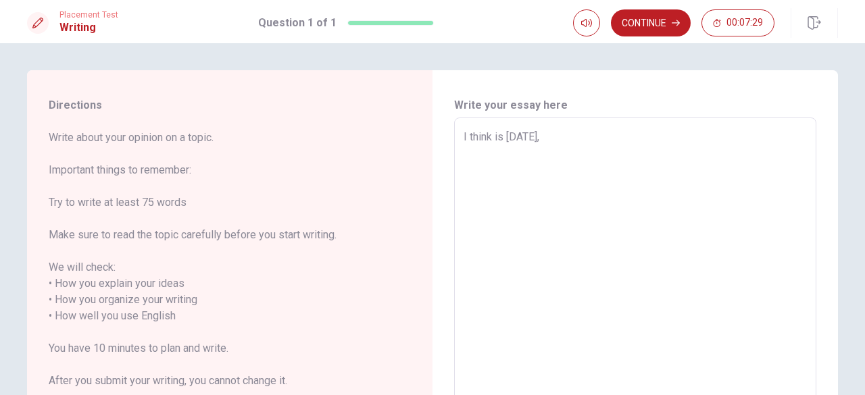
type textarea "x"
type textarea "I think is [DATE],b"
type textarea "x"
type textarea "I think is [DATE],be"
type textarea "x"
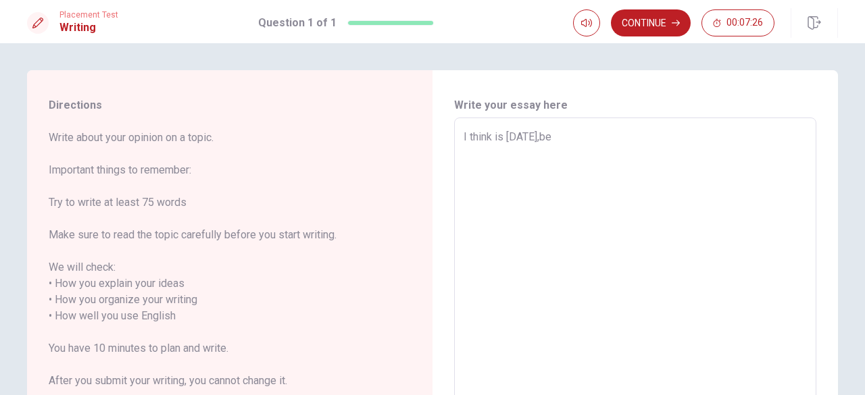
type textarea "I think is [DATE],bea"
type textarea "x"
type textarea "I think is [DATE],beac"
type textarea "x"
type textarea "I think is [DATE],bea"
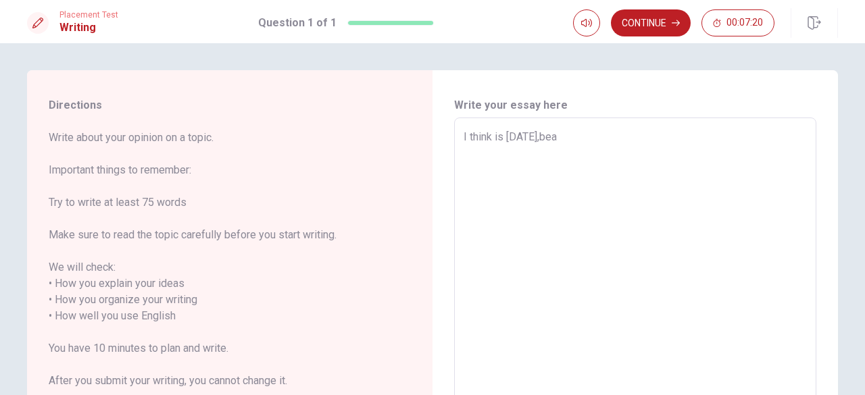
type textarea "x"
type textarea "I think is [DATE],be"
type textarea "x"
type textarea "I think is [DATE],b"
type textarea "x"
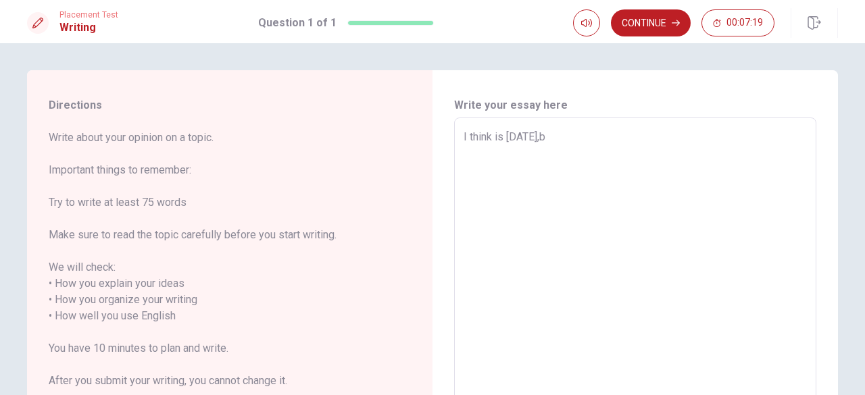
type textarea "I think is [DATE],be"
type textarea "x"
type textarea "I think is [DATE],bea"
type textarea "x"
type textarea "I think is [DATE],beac"
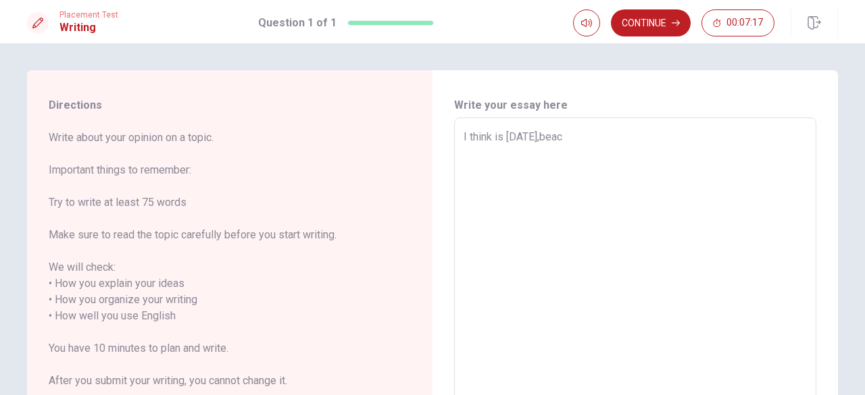
type textarea "x"
type textarea "I think is [DATE],beacu"
type textarea "x"
type textarea "I think is [DATE],beac"
type textarea "x"
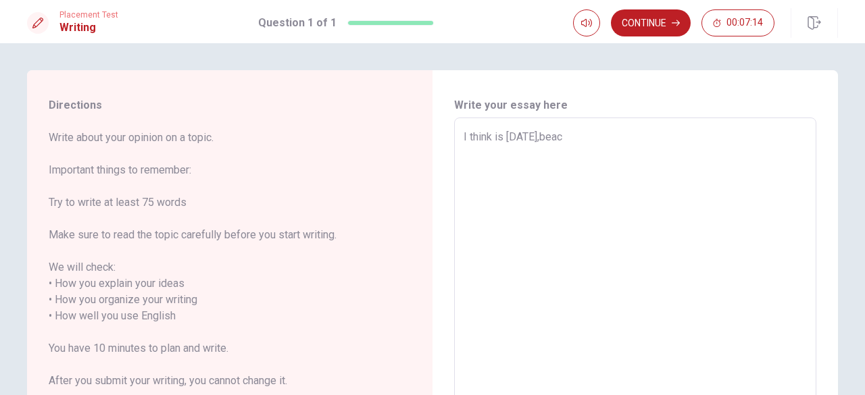
type textarea "I think is [DATE],bea"
type textarea "x"
type textarea "I think is [DATE],be"
type textarea "x"
type textarea "I think is [DATE],bec"
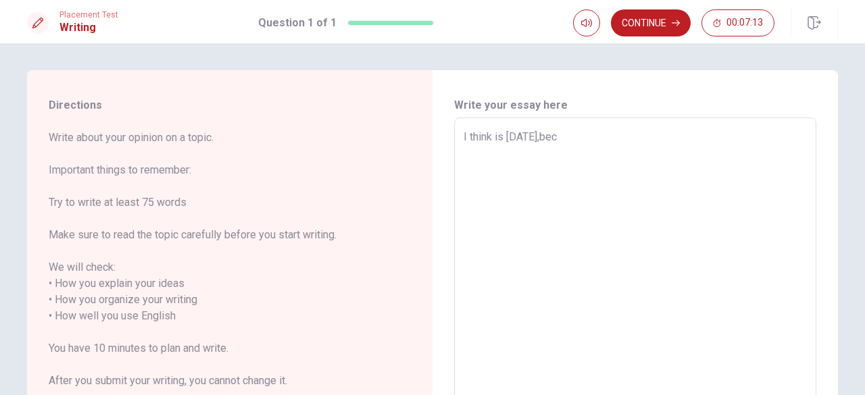
type textarea "x"
type textarea "I think is [DATE],beca"
type textarea "x"
type textarea "I think is [DATE],becau"
type textarea "x"
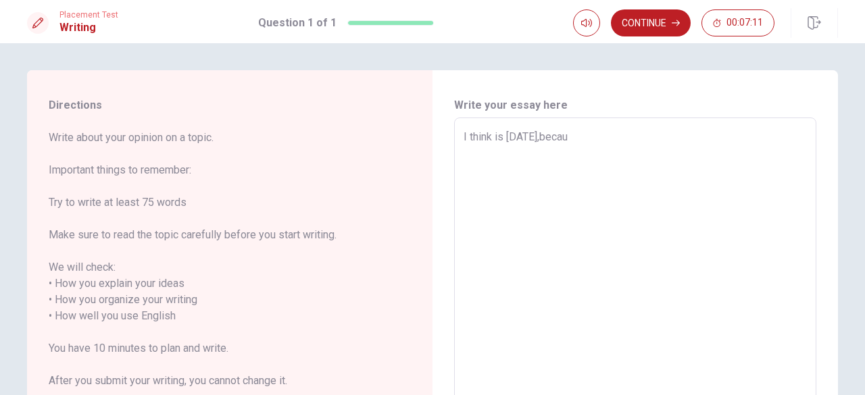
type textarea "I think is [DATE],becaus"
type textarea "x"
type textarea "I think is [DATE],because"
type textarea "x"
type textarea "I think is [DATE],because"
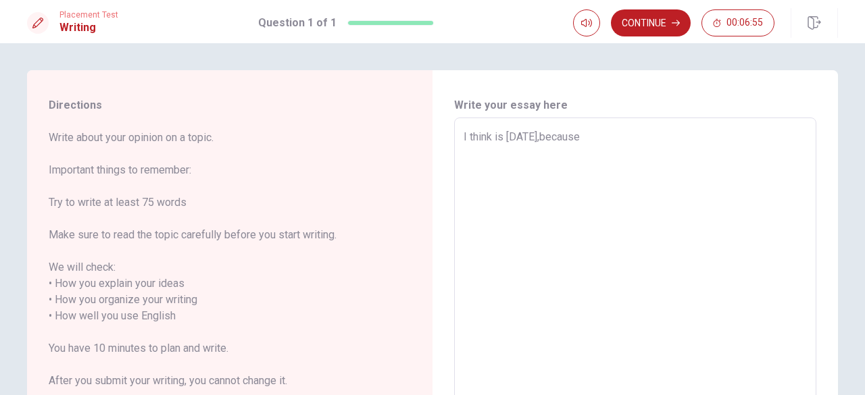
type textarea "x"
type textarea "I think is [DATE],because e"
type textarea "x"
type textarea "I think is [DATE],because er"
type textarea "x"
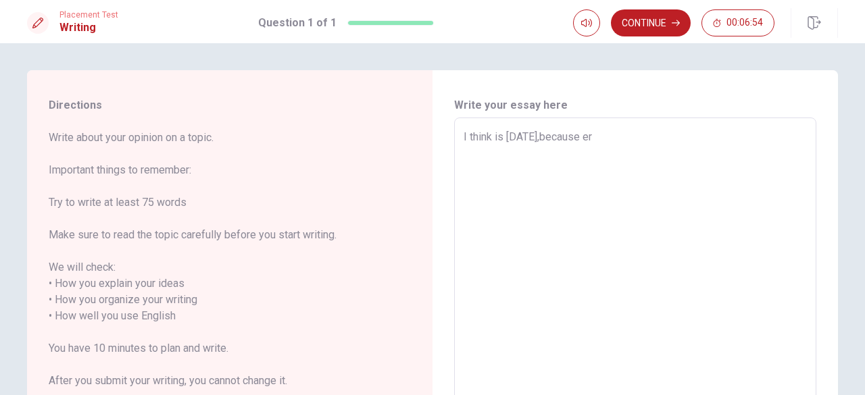
type textarea "I think is [DATE],because ere"
type textarea "x"
type textarea "I think is [DATE],because er"
type textarea "x"
type textarea "I think is [DATE],because e"
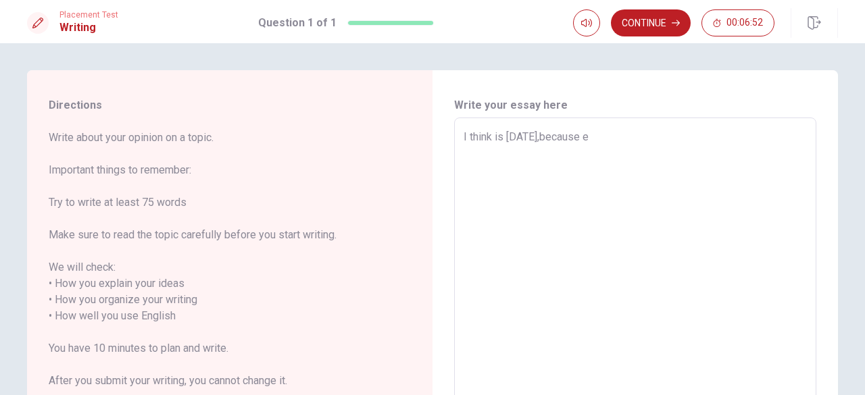
type textarea "x"
type textarea "I think is [DATE],because en"
type textarea "x"
type textarea "I think is [DATE],because e"
type textarea "x"
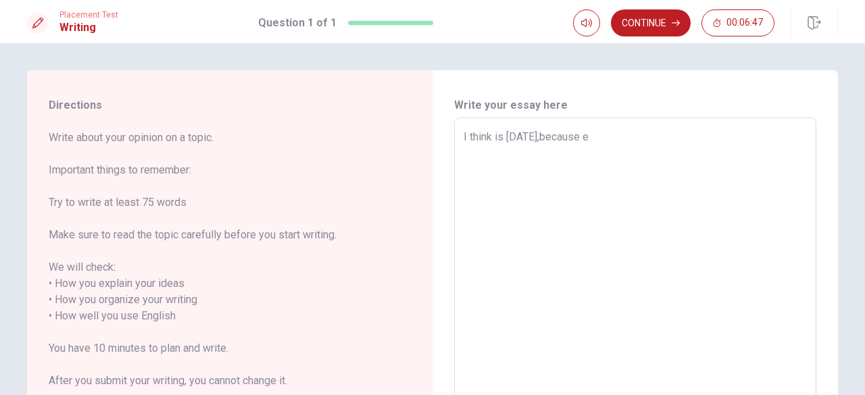
type textarea "I think is [DATE],because ev"
type textarea "x"
type textarea "I think is [DATE],because eve"
type textarea "x"
type textarea "I think is [DATE],because ever"
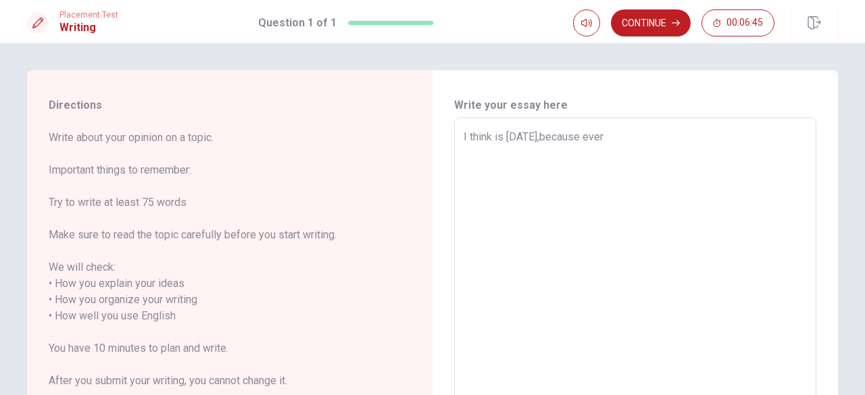
type textarea "x"
type textarea "I think is [DATE],because every"
type textarea "x"
type textarea "I think is [DATE],because every"
type textarea "x"
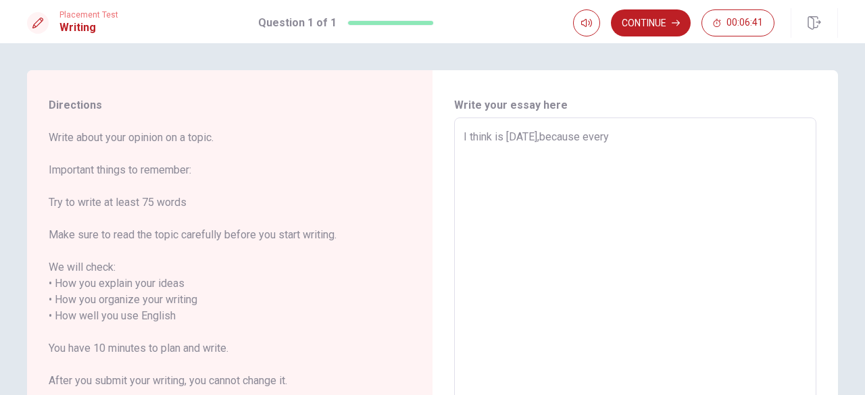
type textarea "I think is [DATE],because every"
type textarea "x"
type textarea "I think is [DATE],because every"
type textarea "x"
type textarea "I think is [DATE],because every f"
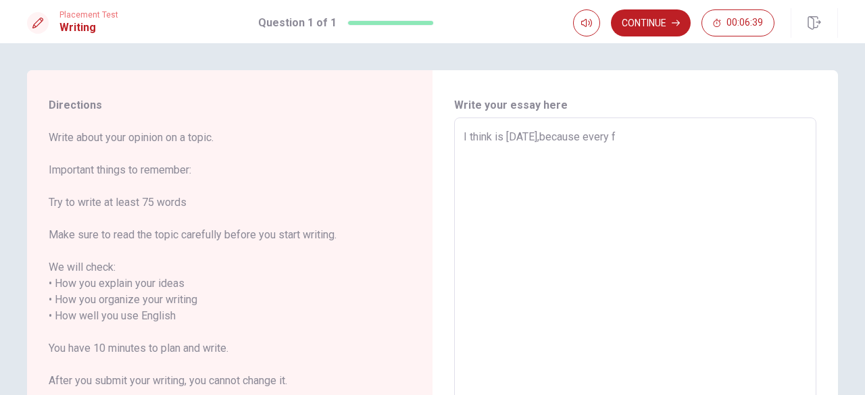
type textarea "x"
type textarea "I think is [DATE],because every fa"
type textarea "x"
type textarea "I think is [DATE],because every fam"
type textarea "x"
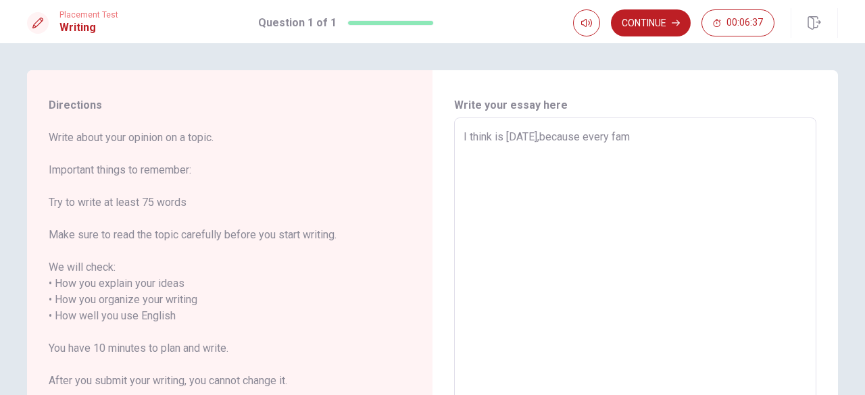
type textarea "I think is [DATE],because every fami"
type textarea "x"
type textarea "I think is [DATE],because every famil"
type textarea "x"
type textarea "I think is [DATE],because every family"
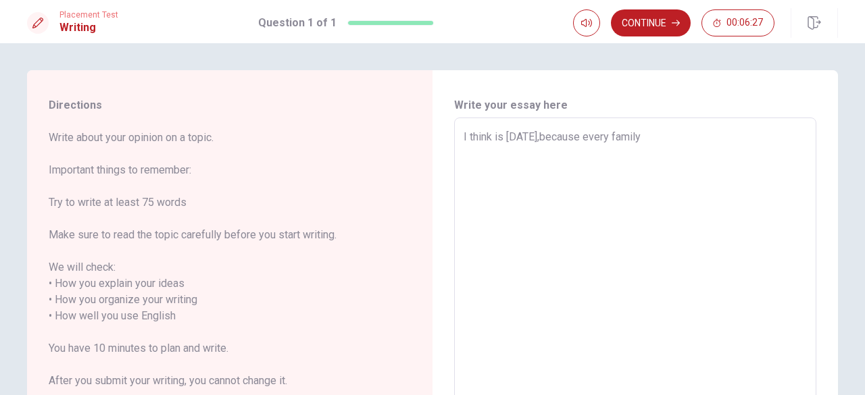
type textarea "x"
type textarea "I think is [DATE],because every family"
type textarea "x"
type textarea "I think is [DATE],because every family w"
type textarea "x"
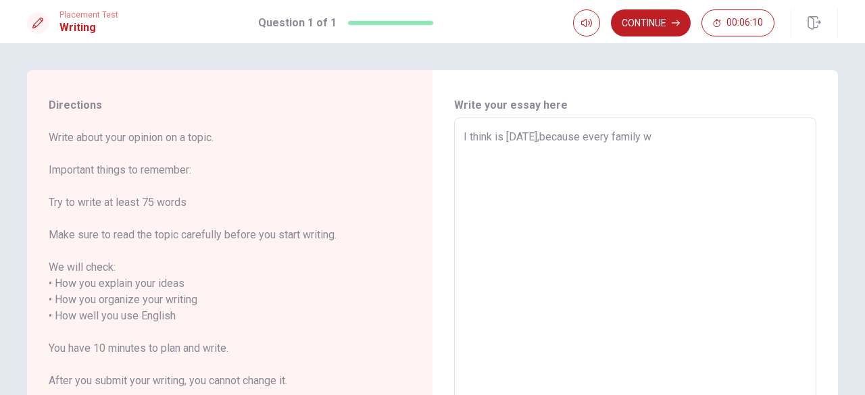
type textarea "I think is [DATE],because every family we"
type textarea "x"
type textarea "I think is [DATE],because every family wer"
type textarea "x"
type textarea "I think is [DATE],because every family we"
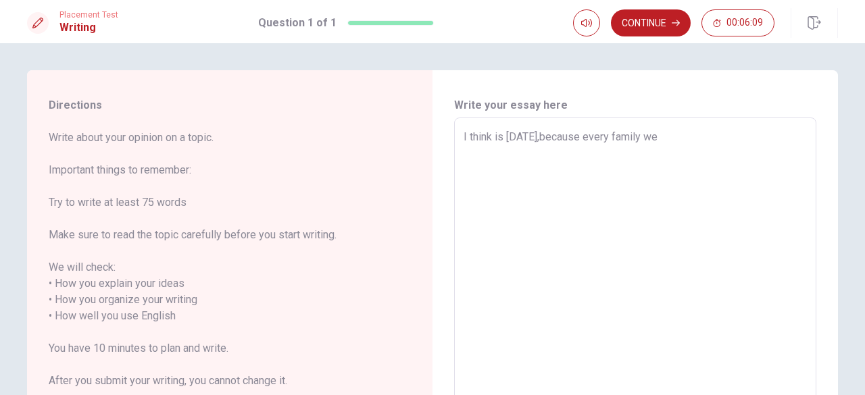
type textarea "x"
click at [794, 137] on textarea "I think is [DATE],because every family will buy new clothing," at bounding box center [635, 308] width 343 height 359
click at [798, 143] on textarea "I think is [DATE],because every family will buy new clothes," at bounding box center [635, 308] width 343 height 359
click at [673, 147] on textarea "I think is [DATE],because every family will buy new clothes,and pasting new yea…" at bounding box center [635, 308] width 343 height 359
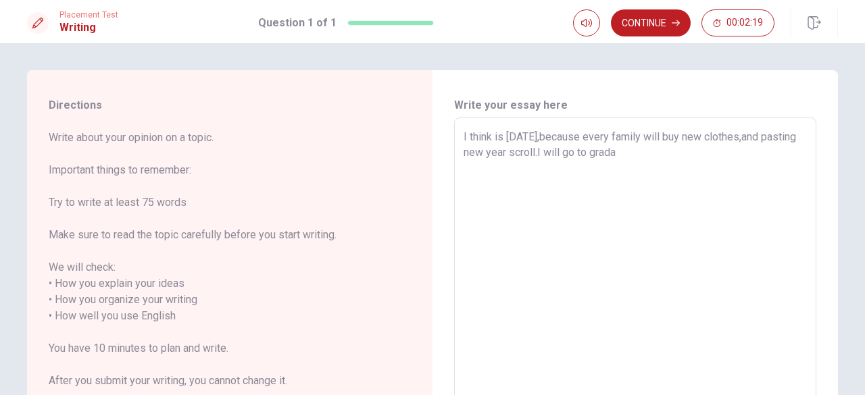
click at [698, 157] on textarea "I think is [DATE],because every family will buy new clothes,and pasting new yea…" at bounding box center [635, 308] width 343 height 359
click at [716, 153] on textarea "I think is [DATE],because every family will buy new clothes,and pasting new yea…" at bounding box center [635, 308] width 343 height 359
click at [741, 155] on textarea "I think is [DATE],because every family will buy new clothes,and pasting new yea…" at bounding box center [635, 308] width 343 height 359
click at [744, 157] on textarea "I think is [DATE],because every family will buy new clothes,and pasting new yea…" at bounding box center [635, 308] width 343 height 359
click at [781, 152] on textarea "I think is [DATE],because every family will buy new clothes,and pasting new yea…" at bounding box center [635, 308] width 343 height 359
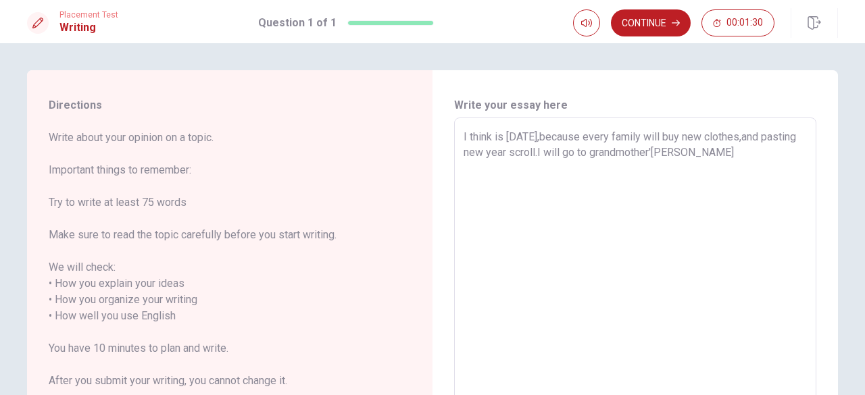
click at [753, 149] on textarea "I think is [DATE],because every family will buy new clothes,and pasting new yea…" at bounding box center [635, 308] width 343 height 359
click at [785, 152] on textarea "I think is [DATE],because every family will buy new clothes,and pasting new yea…" at bounding box center [635, 308] width 343 height 359
click at [634, 31] on button "Continue" at bounding box center [651, 22] width 80 height 27
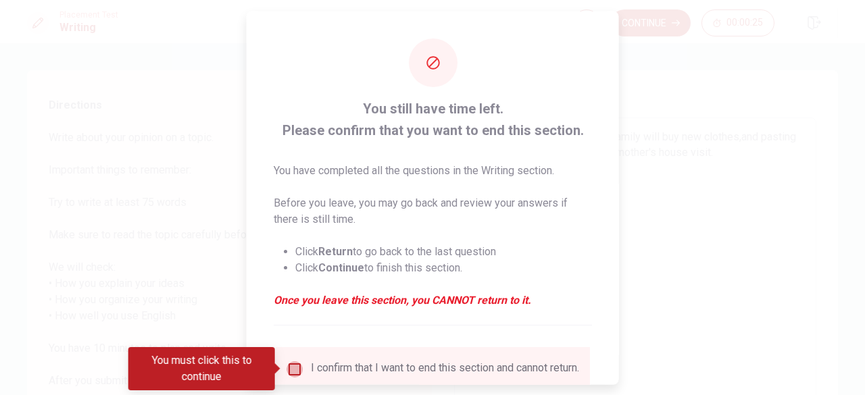
click at [287, 369] on input "You must click this to continue" at bounding box center [295, 369] width 16 height 16
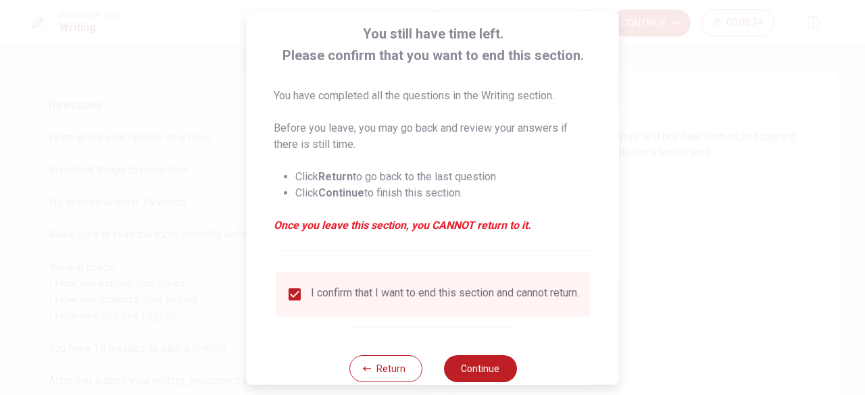
scroll to position [108, 0]
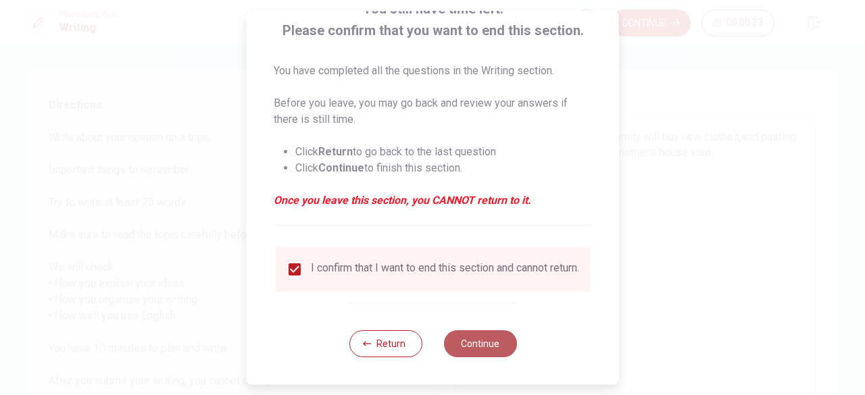
click at [466, 343] on button "Continue" at bounding box center [479, 344] width 73 height 27
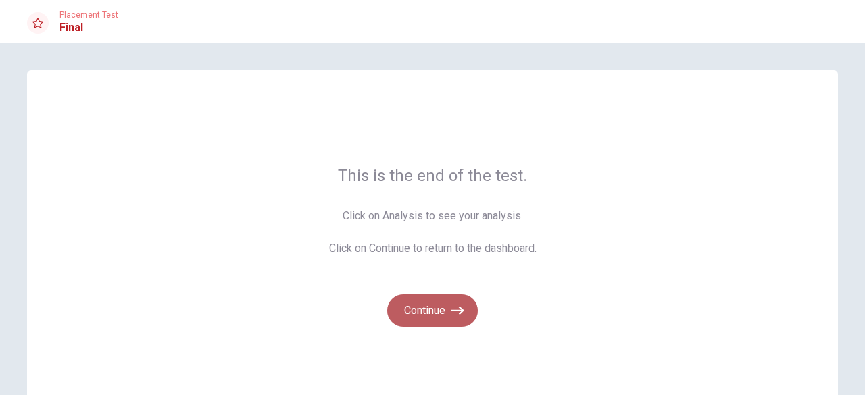
click at [436, 319] on button "Continue" at bounding box center [432, 311] width 91 height 32
